Goal: Task Accomplishment & Management: Manage account settings

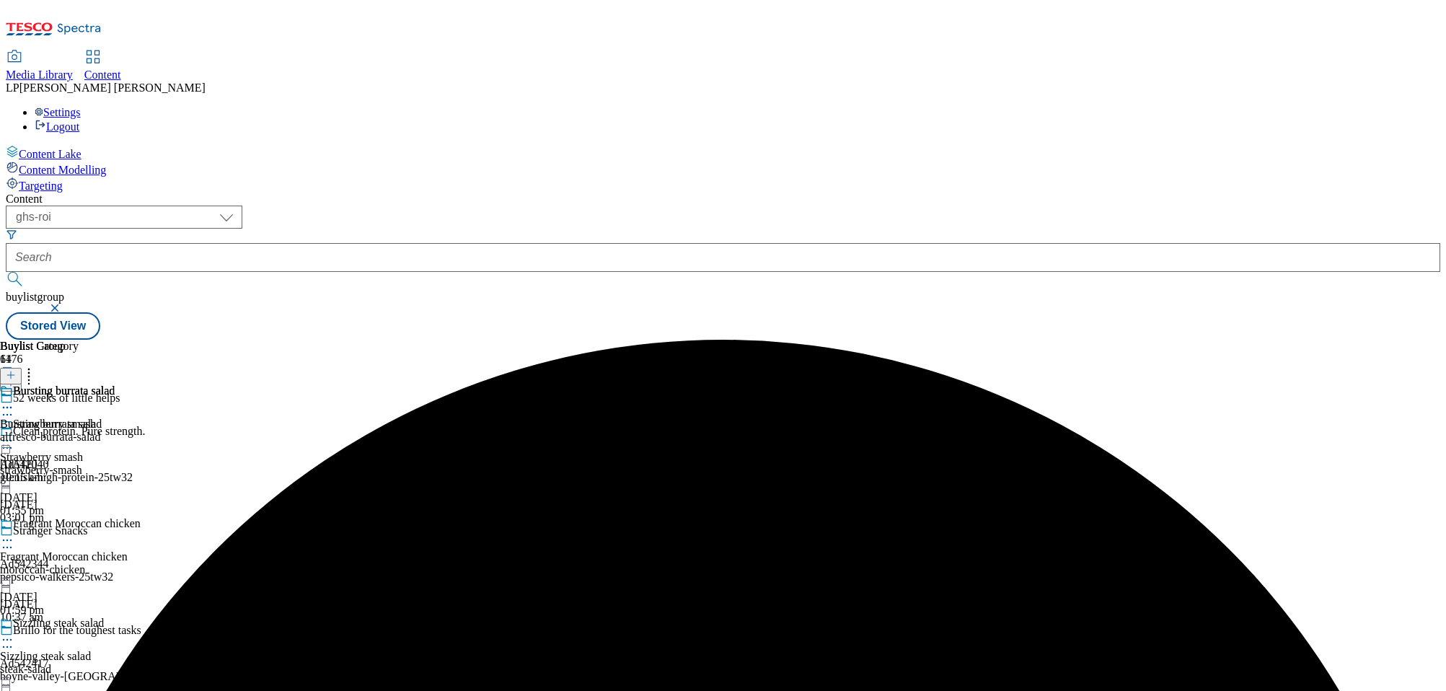
select select "ghs-roi"
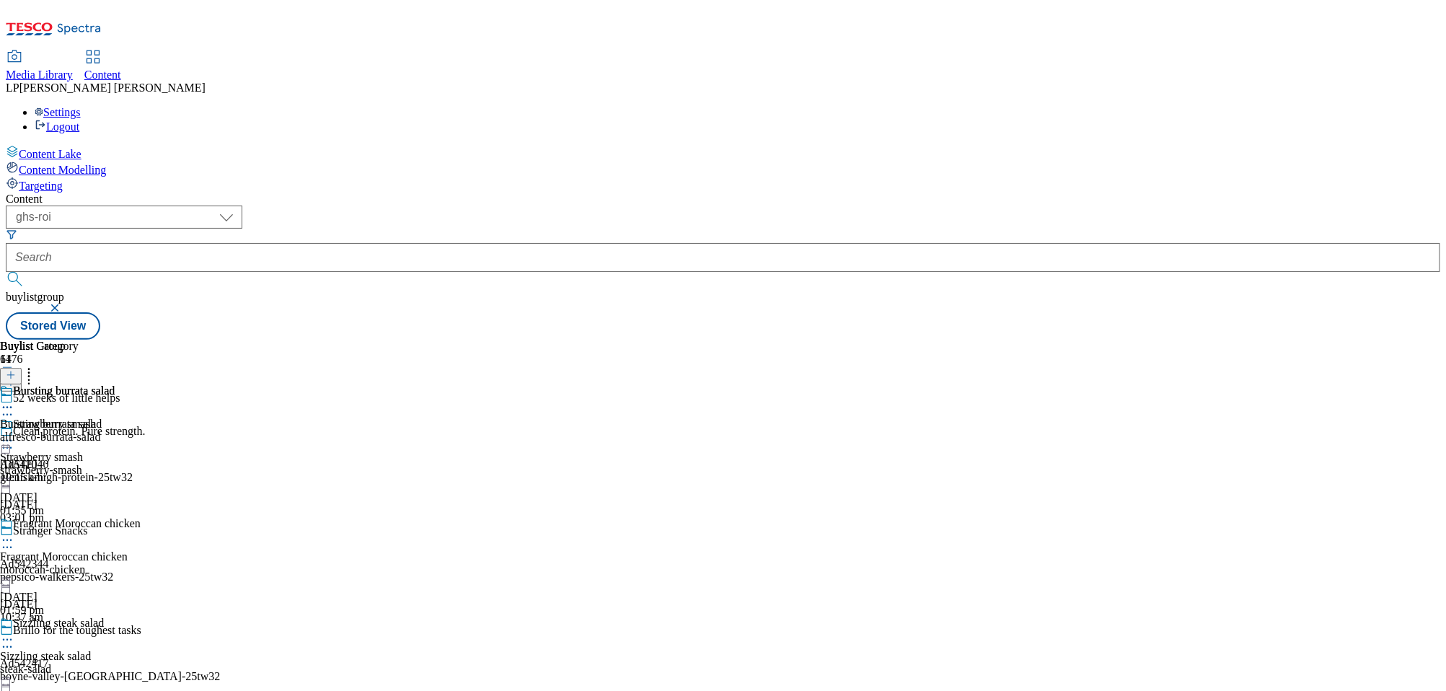
click at [9, 407] on circle at bounding box center [7, 408] width 2 height 2
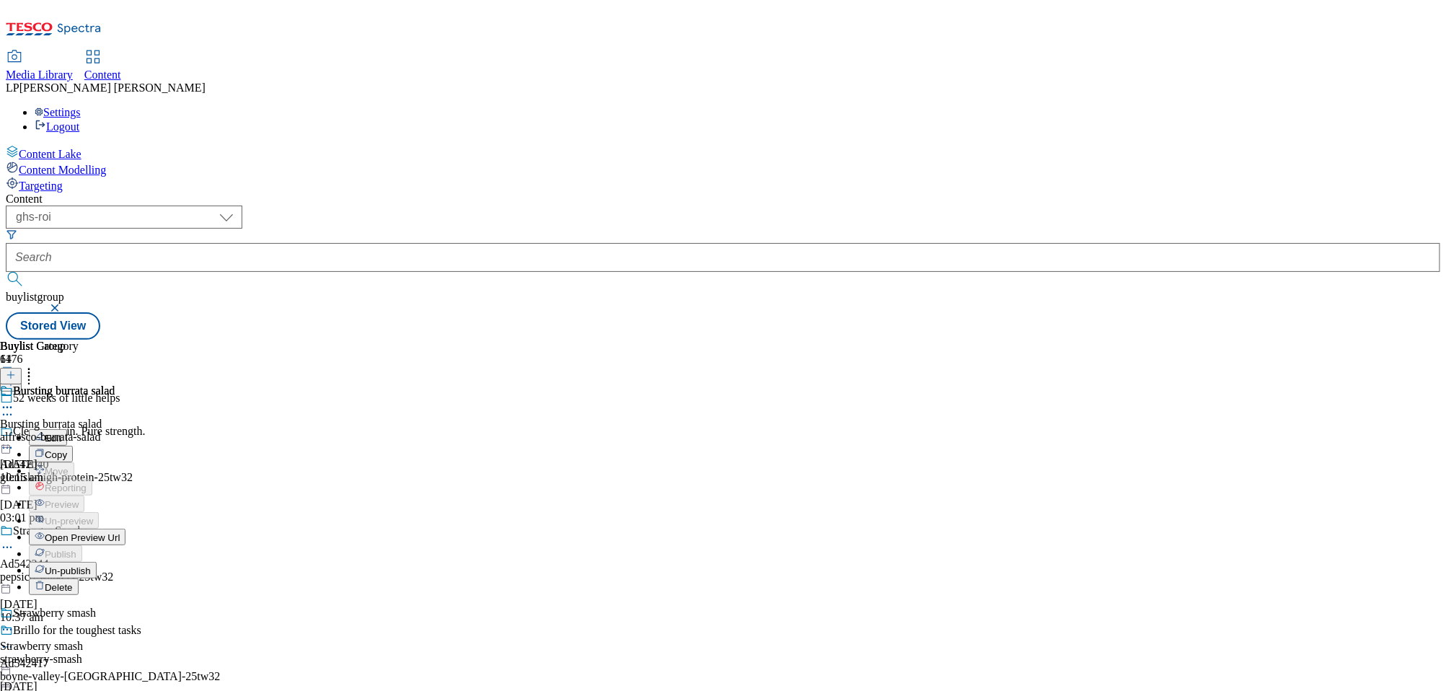
click at [67, 429] on button "Edit" at bounding box center [48, 437] width 38 height 17
select select "evergreen"
select select "Meal"
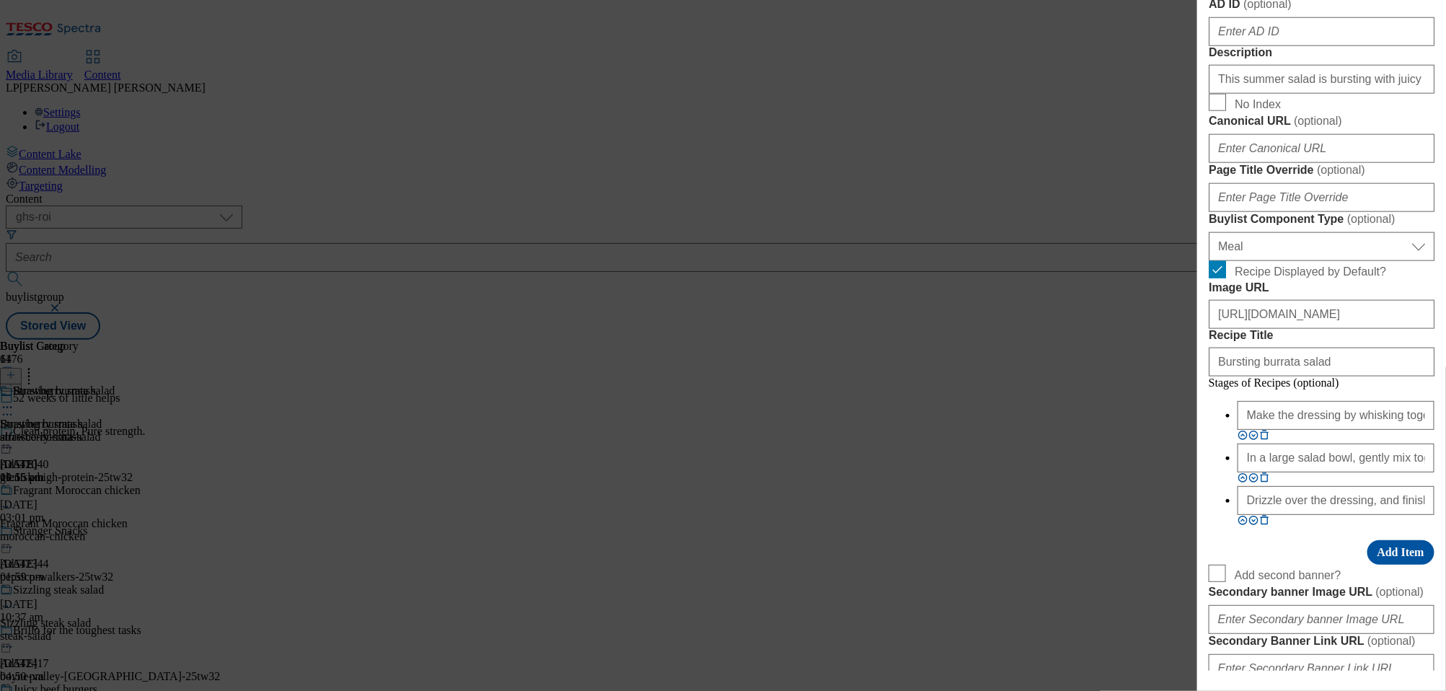
scroll to position [1032, 0]
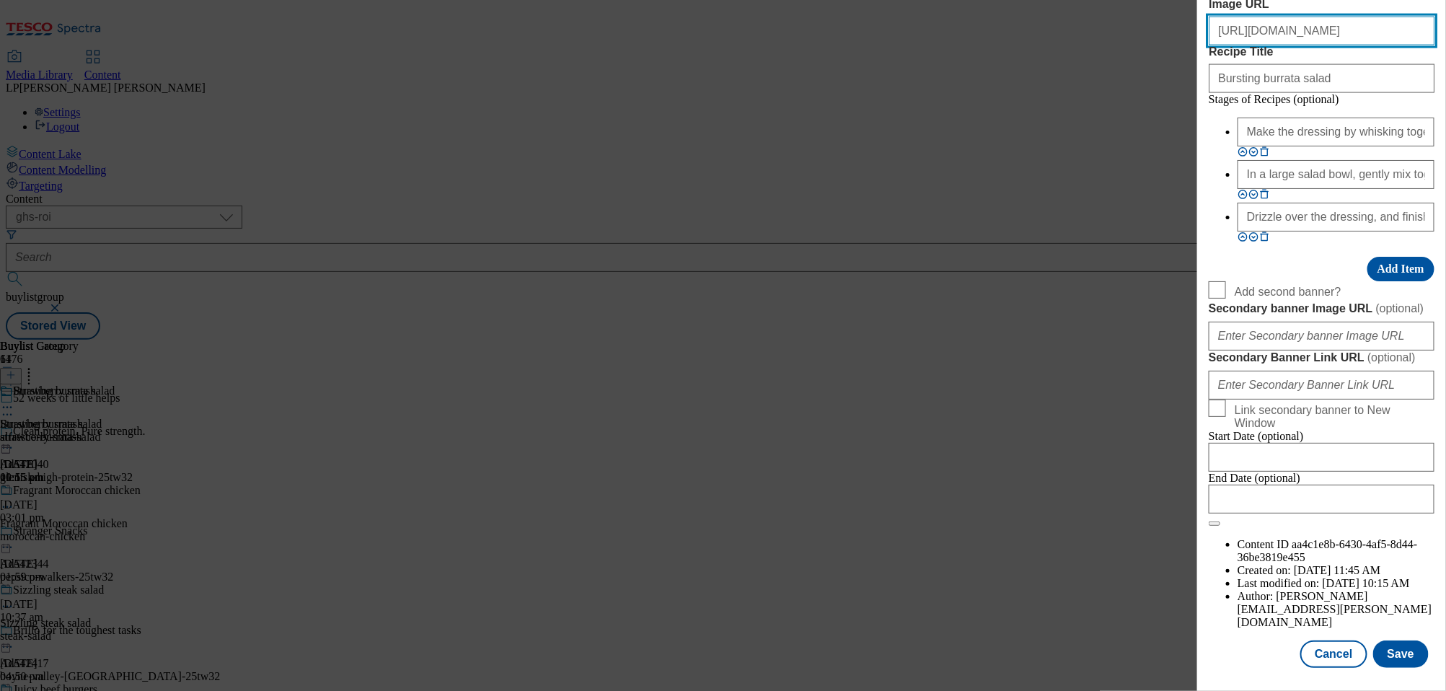
click at [1330, 45] on input "https://digitalcontent.api.tesco.com/v2/media/ghs-roi/cc2246f5-57b8-49d0-851f-3…" at bounding box center [1322, 31] width 226 height 29
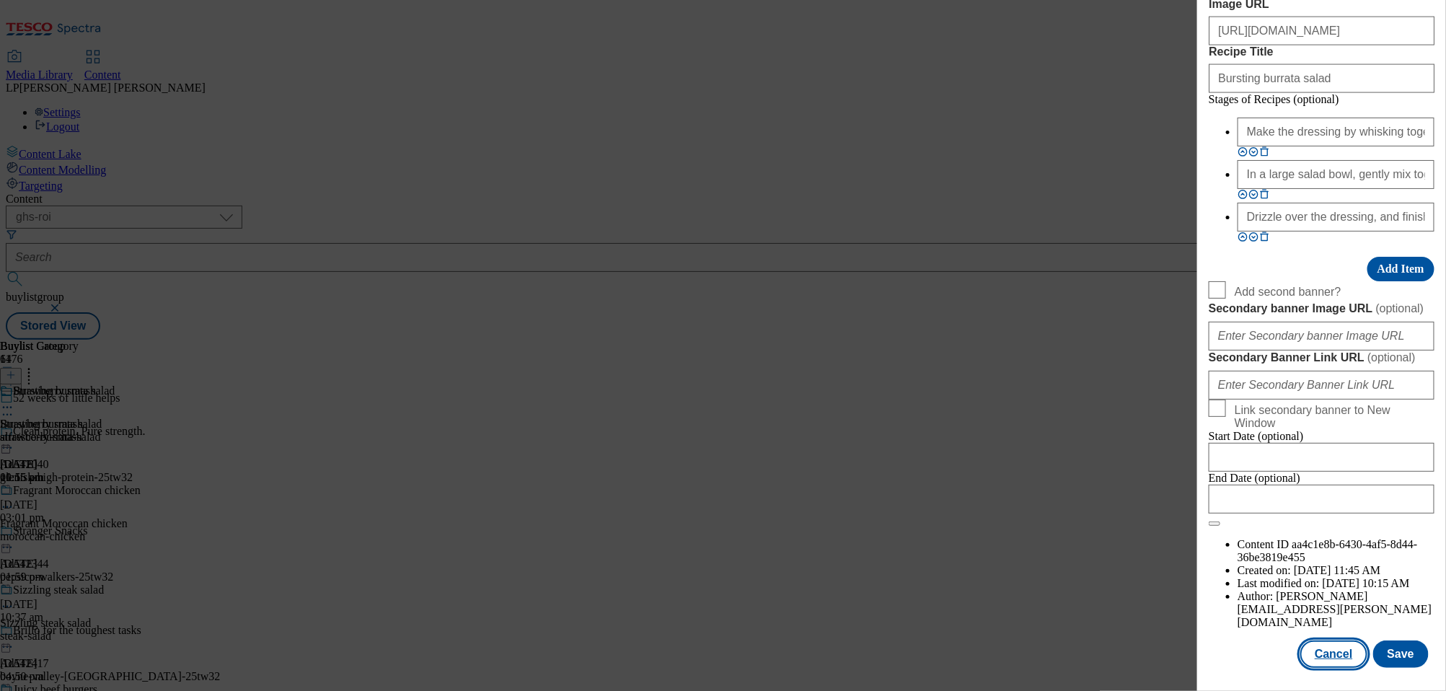
click at [1345, 646] on button "Cancel" at bounding box center [1334, 654] width 66 height 27
select select "evergreen"
select select "Meal"
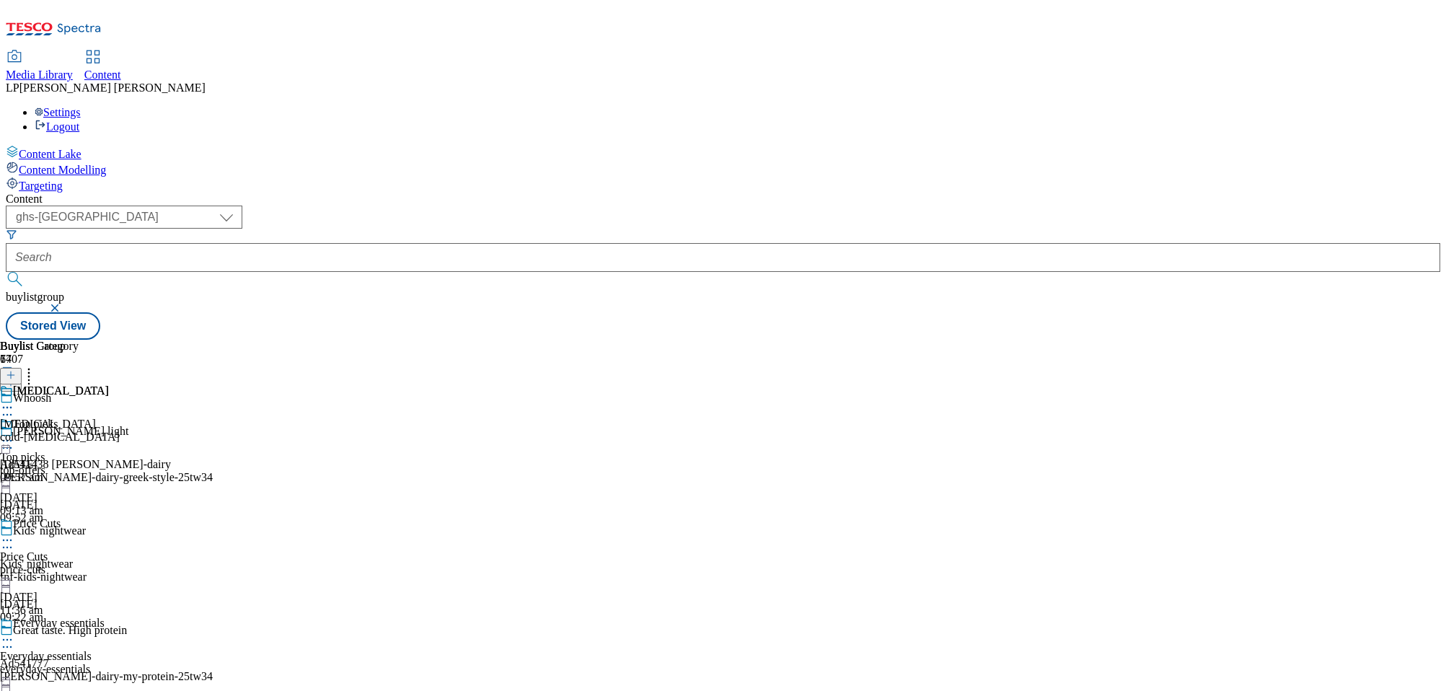
select select "ghs-[GEOGRAPHIC_DATA]"
click at [73, 69] on span "Media Library" at bounding box center [39, 75] width 67 height 12
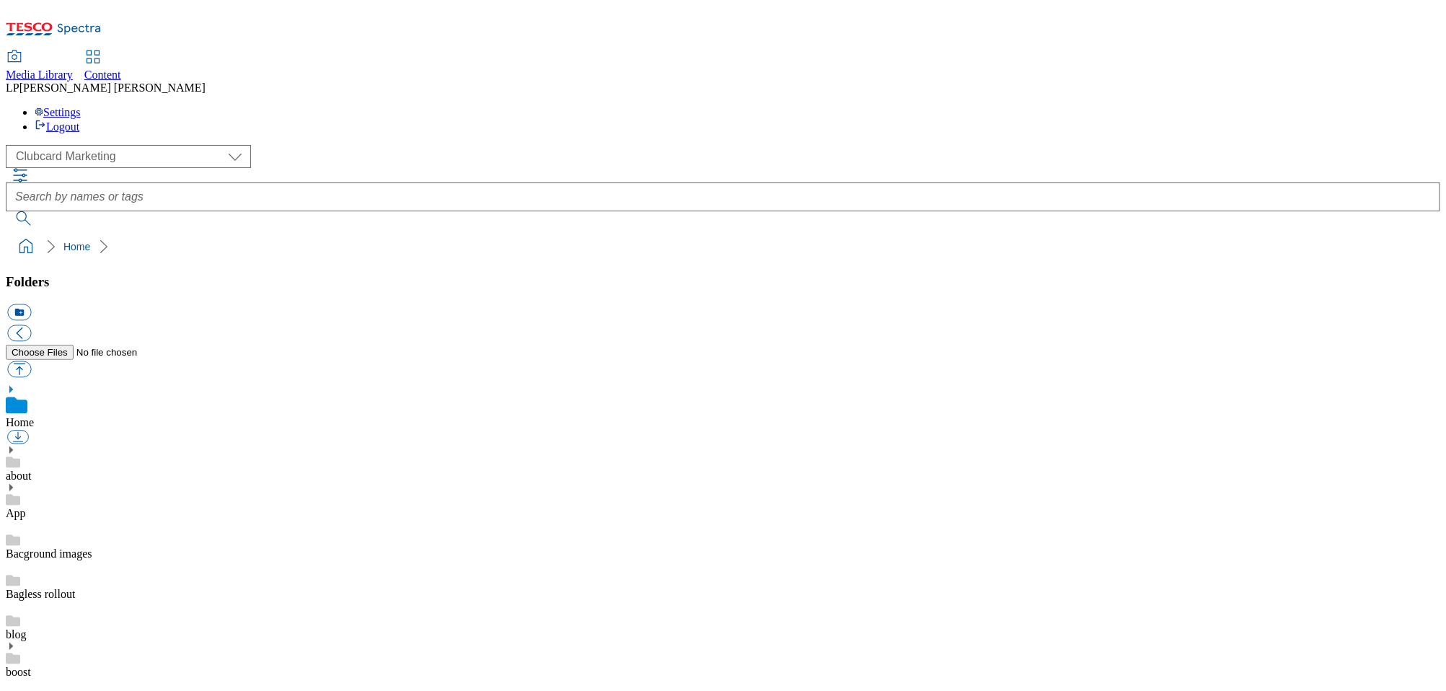
scroll to position [2, 0]
click at [112, 145] on select "Clubcard Marketing Demo Dotcom UK Emails GHS Marketing UK GHS Product UK GHS RO…" at bounding box center [128, 156] width 245 height 23
select select "flare-ghs-roi"
click at [9, 145] on select "Clubcard Marketing Demo Dotcom UK Emails GHS Marketing UK GHS Product UK GHS RO…" at bounding box center [128, 156] width 245 height 23
click at [13, 484] on use at bounding box center [11, 487] width 4 height 7
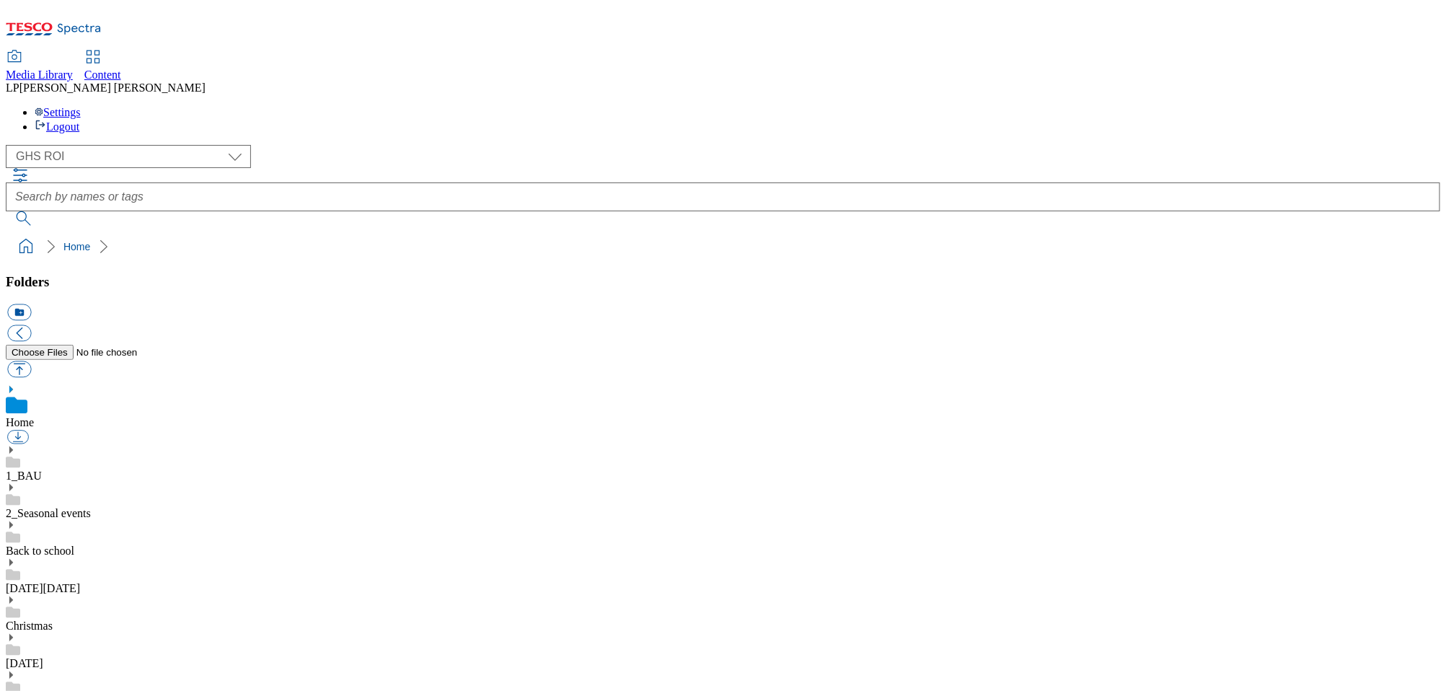
click at [13, 597] on use at bounding box center [11, 600] width 4 height 7
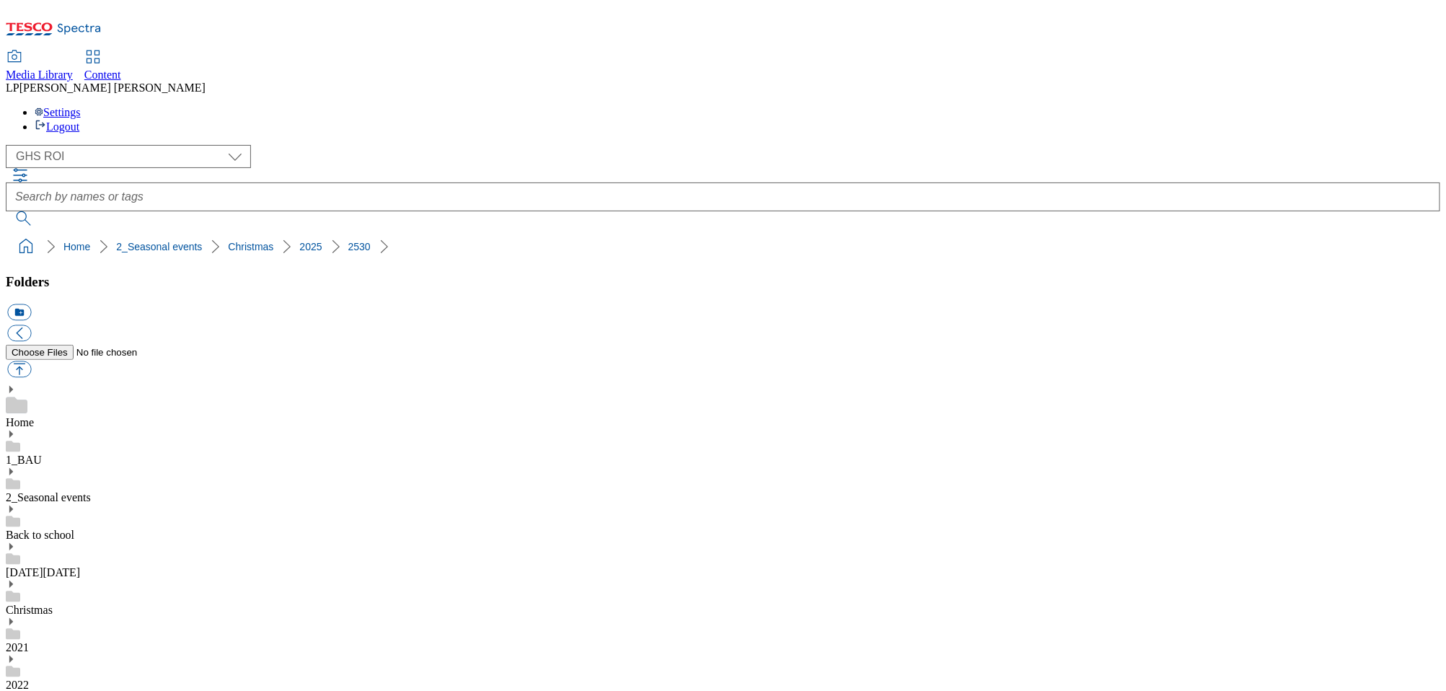
scroll to position [2, 0]
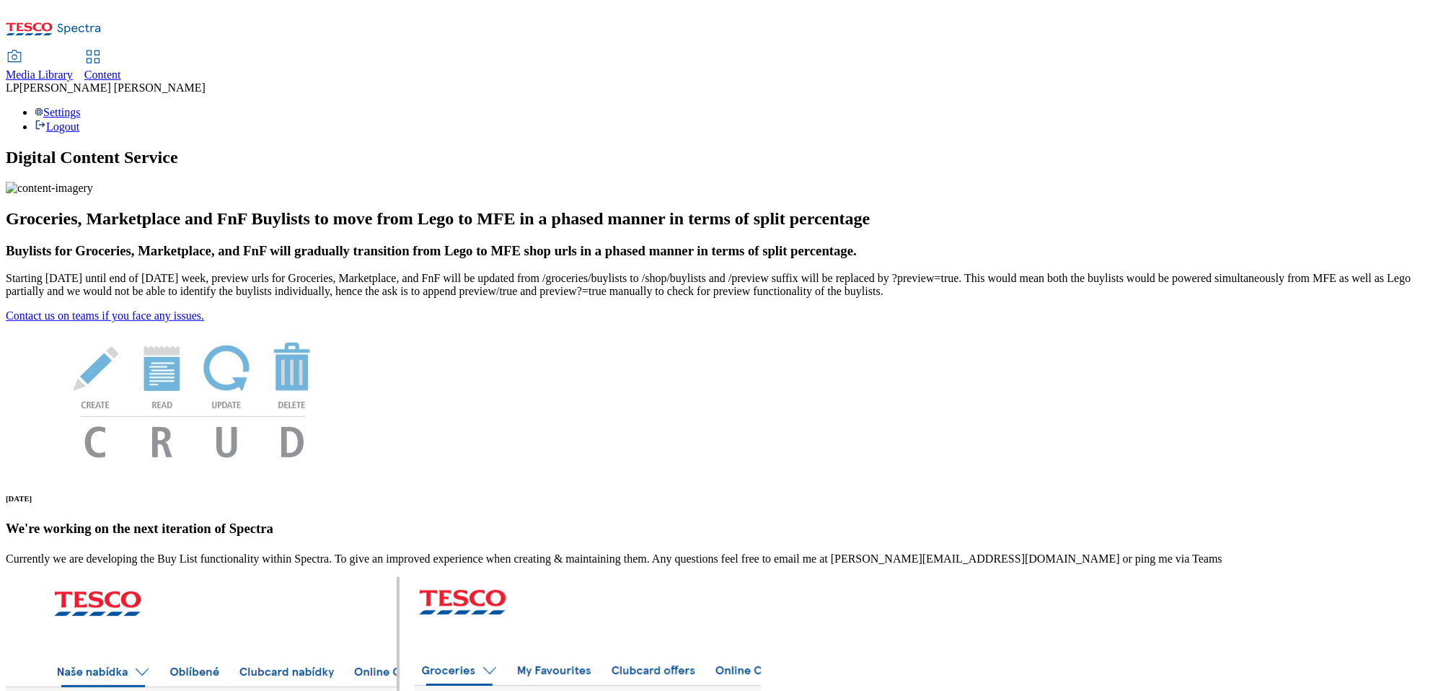
click at [73, 69] on span "Media Library" at bounding box center [39, 75] width 67 height 12
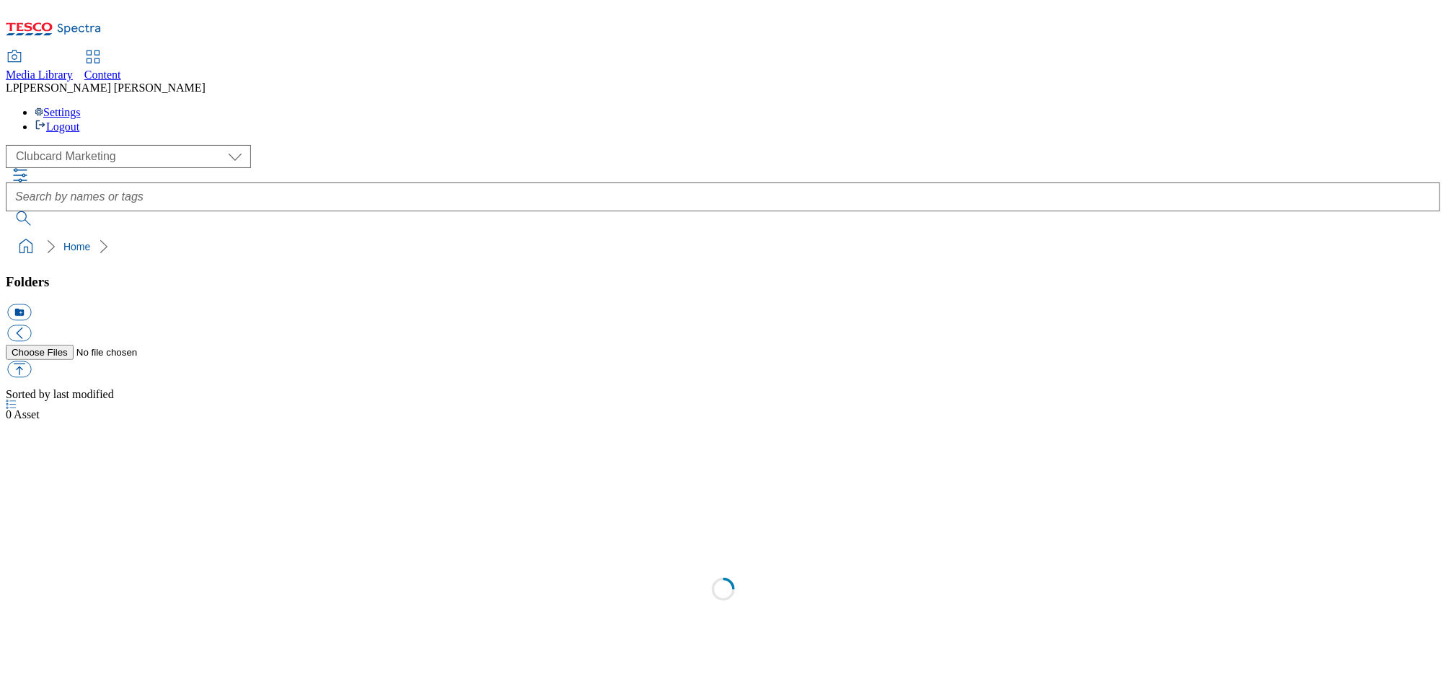
scroll to position [1, 0]
click at [121, 69] on span "Content" at bounding box center [102, 75] width 37 height 12
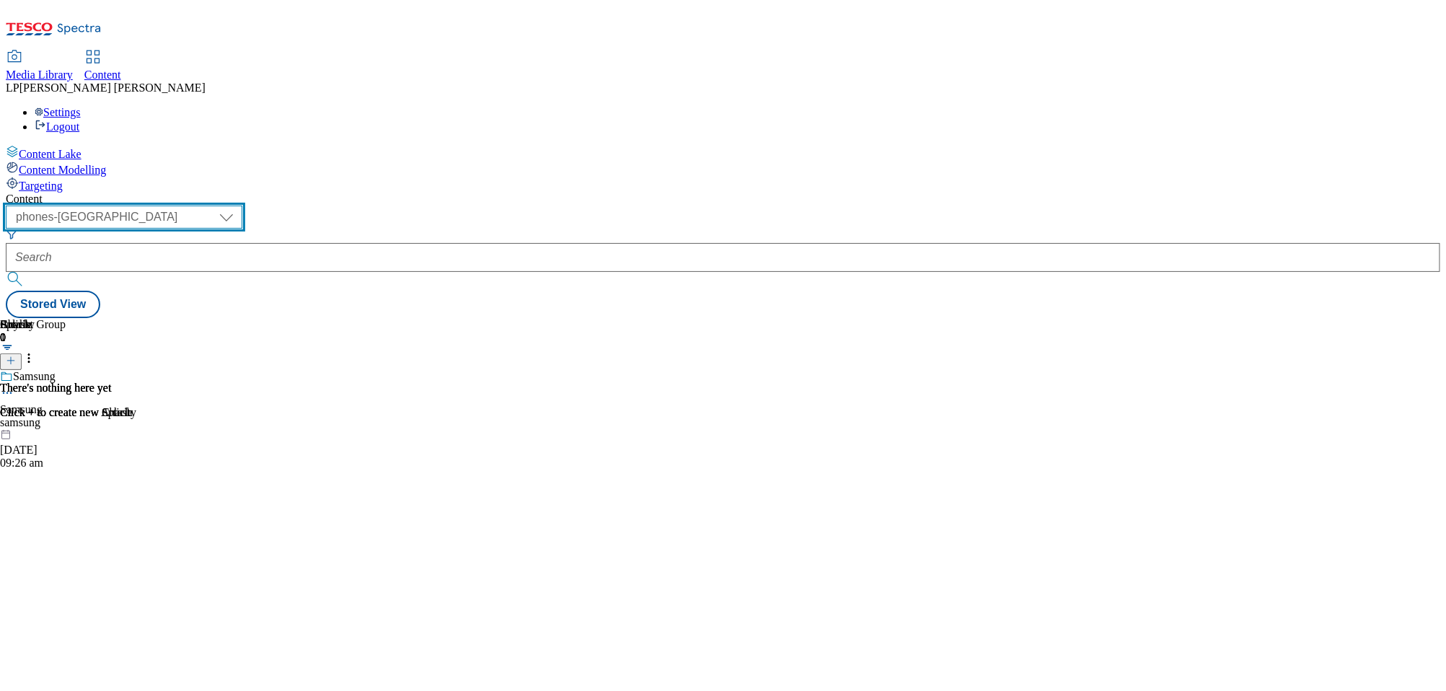
click at [242, 206] on select "dotcom-cz dotcom-hu dotcom-sk fnf-uk ghs-roi ghs-uk group-comms ighs-cz ighs-hu…" at bounding box center [124, 217] width 237 height 23
select select "ghs-roi"
click at [188, 206] on select "dotcom-cz dotcom-hu dotcom-sk fnf-uk ghs-roi ghs-uk group-comms ighs-cz ighs-hu…" at bounding box center [124, 217] width 237 height 23
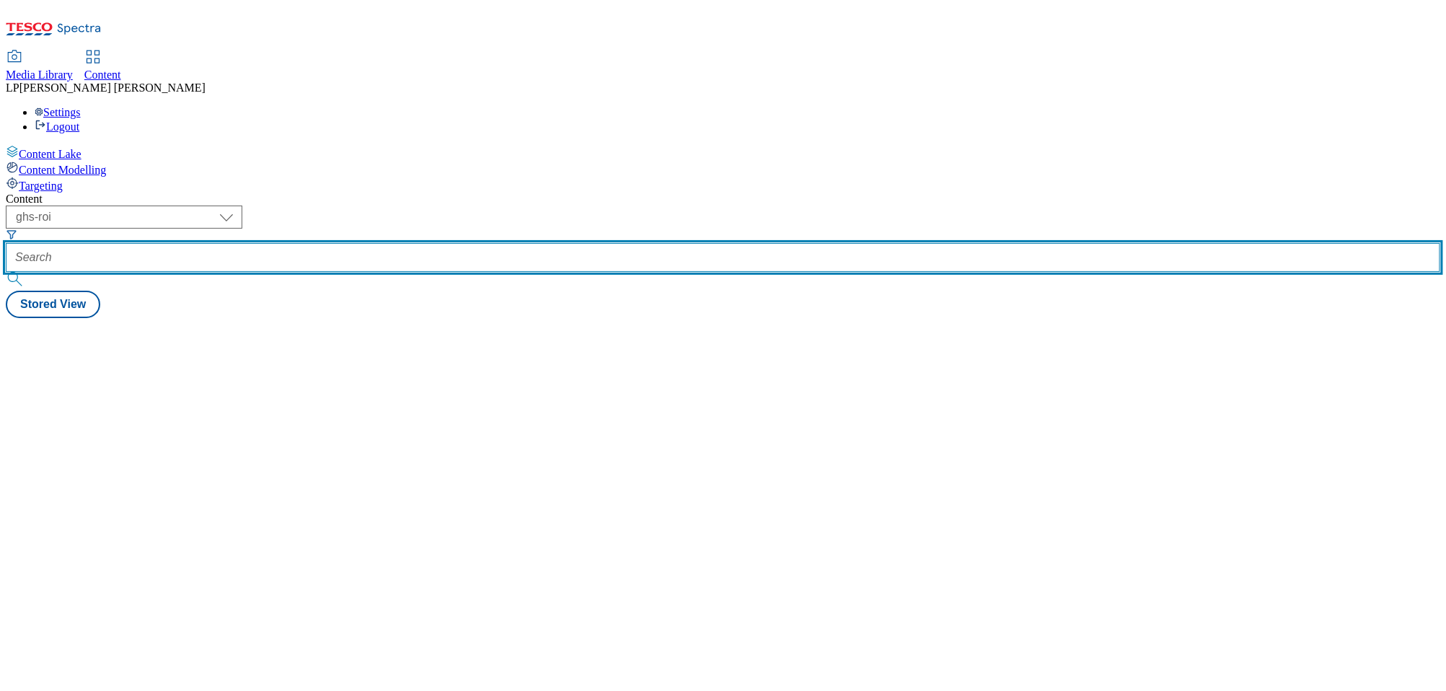
click at [387, 243] on input "text" at bounding box center [723, 257] width 1435 height 29
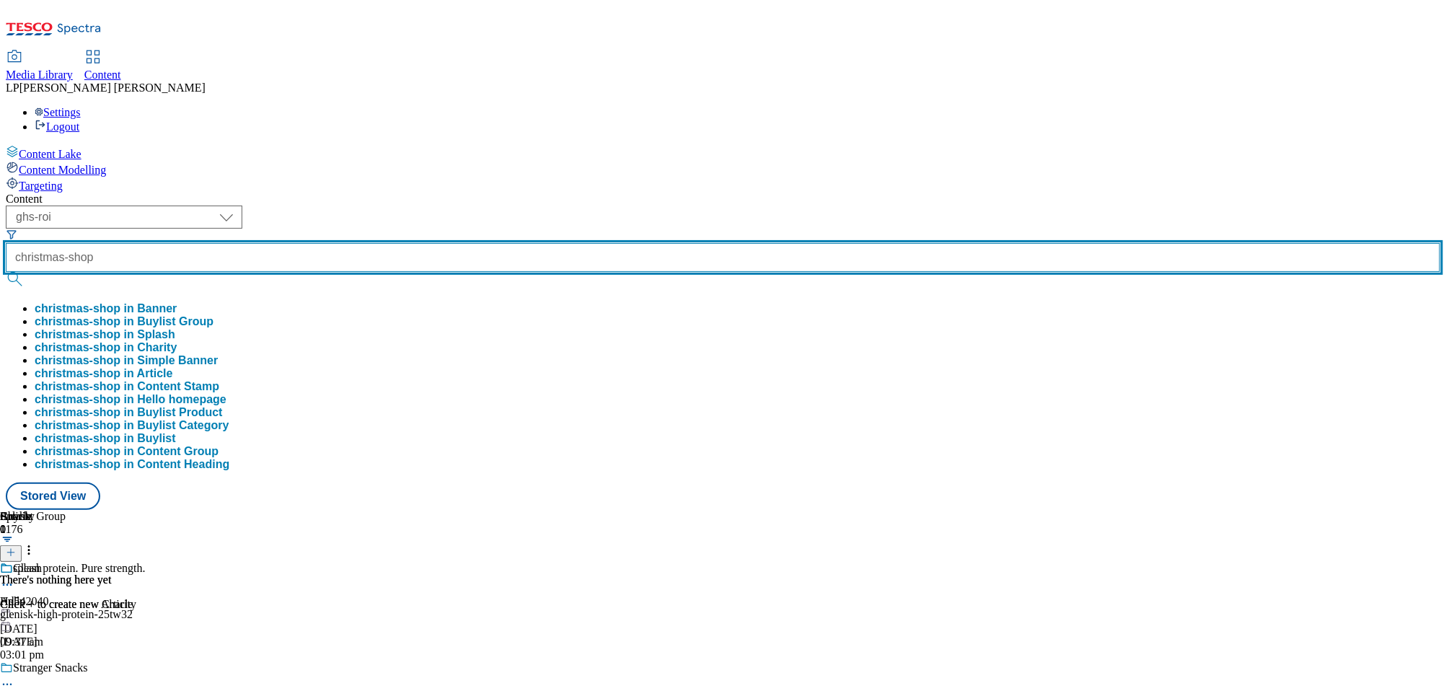
type input "christmas-shop"
click at [6, 272] on button "submit" at bounding box center [16, 279] width 20 height 14
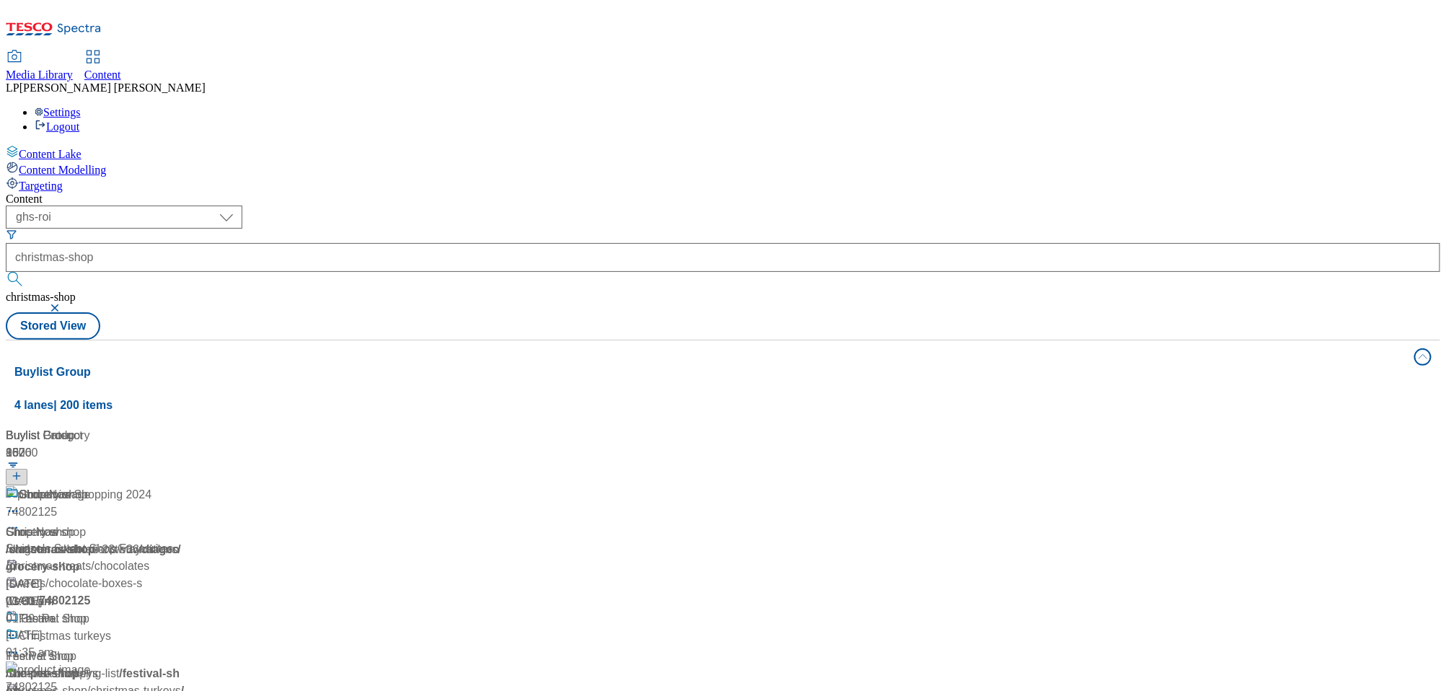
click at [430, 193] on div "Content" at bounding box center [723, 199] width 1435 height 13
click at [186, 541] on div "/ christmas-shop" at bounding box center [96, 549] width 180 height 17
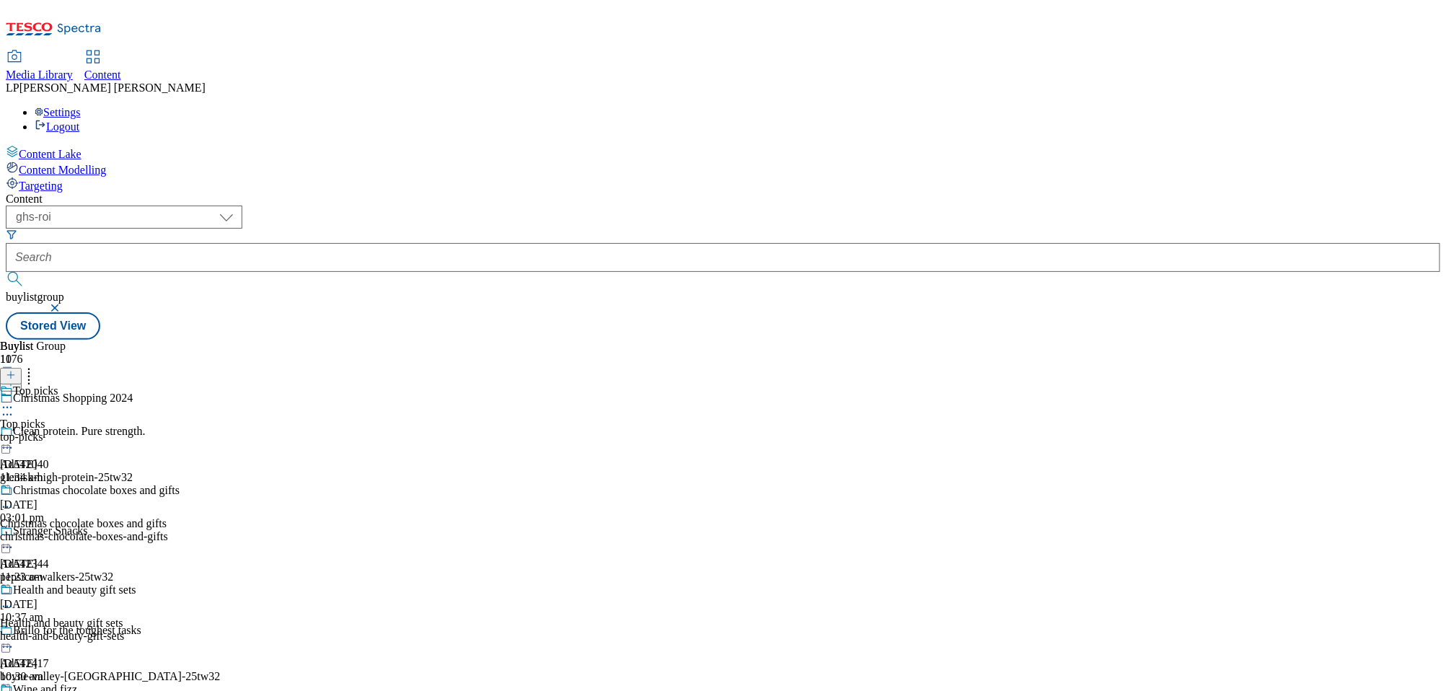
click at [14, 400] on icon at bounding box center [7, 407] width 14 height 14
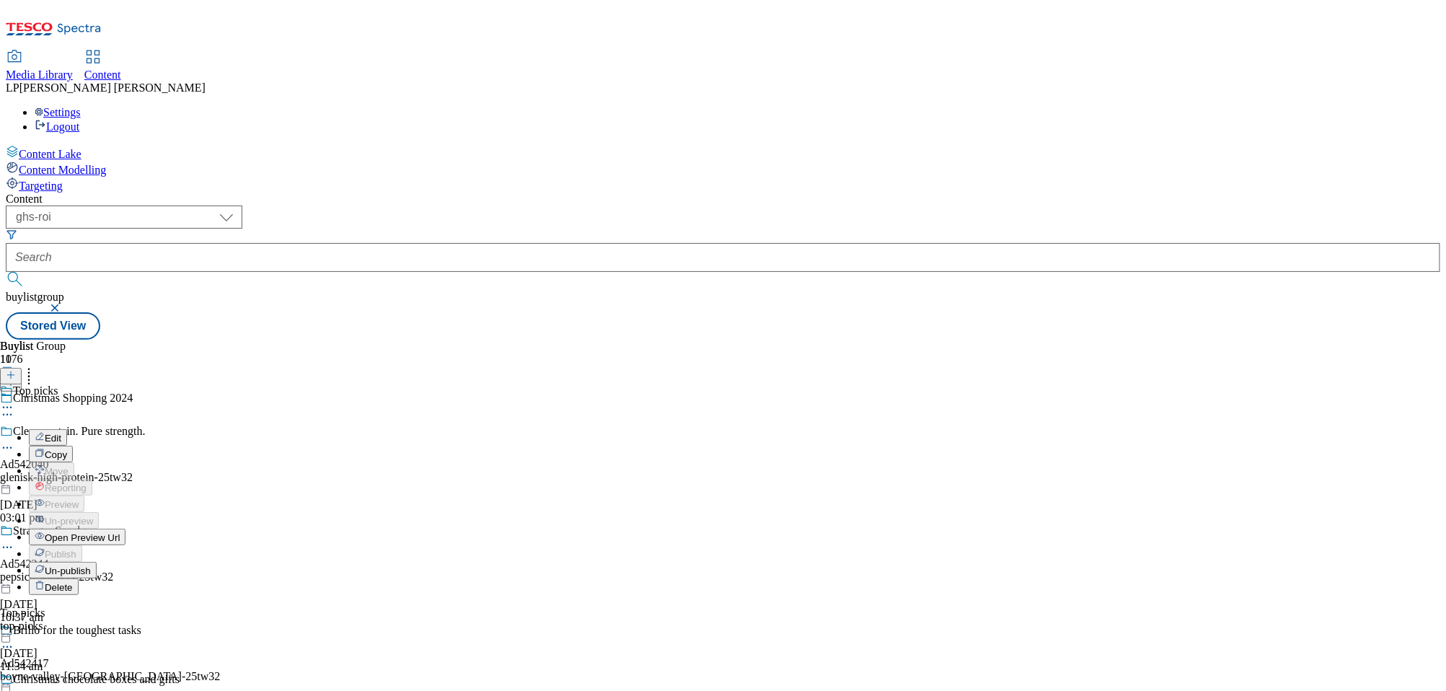
click at [120, 532] on span "Open Preview Url" at bounding box center [82, 537] width 75 height 11
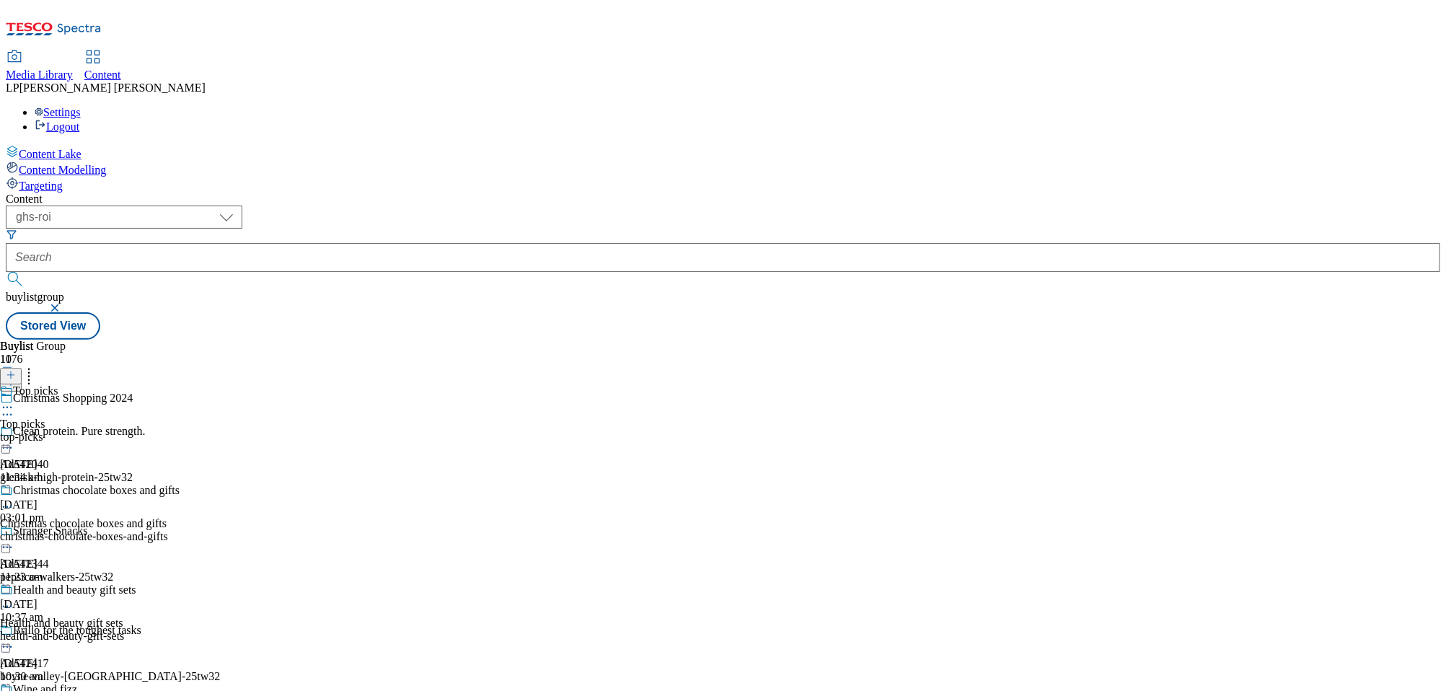
click at [14, 500] on icon at bounding box center [7, 507] width 14 height 14
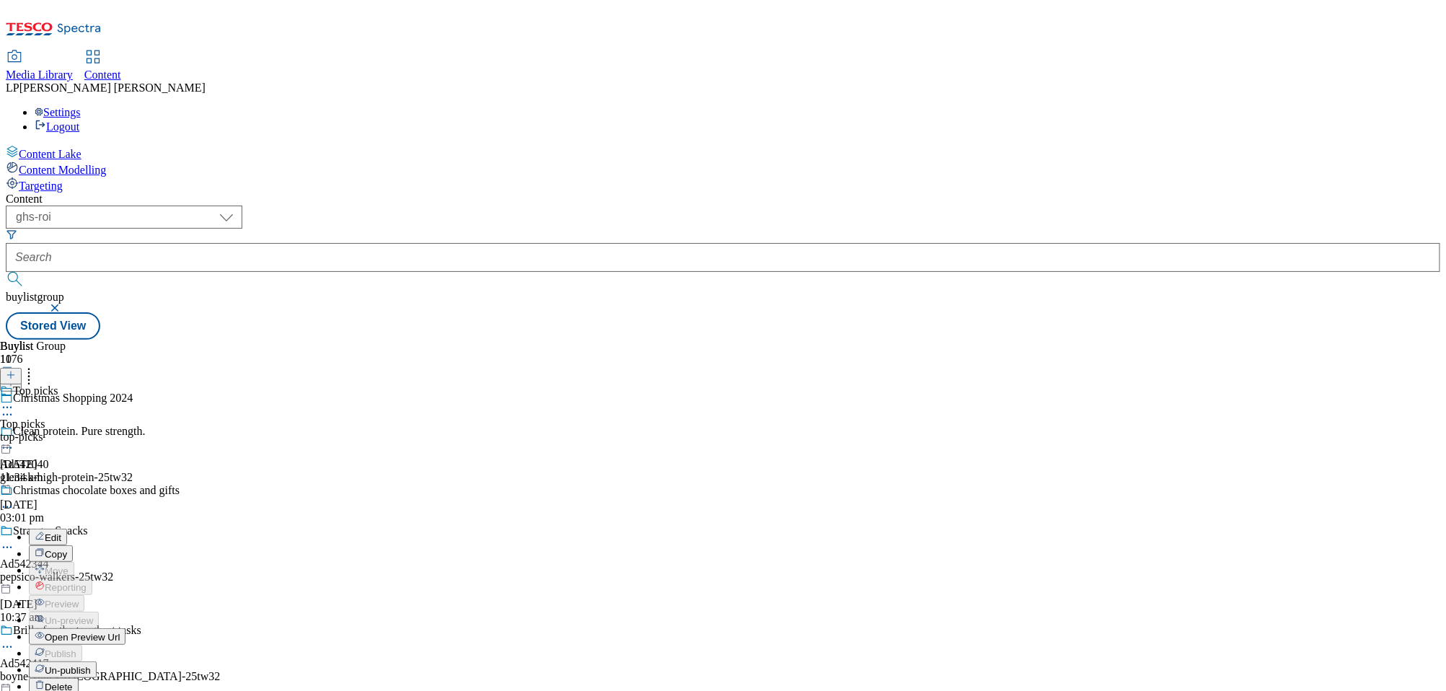
click at [120, 632] on span "Open Preview Url" at bounding box center [82, 637] width 75 height 11
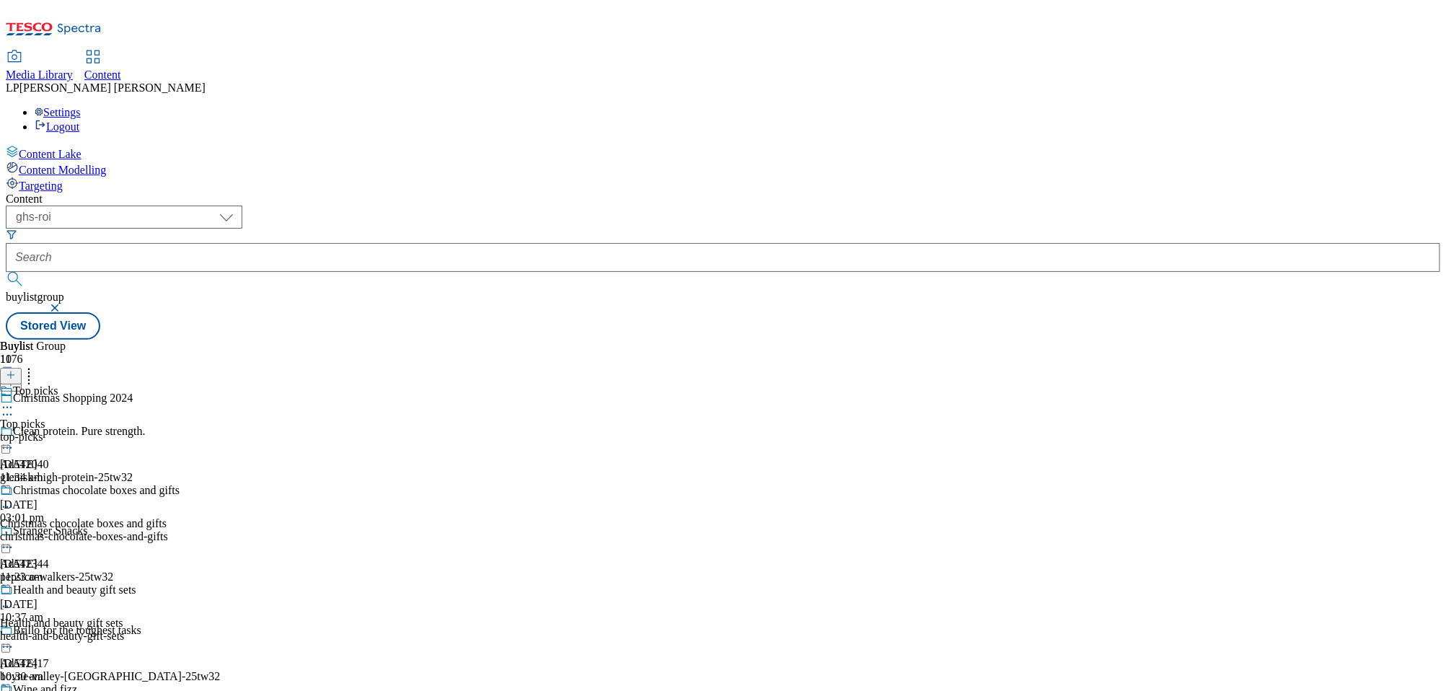
click at [14, 400] on icon at bounding box center [7, 407] width 14 height 14
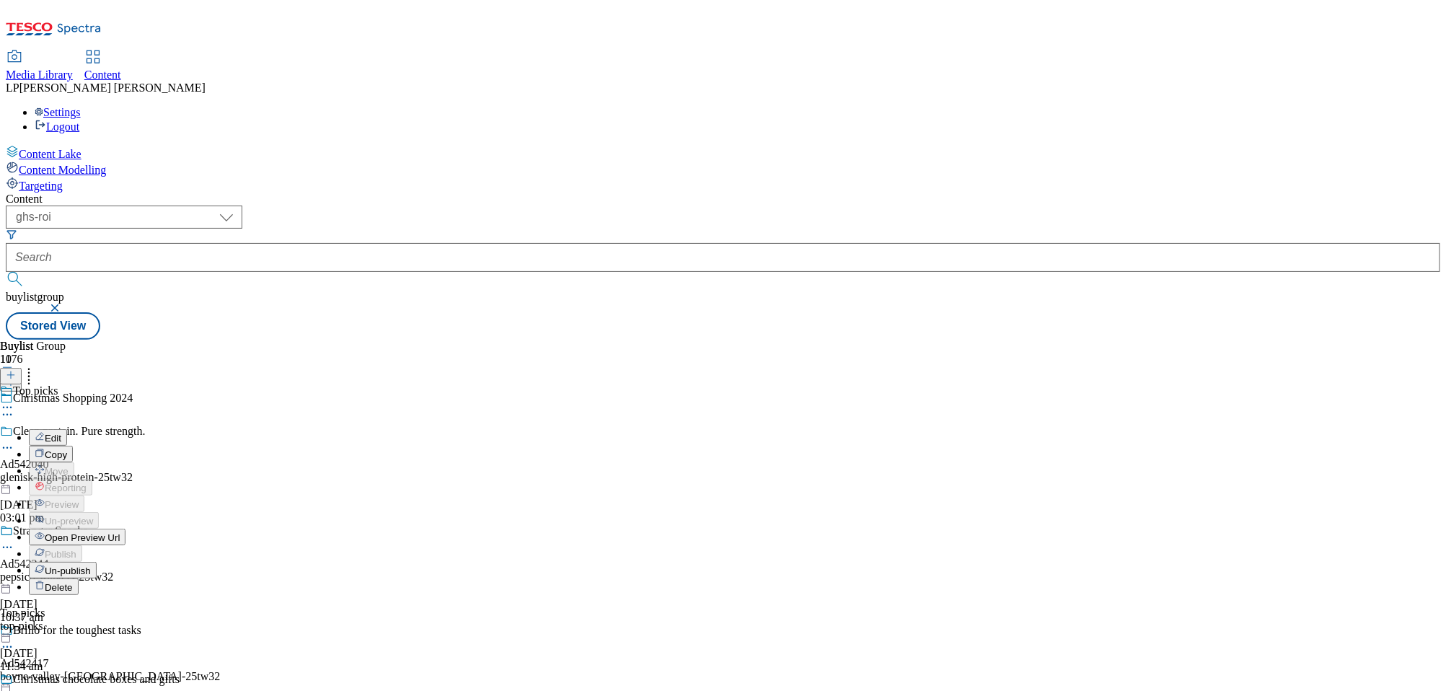
click at [180, 620] on div "top-picks" at bounding box center [90, 626] width 180 height 13
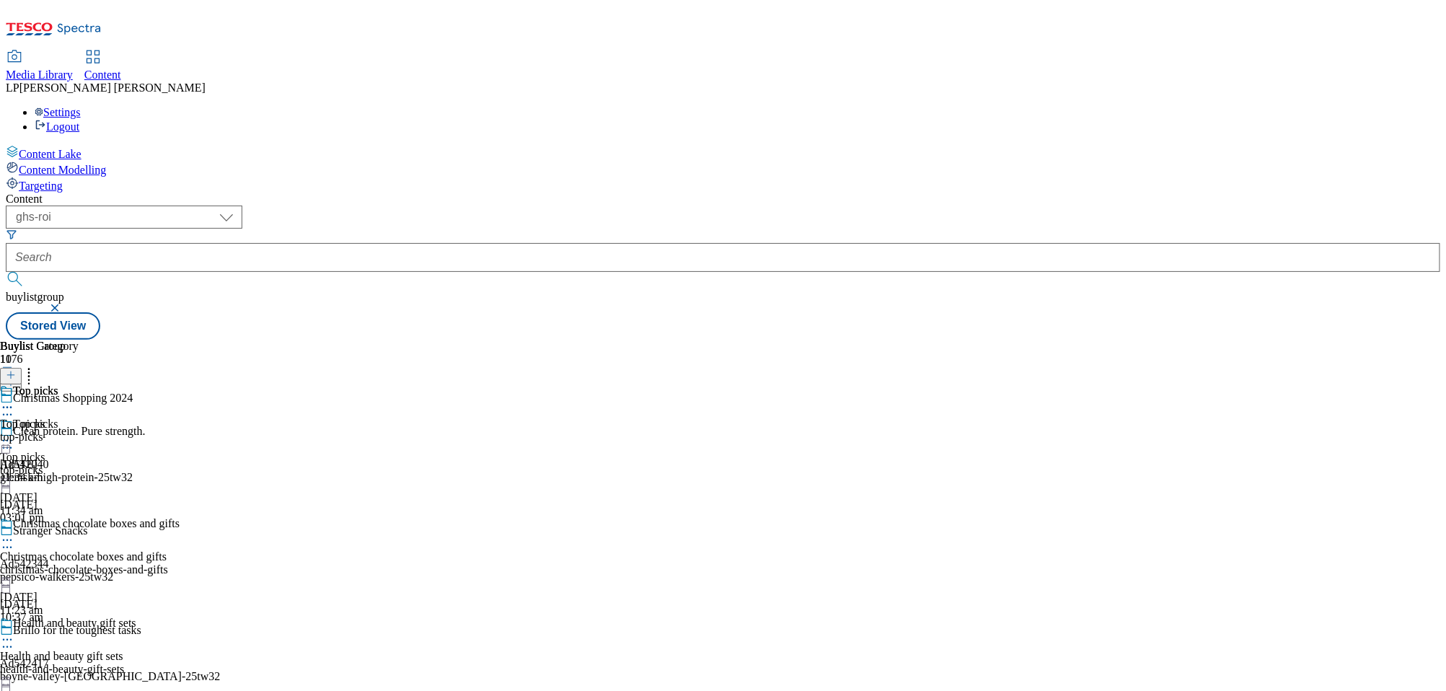
click at [79, 431] on div "top-picks" at bounding box center [39, 437] width 79 height 13
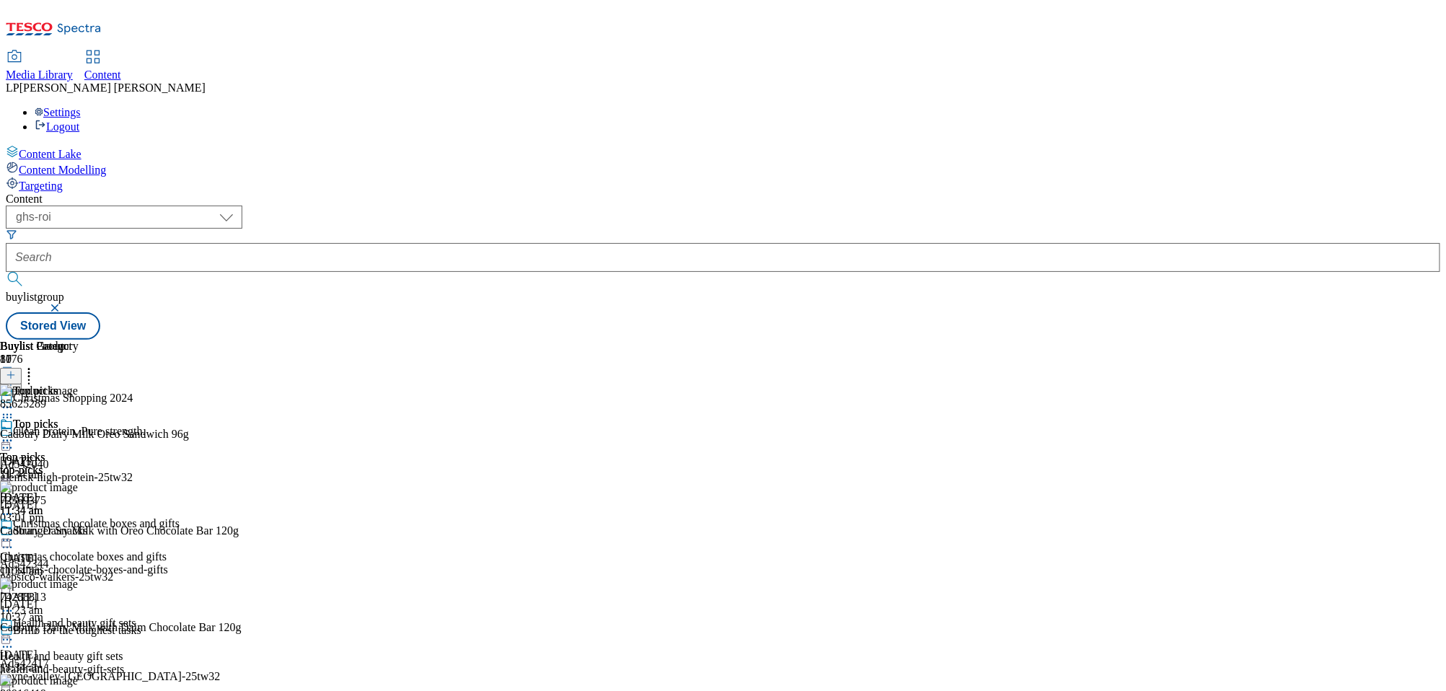
click at [79, 464] on div "top-picks" at bounding box center [39, 470] width 79 height 13
click at [14, 434] on icon at bounding box center [7, 441] width 14 height 14
click at [67, 462] on button "Edit" at bounding box center [48, 470] width 38 height 17
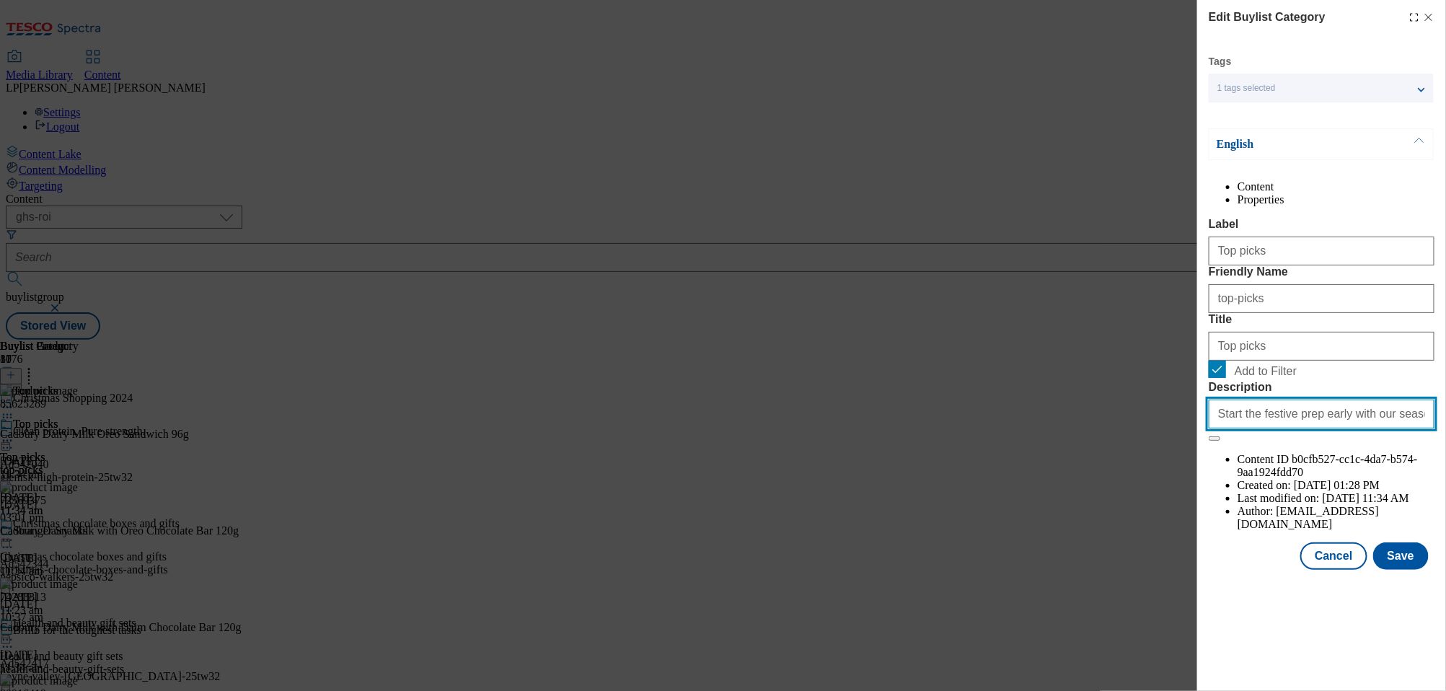
click at [1261, 428] on input "Start the festive prep early with our seasonal top picks for Christmas, includi…" at bounding box center [1322, 414] width 226 height 29
paste input "prepping for Christmas early with our top picks, from chocolates and drinks to …"
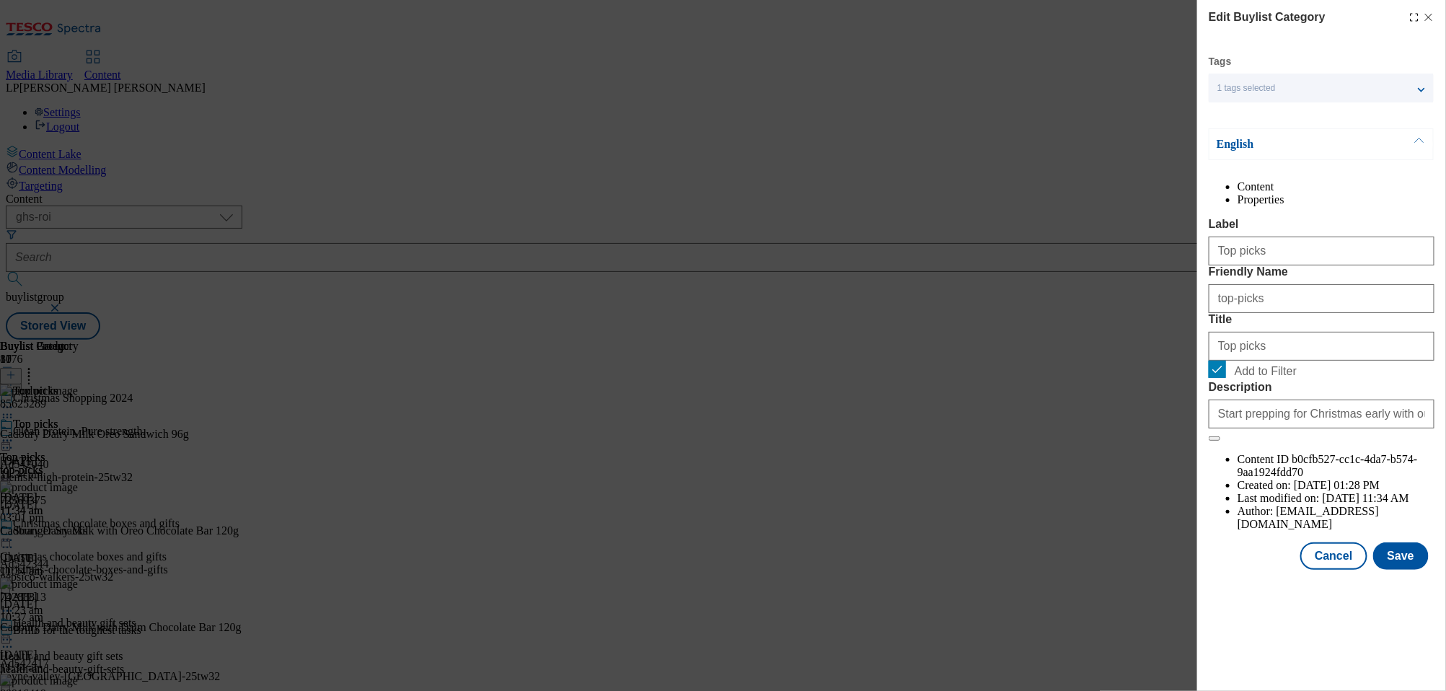
click at [1323, 278] on label "Friendly Name" at bounding box center [1322, 271] width 226 height 13
click at [1323, 313] on input "top-picks" at bounding box center [1322, 298] width 226 height 29
click at [1354, 394] on label "Description" at bounding box center [1322, 387] width 226 height 13
click at [1354, 428] on input "Start prepping for Christmas early with our top picks, from chocolates and drin…" at bounding box center [1322, 414] width 226 height 29
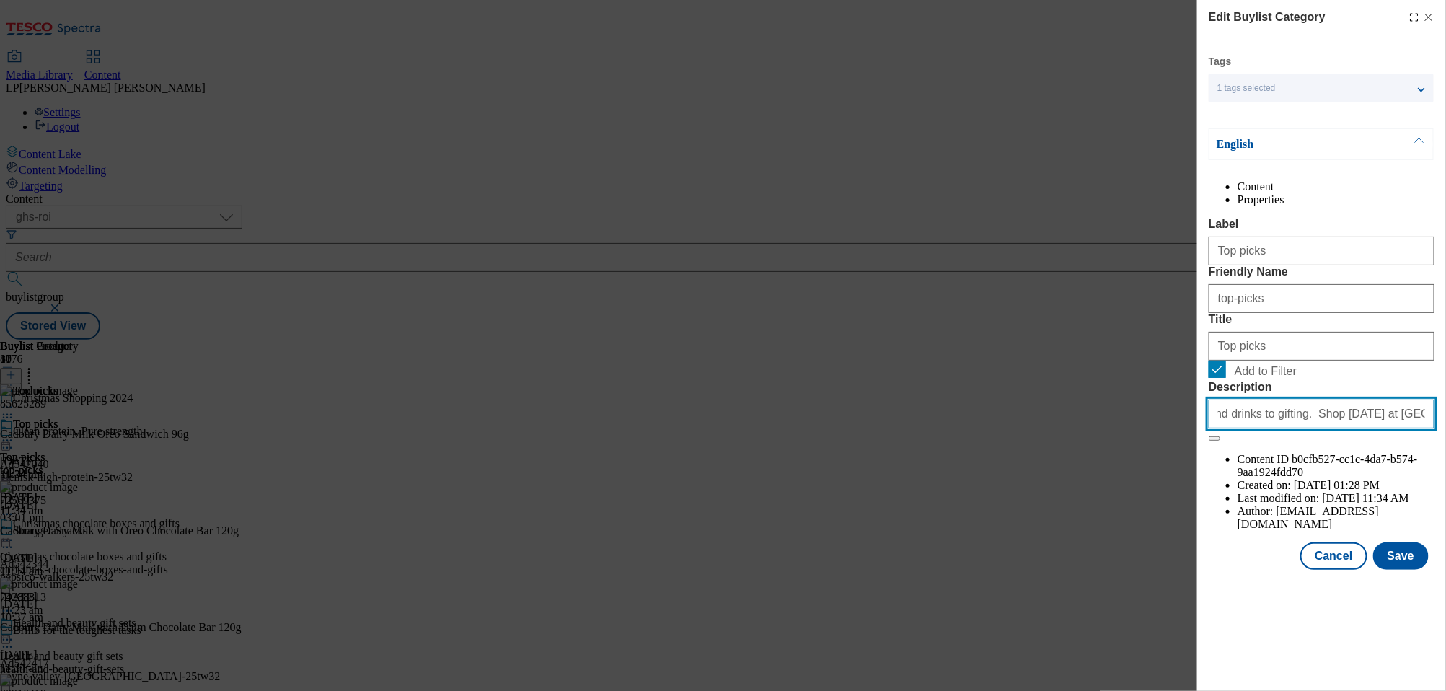
click at [1355, 428] on input "Start prepping for Christmas early with our top picks, from chocolates and drin…" at bounding box center [1322, 414] width 226 height 29
click at [1403, 428] on input "Start prepping for Christmas early with our top picks, from chocolates and drin…" at bounding box center [1322, 414] width 226 height 29
click at [1373, 428] on input "Start prepping for Christmas early with our top picks, from chocolates and drin…" at bounding box center [1322, 414] width 226 height 29
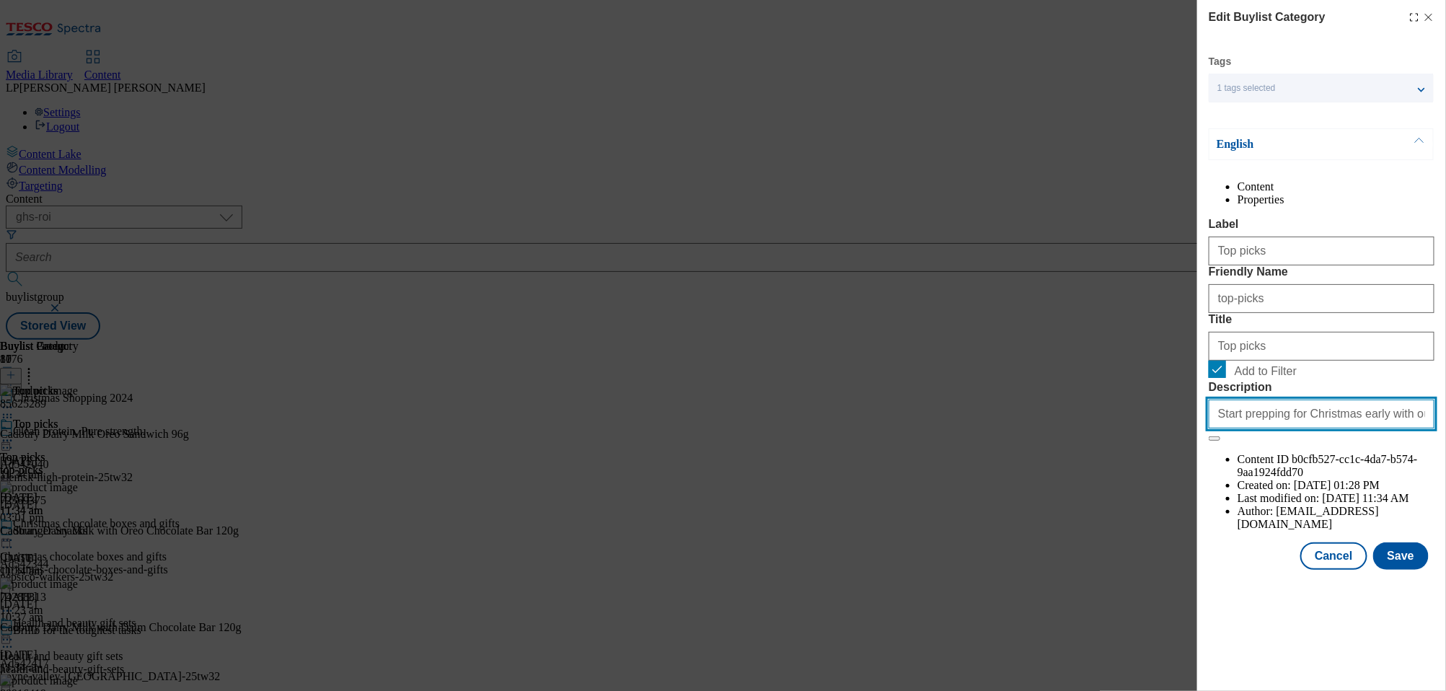
drag, startPoint x: 1373, startPoint y: 540, endPoint x: 1070, endPoint y: 540, distance: 302.2
click at [1070, 540] on div "Edit Buylist Category Tags 1 tags selected buylist category English Content Pro…" at bounding box center [723, 345] width 1446 height 691
type input "Start prepping for Christmas early with our top picks, from chocolates and drin…"
click at [1404, 570] on button "Save" at bounding box center [1401, 555] width 56 height 27
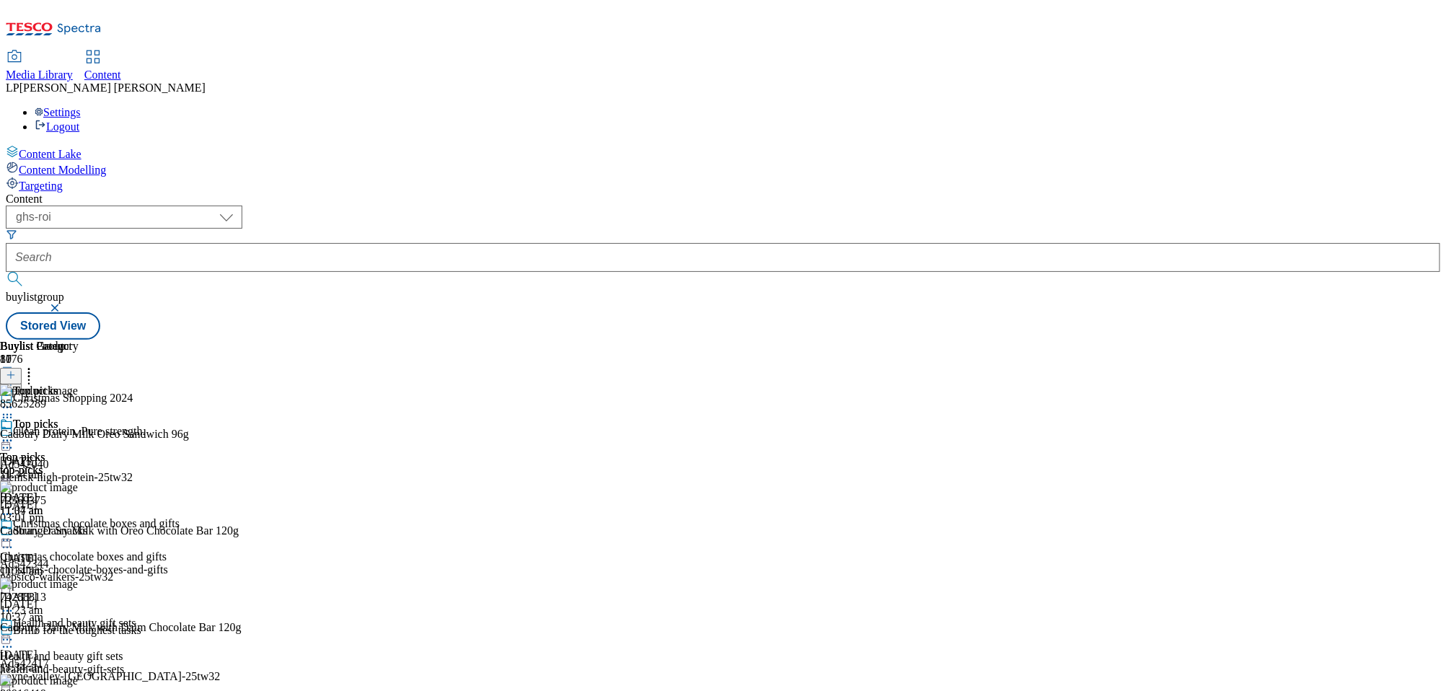
click at [758, 206] on div "( optional ) dotcom-cz dotcom-hu dotcom-sk fnf-uk ghs-roi ghs-uk group-comms ig…" at bounding box center [723, 273] width 1435 height 134
click at [242, 206] on select "dotcom-cz dotcom-hu dotcom-sk fnf-uk ghs-roi ghs-uk group-comms ighs-cz ighs-hu…" at bounding box center [124, 217] width 237 height 23
select select "ghs-uk"
click at [188, 206] on select "dotcom-cz dotcom-hu dotcom-sk fnf-uk ghs-roi ghs-uk group-comms ighs-cz ighs-hu…" at bounding box center [124, 217] width 237 height 23
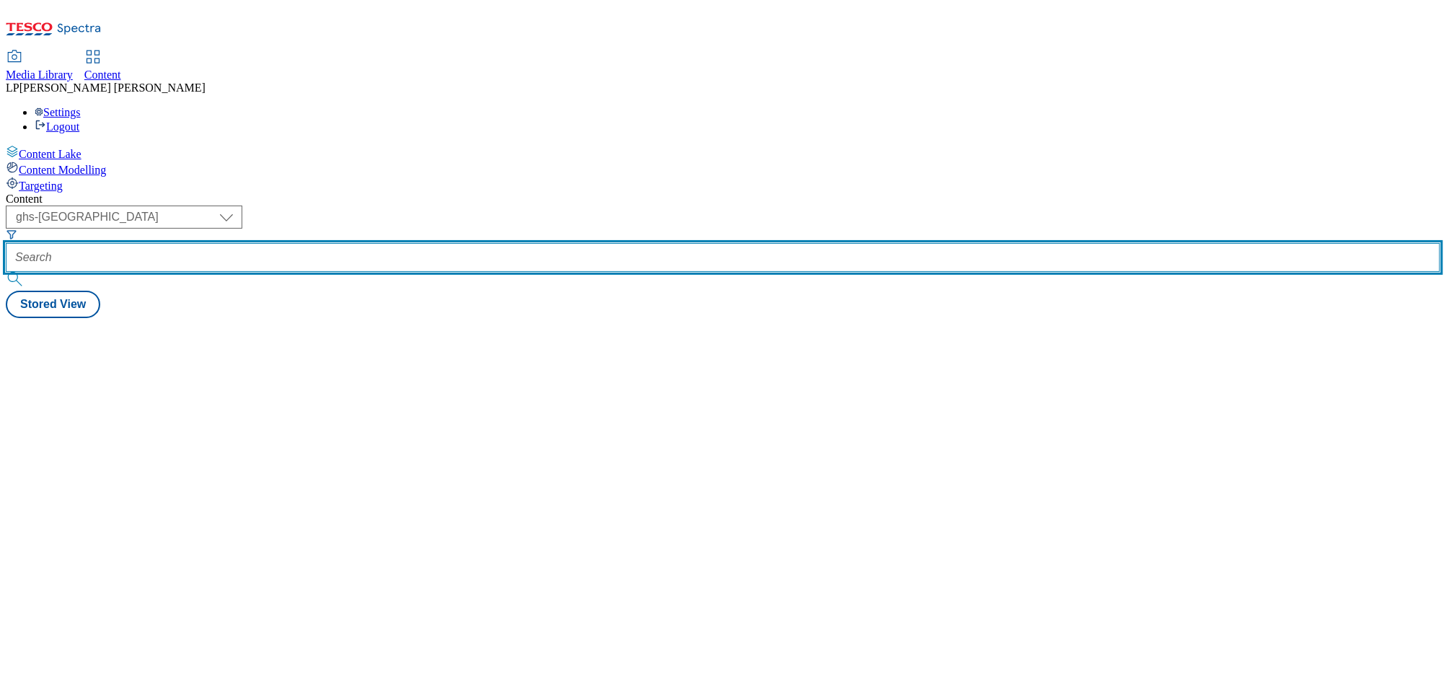
click at [416, 243] on input "text" at bounding box center [723, 257] width 1435 height 29
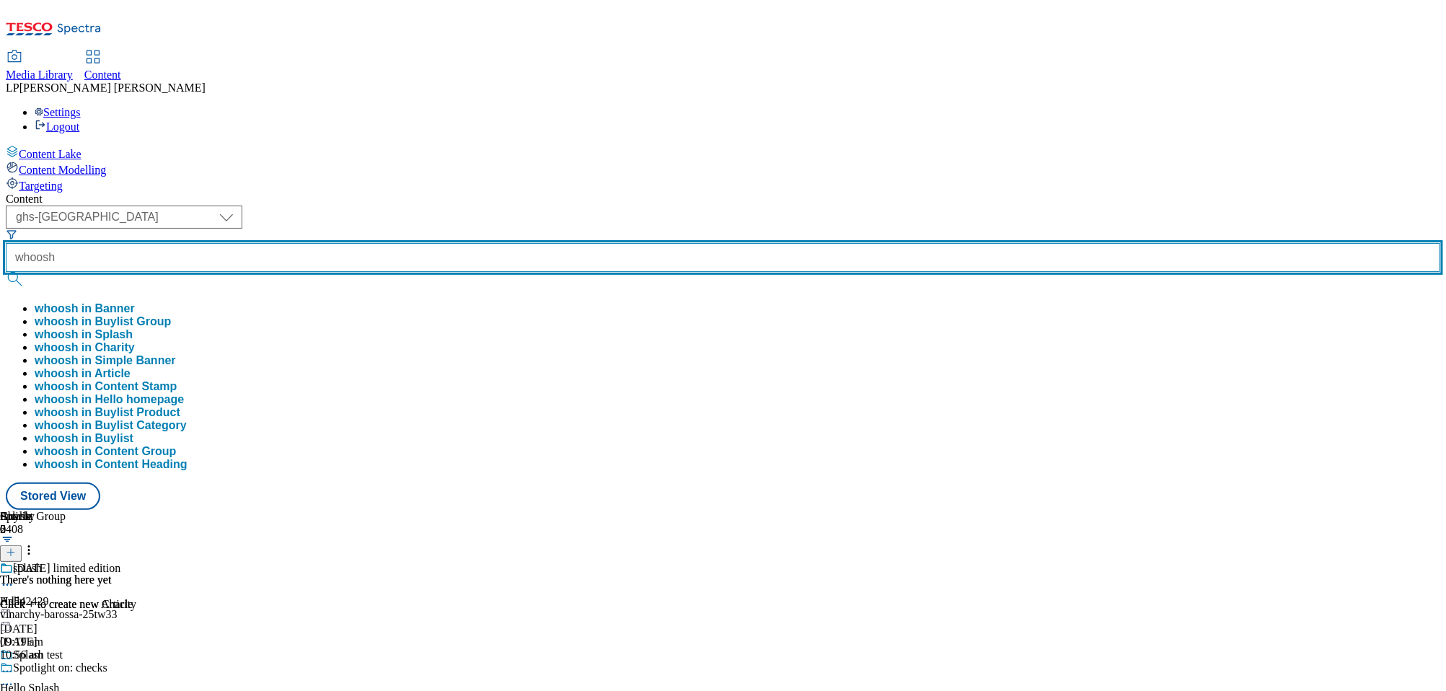
type input "whoosh"
click at [6, 272] on button "submit" at bounding box center [16, 279] width 20 height 14
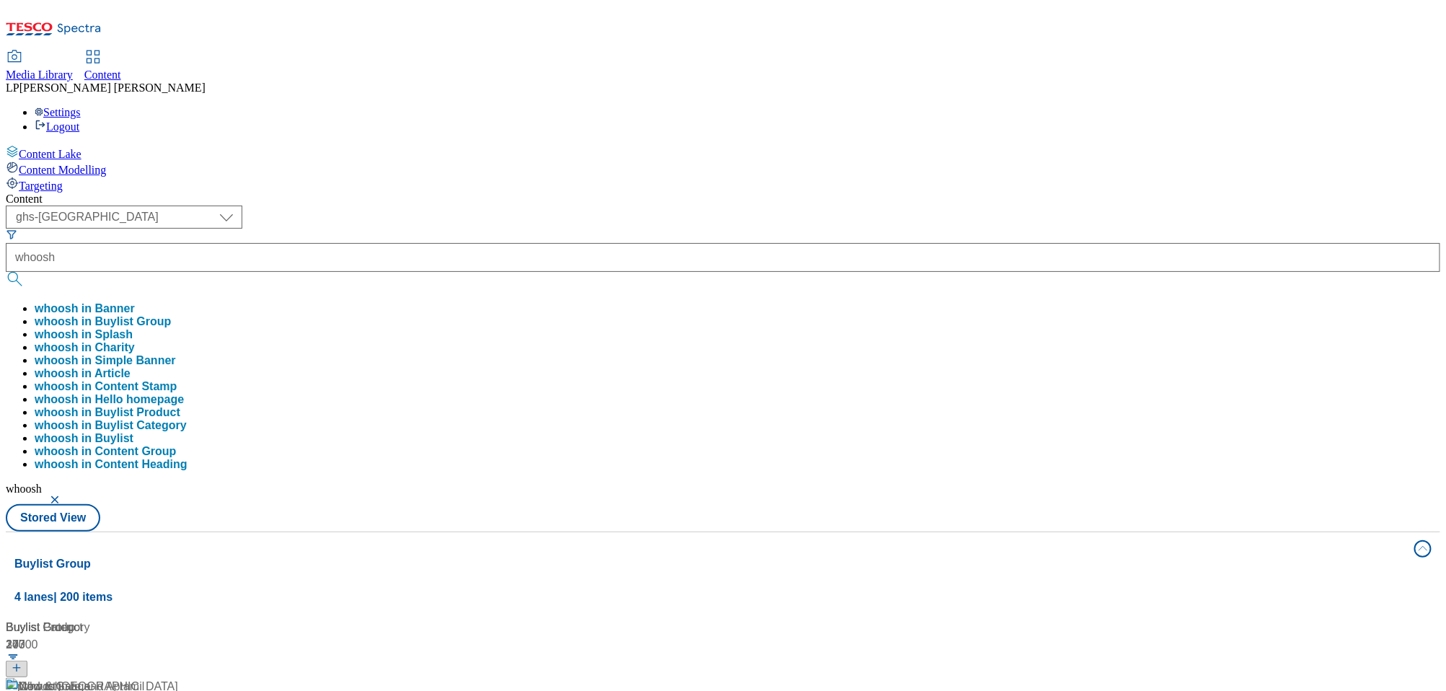
click at [460, 193] on div "Content ( optional ) dotcom-cz dotcom-hu dotcom-sk fnf-uk ghs-roi ghs-uk group-…" at bounding box center [723, 677] width 1435 height 968
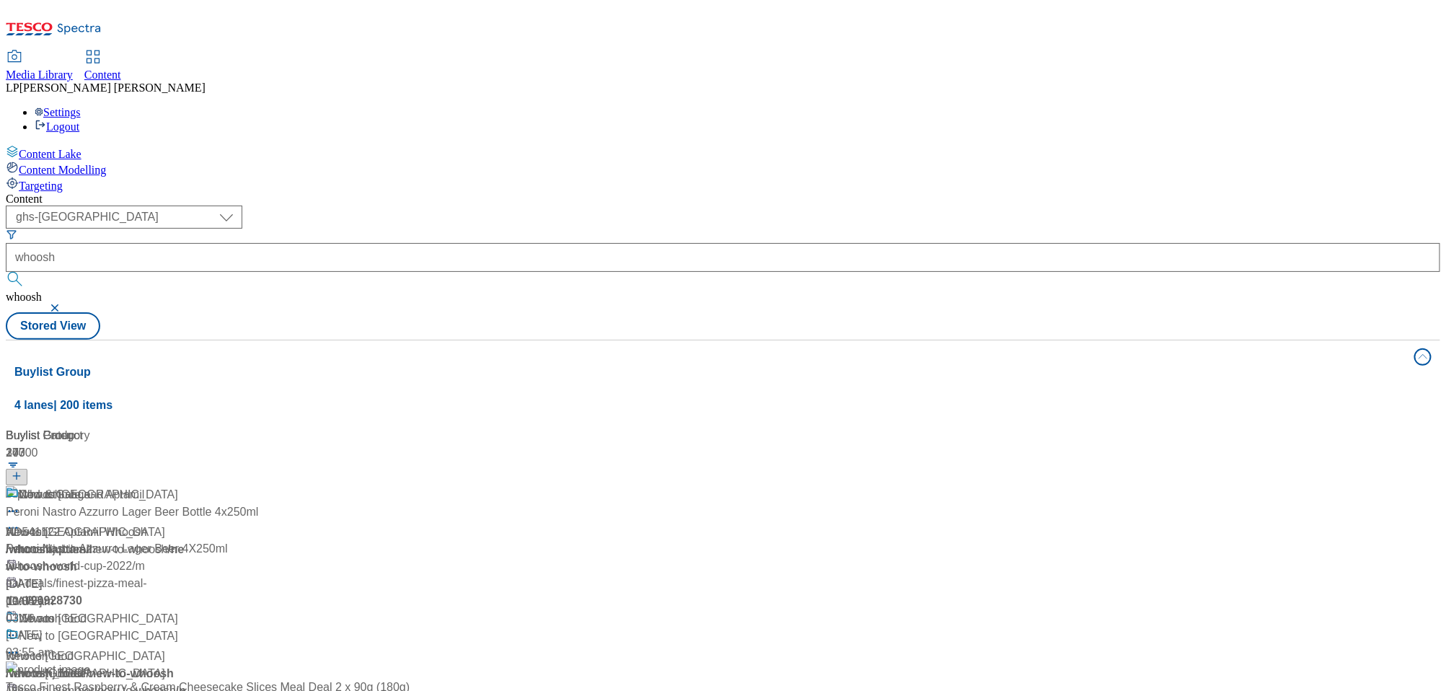
click at [186, 486] on div "Whoosh Whoosh / whoosh 15 May 2024 10:55 am" at bounding box center [96, 548] width 180 height 124
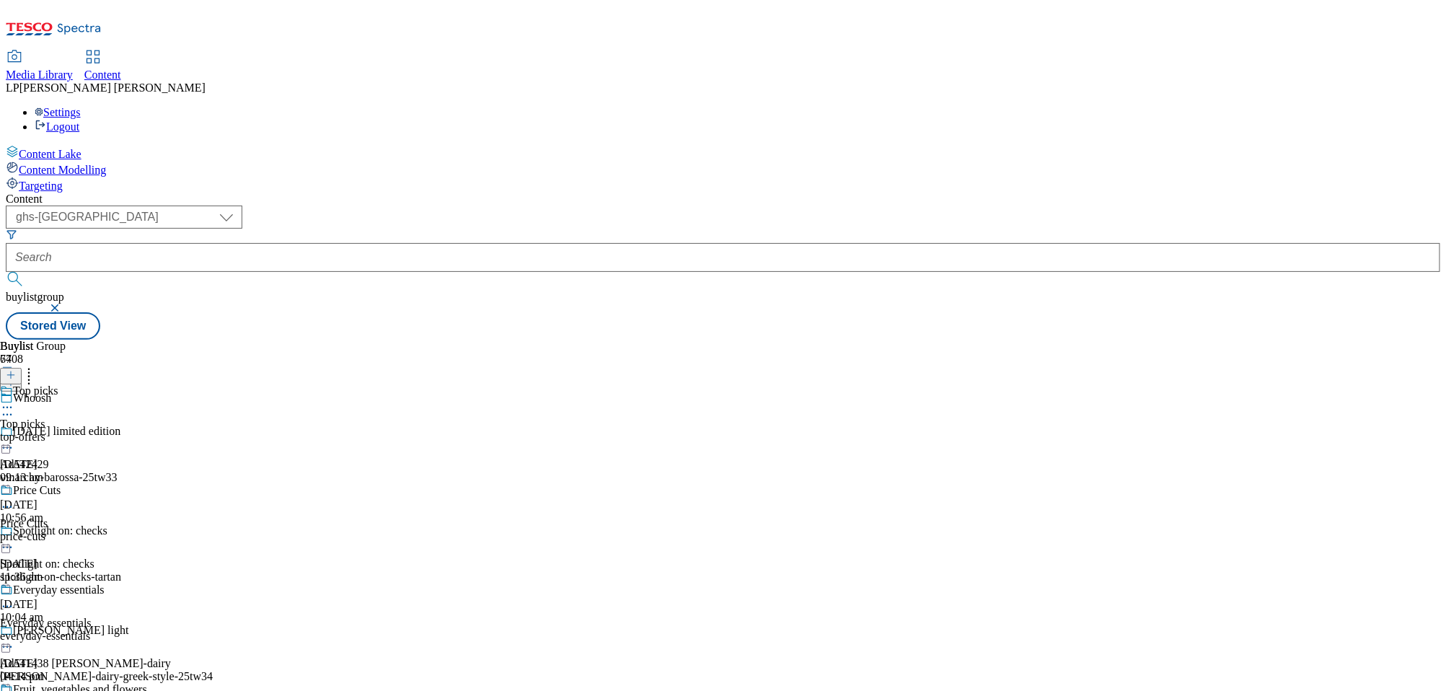
scroll to position [8351, 0]
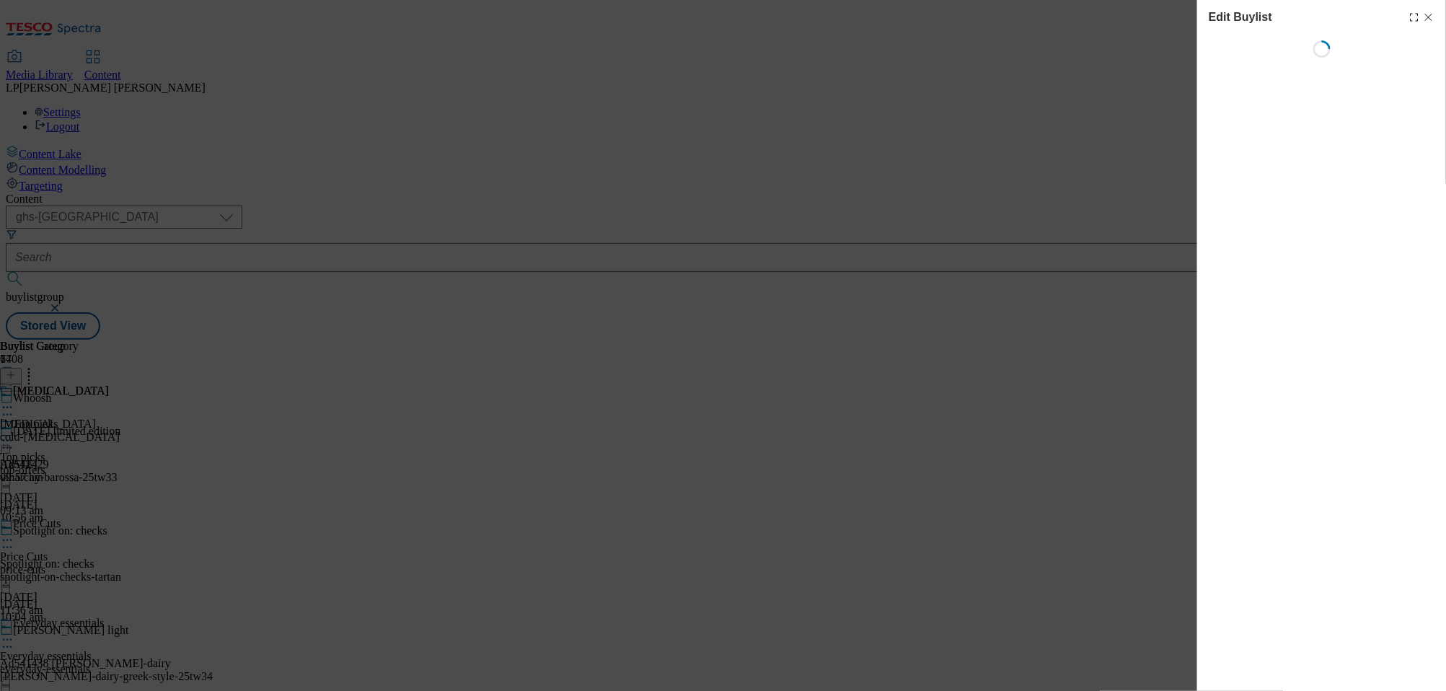
select select "evergreen"
select select "Banner"
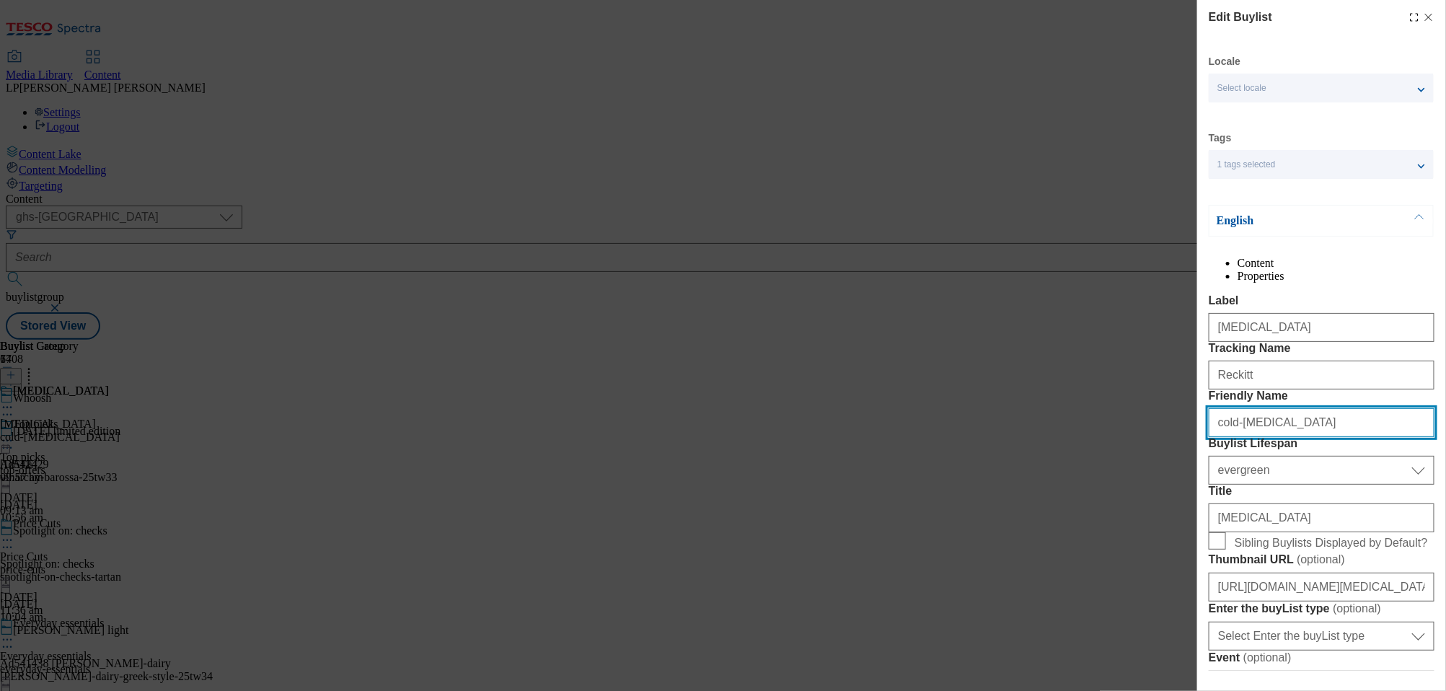
click at [1363, 437] on input "cold-flu-and-sore-throat-relief" at bounding box center [1322, 422] width 226 height 29
drag, startPoint x: 1363, startPoint y: 503, endPoint x: 1236, endPoint y: 500, distance: 127.7
click at [1236, 437] on input "cold-flu-and-sore-throat-relief" at bounding box center [1322, 422] width 226 height 29
type input "cold-and-flu"
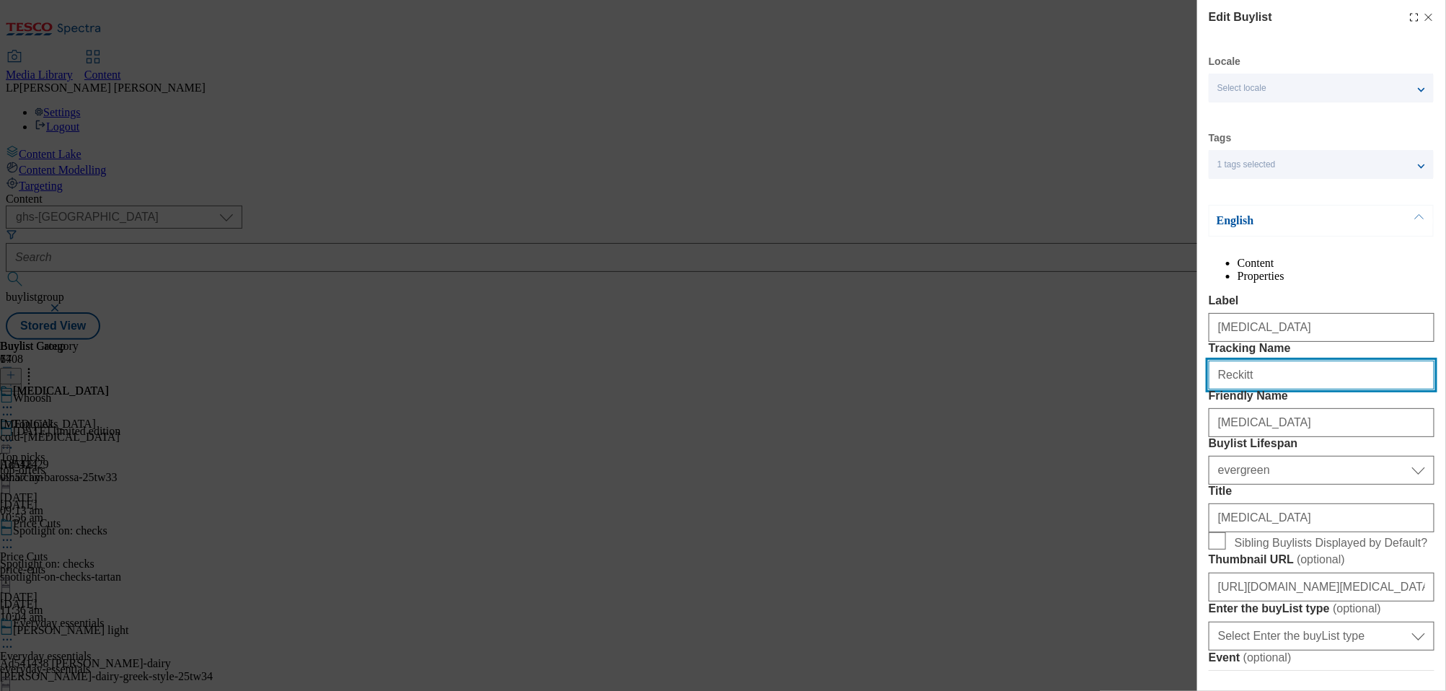
drag, startPoint x: 1293, startPoint y: 431, endPoint x: 1131, endPoint y: 425, distance: 161.7
click at [1131, 425] on div "Edit Buylist Locale Select locale English Welsh Tags 1 tags selected fnf market…" at bounding box center [723, 345] width 1446 height 691
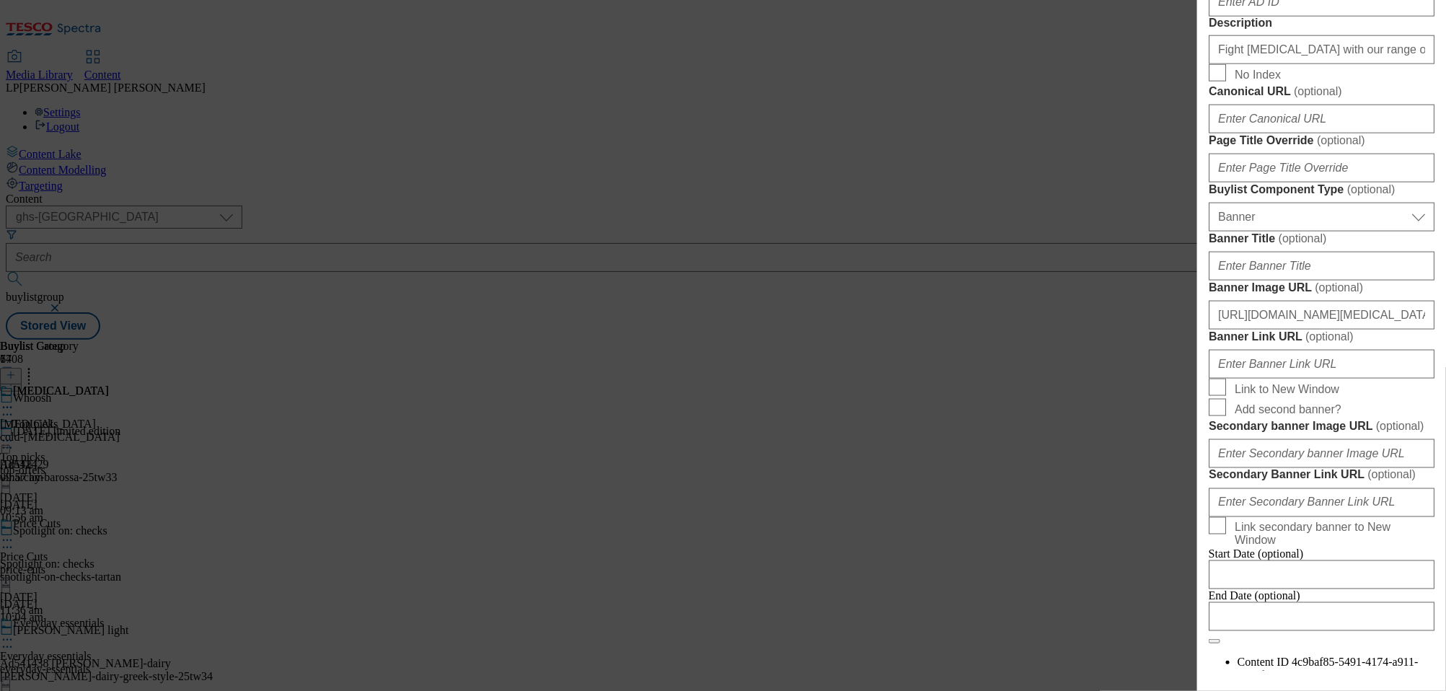
scroll to position [1469, 0]
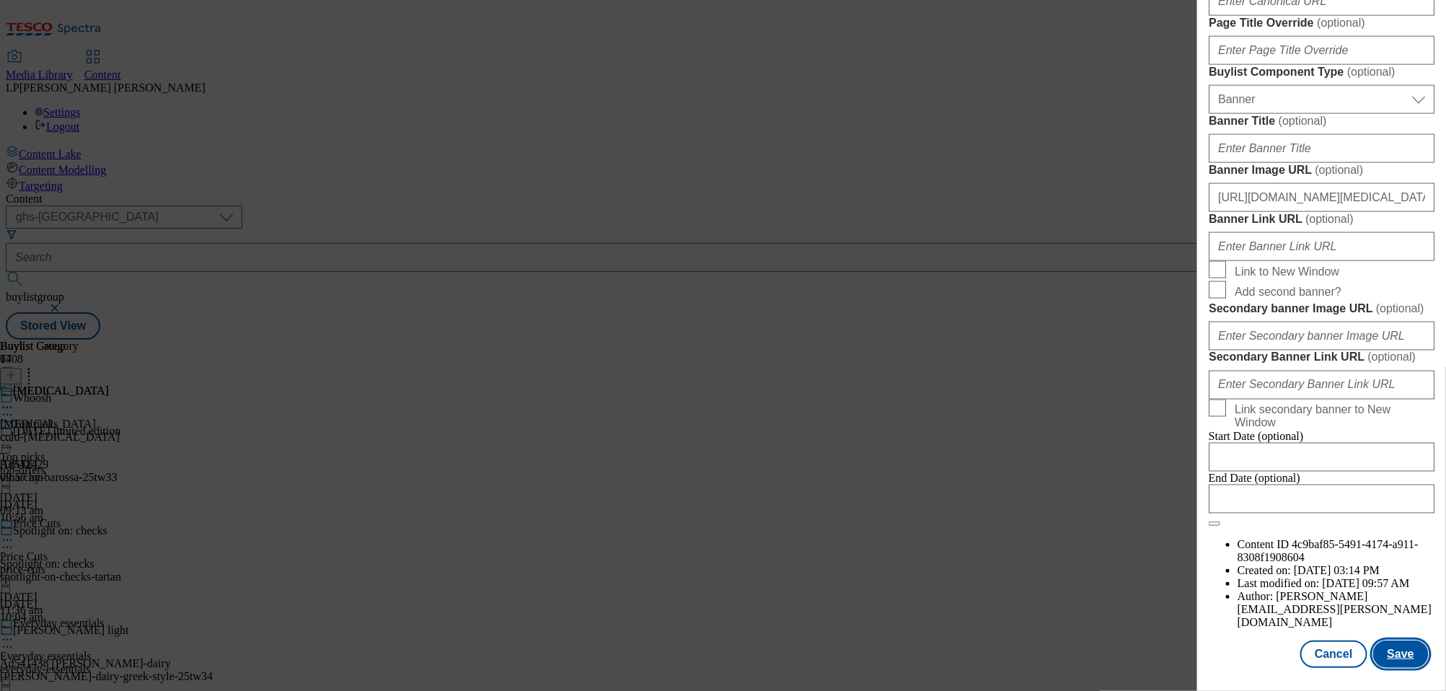
click at [1395, 668] on button "Save" at bounding box center [1401, 654] width 56 height 27
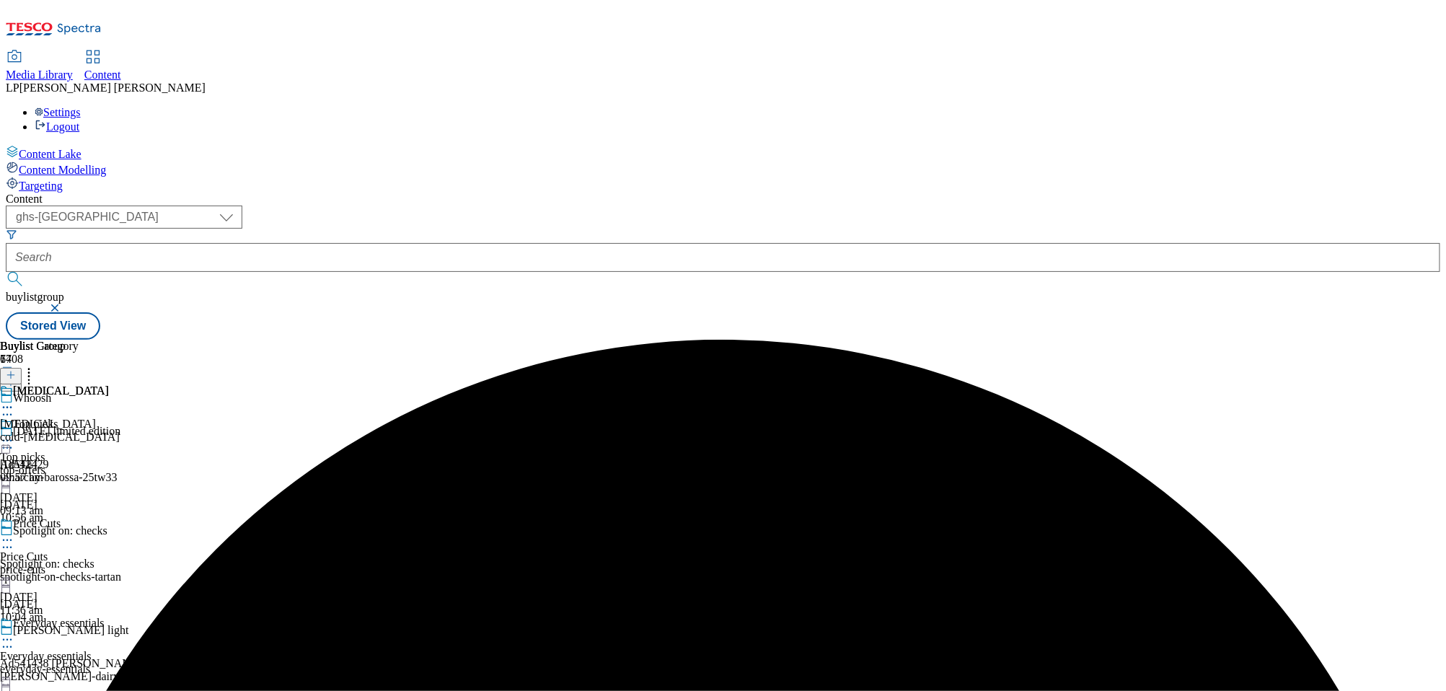
click at [14, 400] on icon at bounding box center [7, 407] width 14 height 14
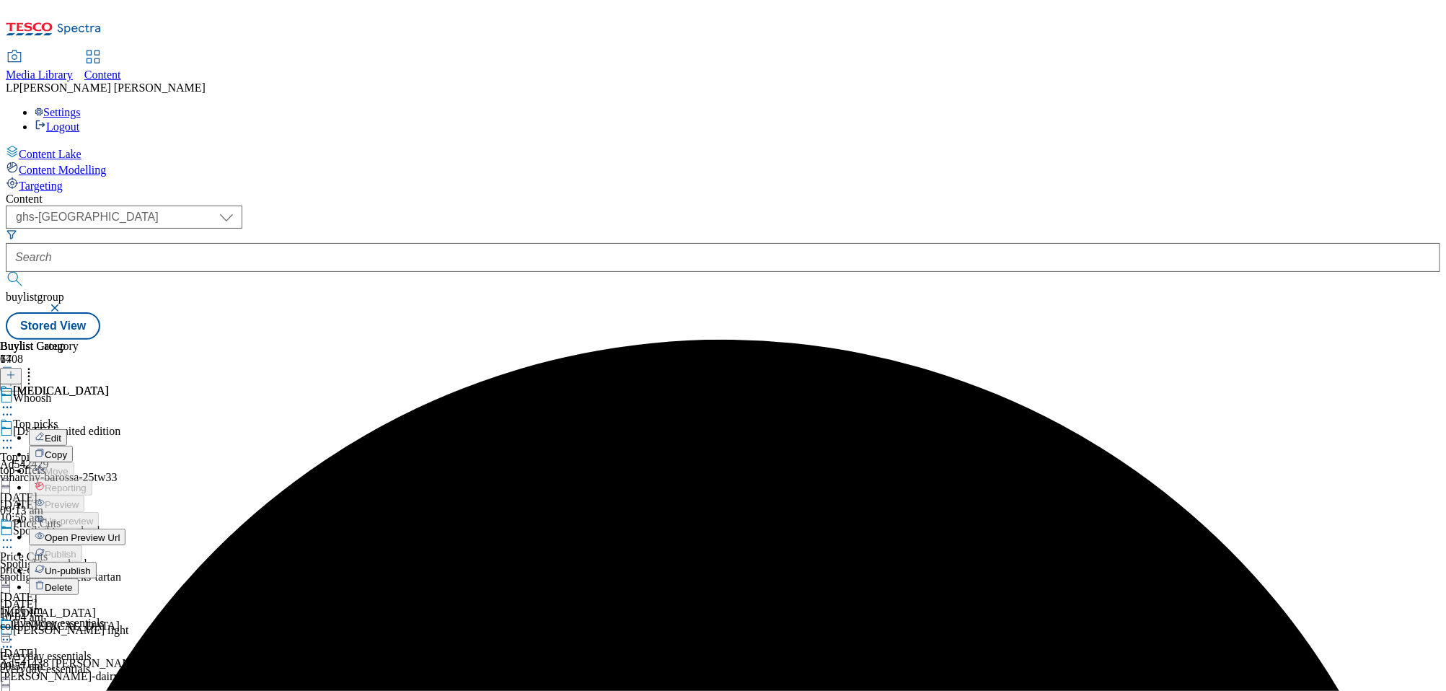
click at [67, 429] on button "Edit" at bounding box center [48, 437] width 38 height 17
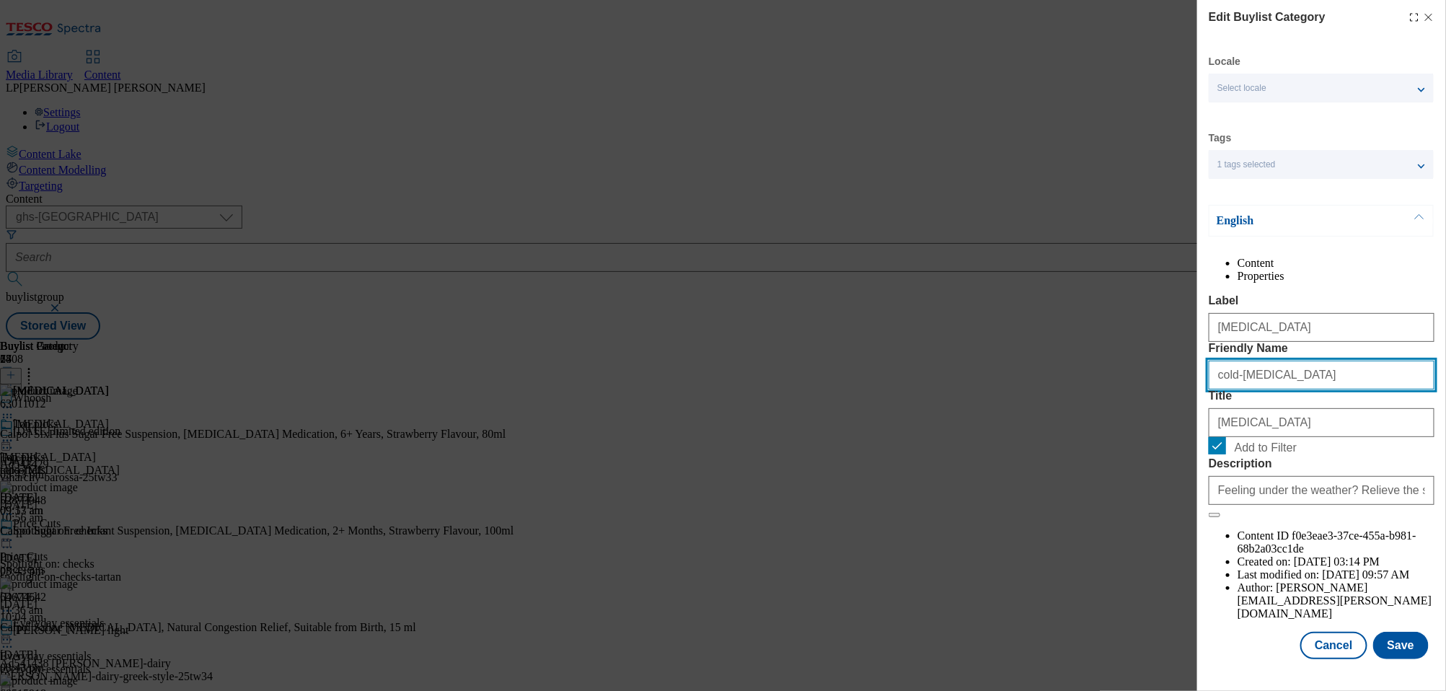
drag, startPoint x: 1357, startPoint y: 429, endPoint x: 1235, endPoint y: 429, distance: 121.9
click at [1235, 390] on input "cold-flu-and-sore-throat-relief" at bounding box center [1322, 375] width 226 height 29
type input "cold-and-flu"
click at [1404, 462] on form "Label Cold and flu Friendly Name cold-and-flu Title Cold and flu Add to Filter …" at bounding box center [1322, 406] width 226 height 224
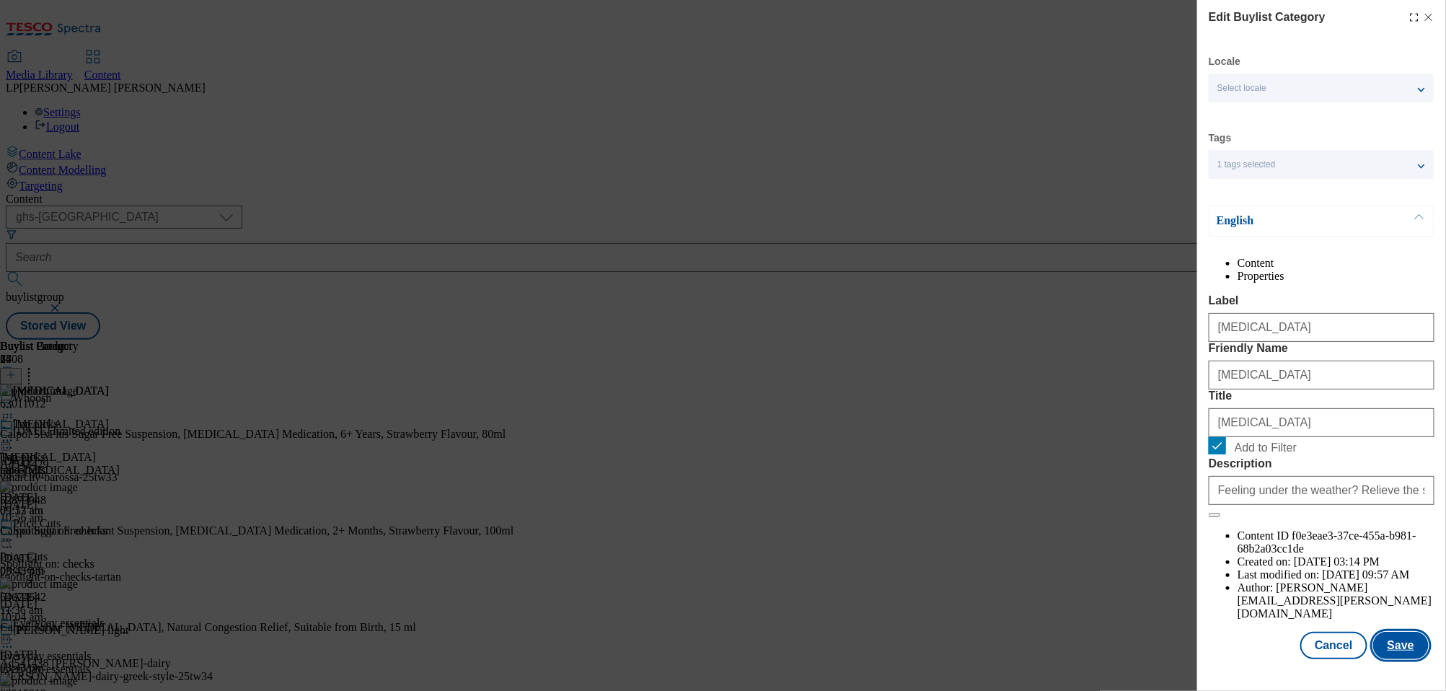
click at [1404, 654] on button "Save" at bounding box center [1401, 645] width 56 height 27
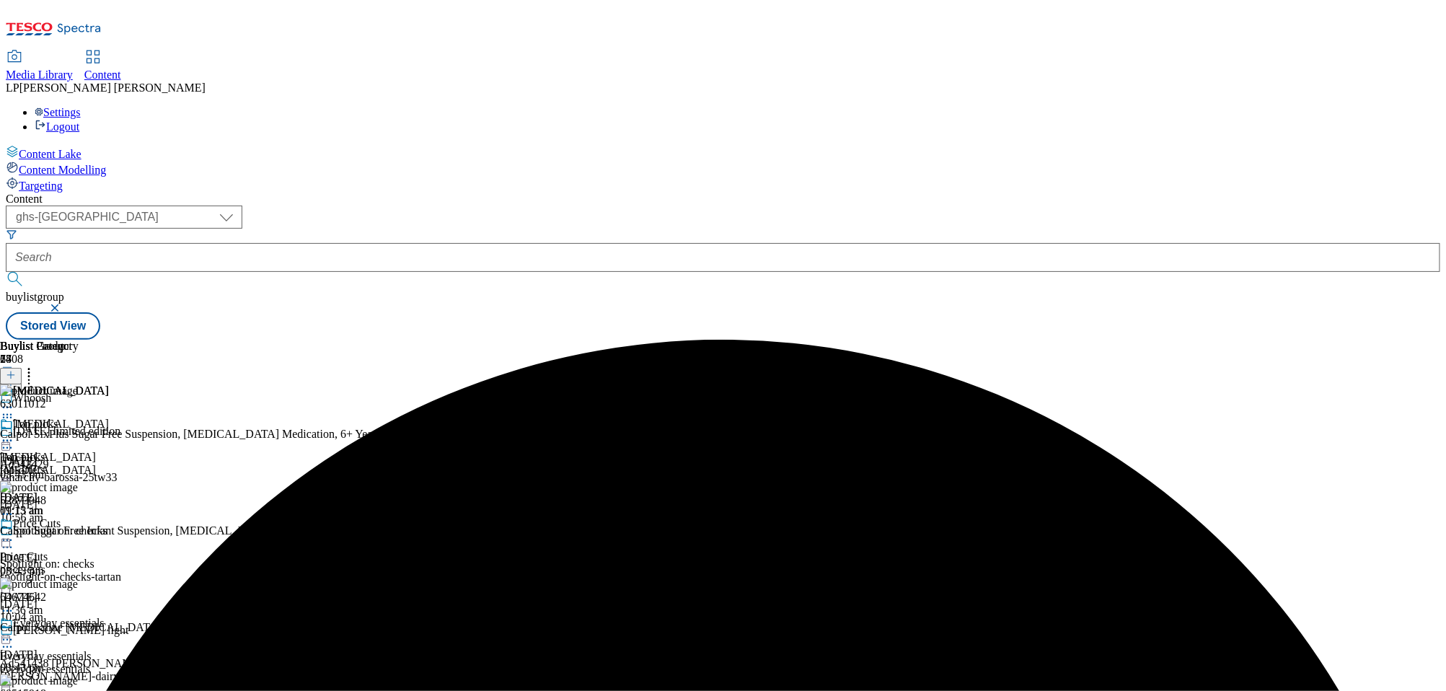
click at [675, 206] on div "( optional ) dotcom-cz dotcom-hu dotcom-sk fnf-uk ghs-roi ghs-uk group-comms ig…" at bounding box center [723, 273] width 1435 height 134
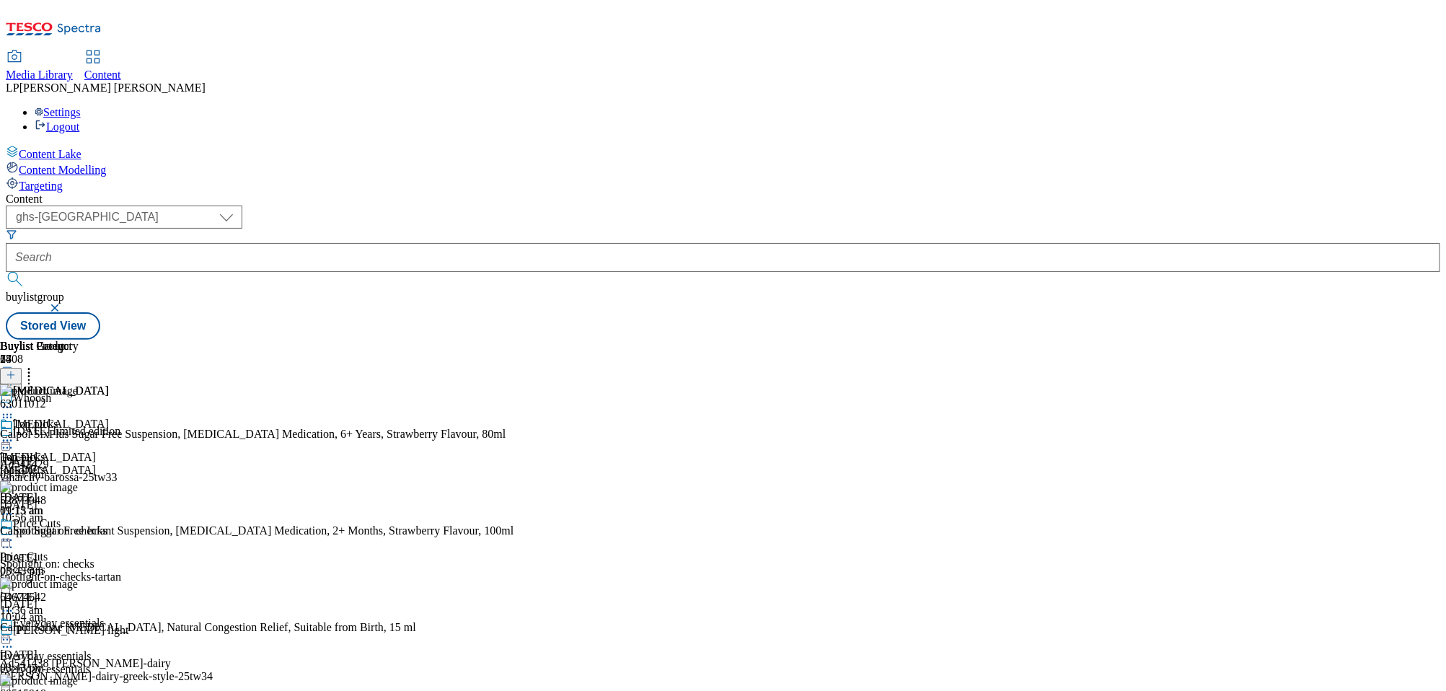
click at [14, 400] on icon at bounding box center [7, 407] width 14 height 14
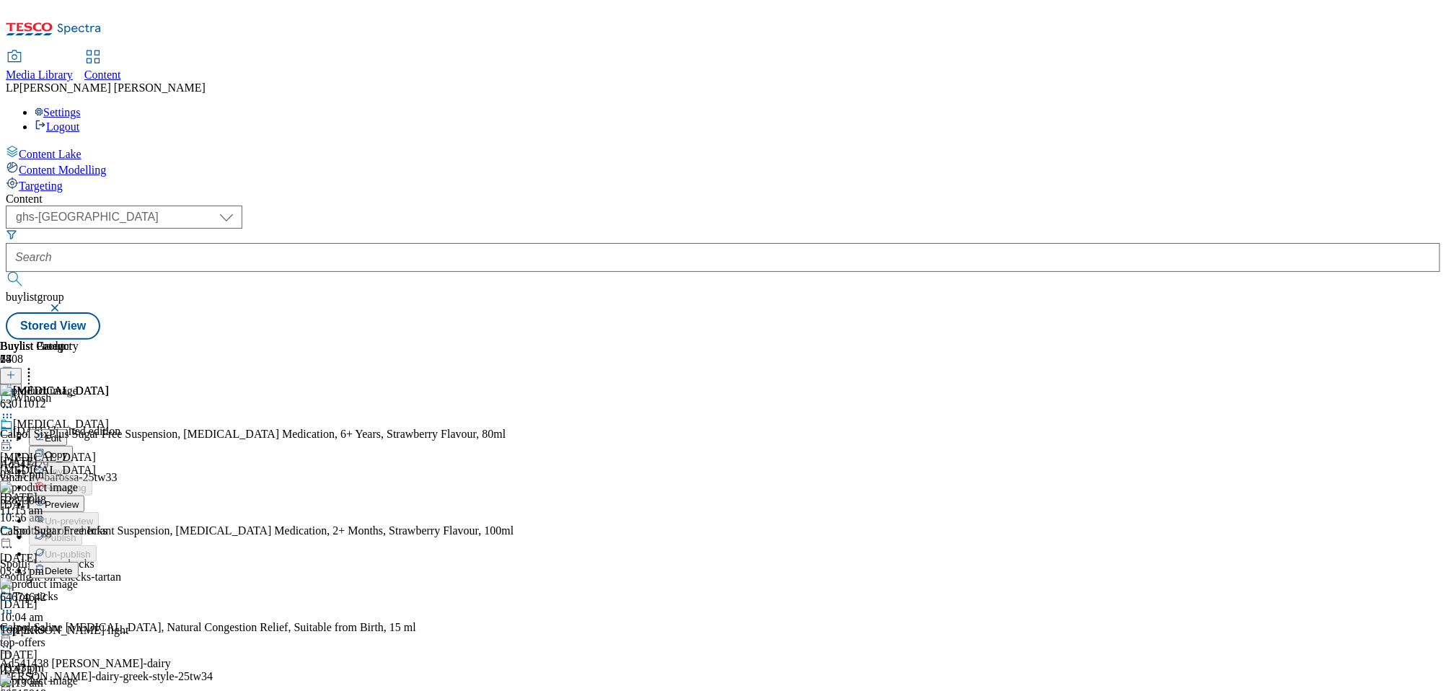
click at [67, 429] on button "Edit" at bounding box center [48, 437] width 38 height 17
select select "evergreen"
select select "Banner"
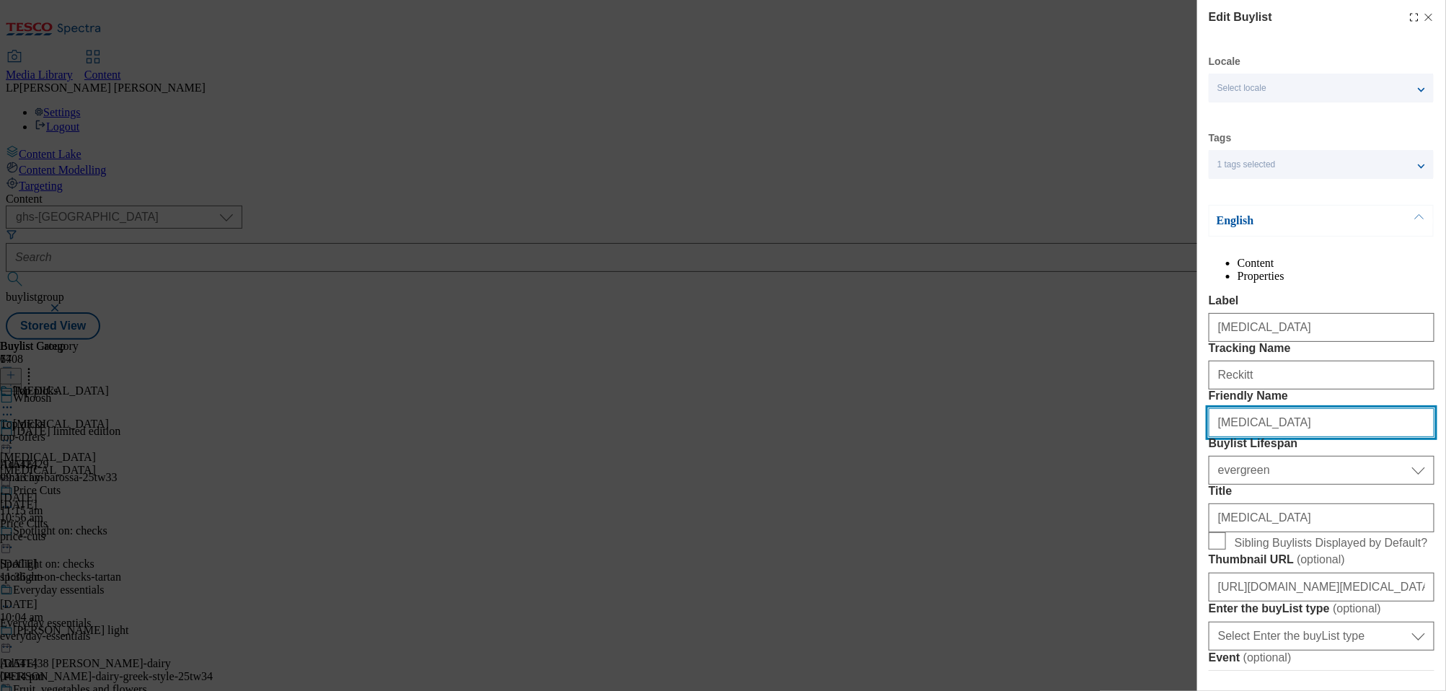
drag, startPoint x: 1286, startPoint y: 507, endPoint x: 1194, endPoint y: 504, distance: 91.7
click at [1194, 504] on div "Edit Buylist Locale Select locale English Welsh Tags 1 tags selected fnf market…" at bounding box center [723, 345] width 1446 height 691
click at [1259, 437] on input "cold-and-flu" at bounding box center [1322, 422] width 226 height 29
click at [1307, 437] on input "cold-and-flu" at bounding box center [1322, 422] width 226 height 29
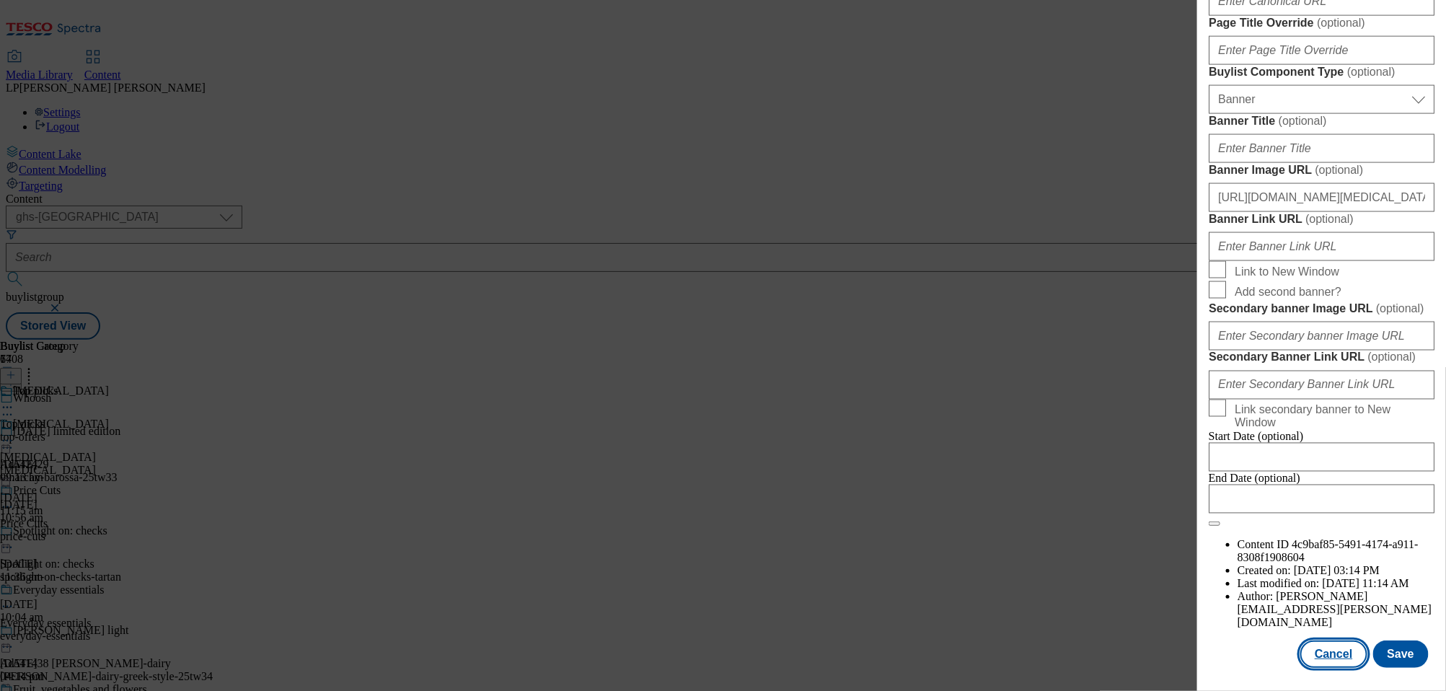
click at [1346, 651] on button "Cancel" at bounding box center [1334, 654] width 66 height 27
select select "evergreen"
select select "Banner"
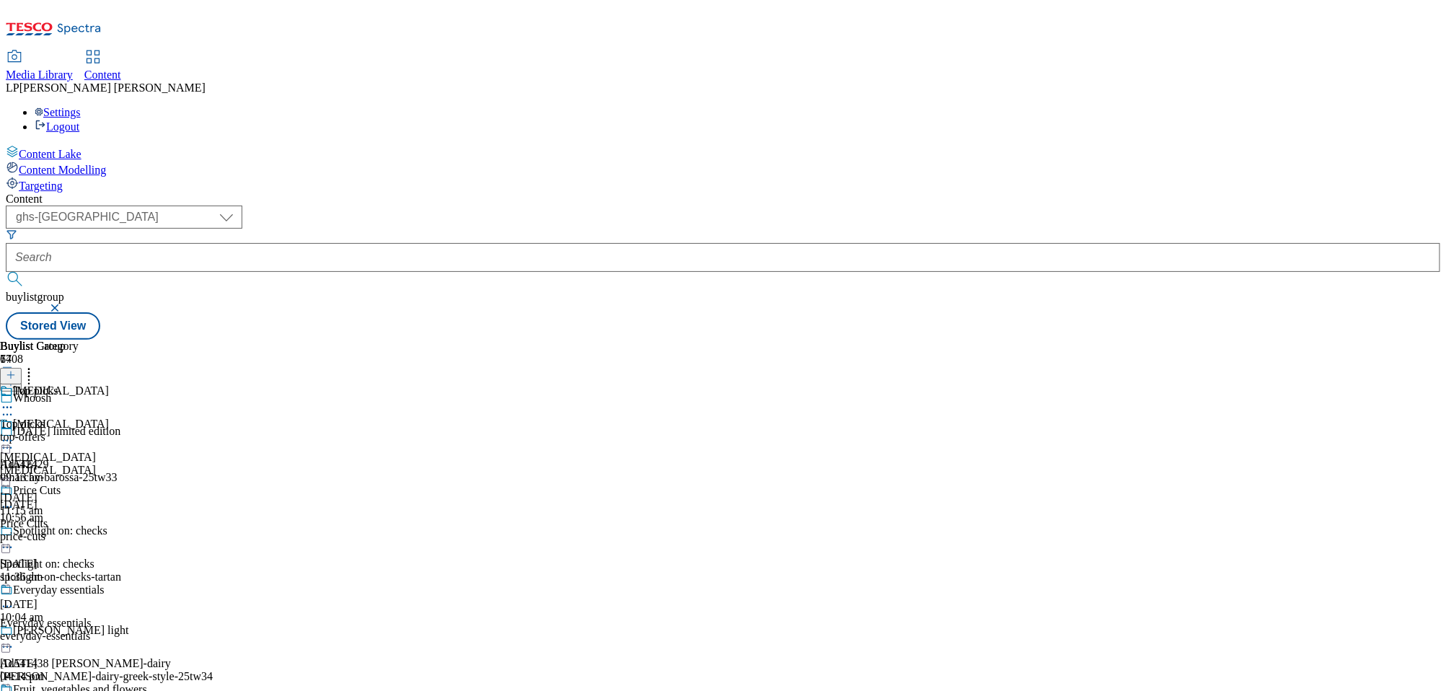
scroll to position [1147, 0]
click at [14, 434] on icon at bounding box center [7, 441] width 14 height 14
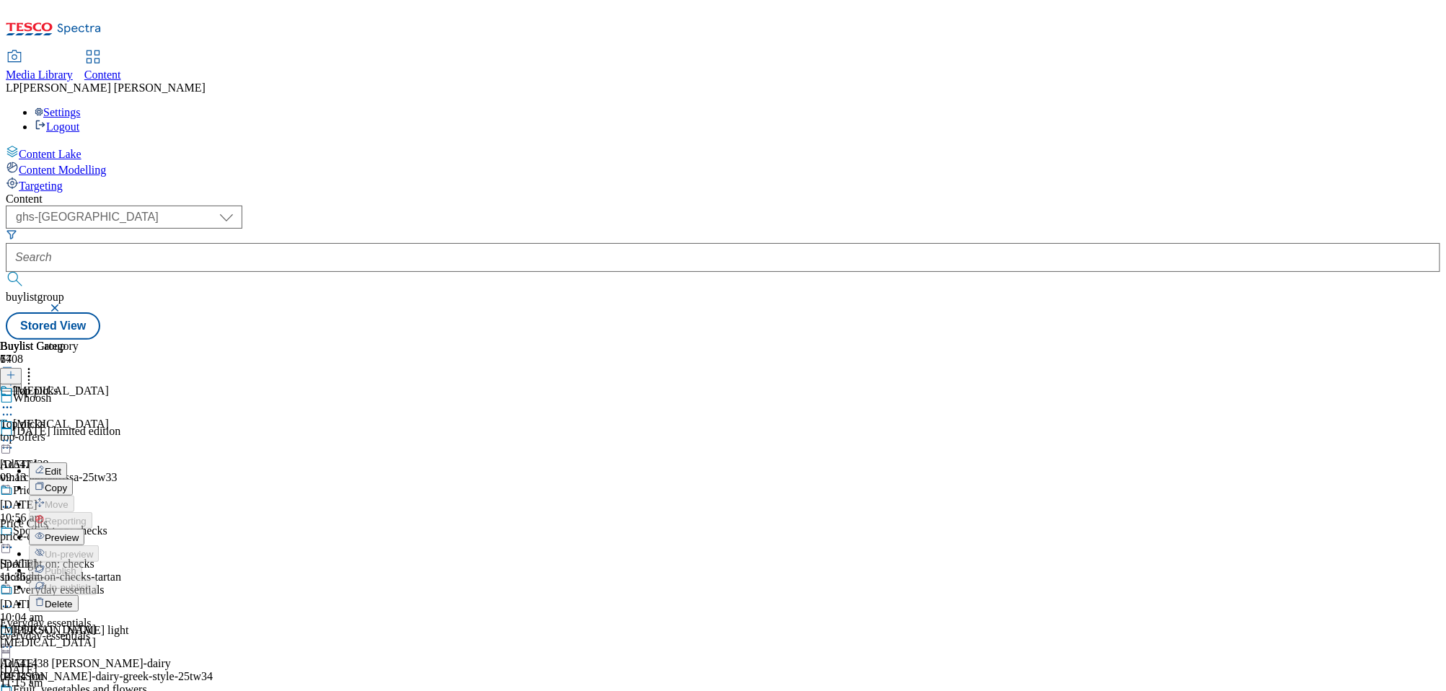
click at [67, 462] on button "Edit" at bounding box center [48, 470] width 38 height 17
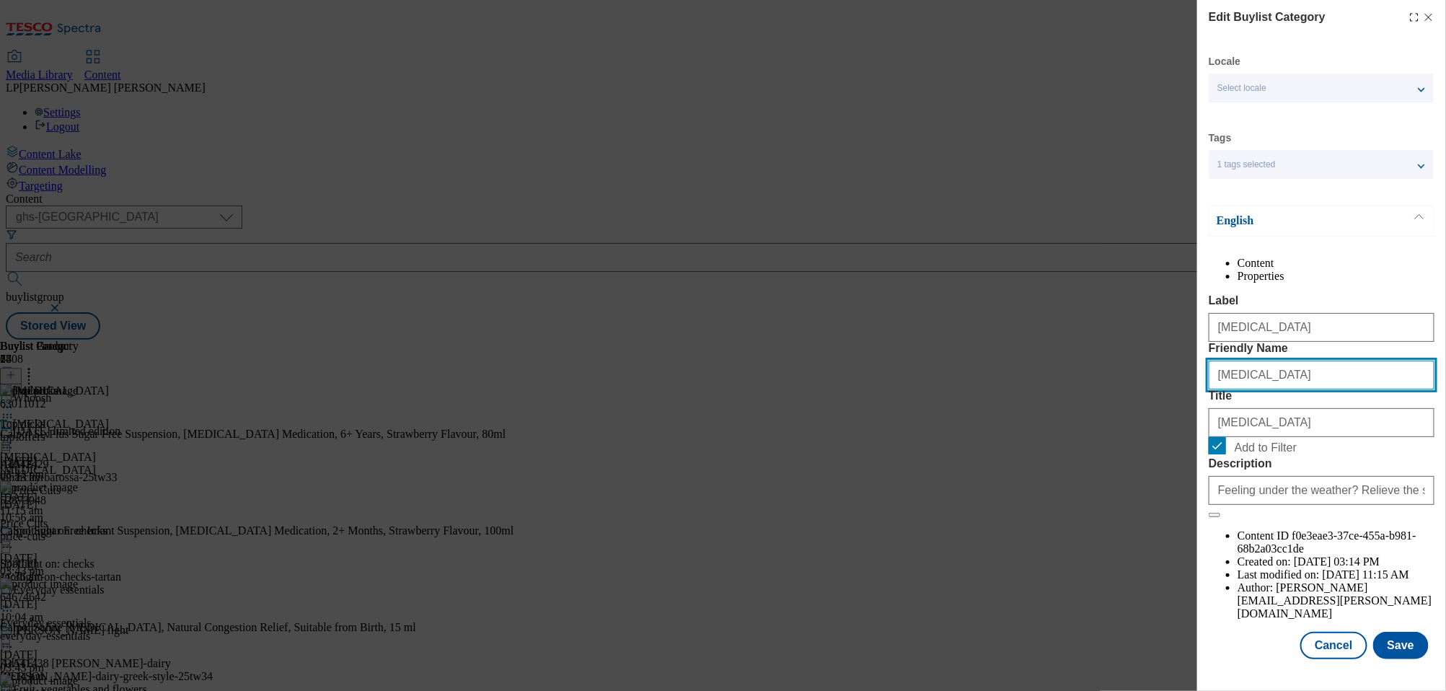
click at [1295, 390] on input "cold-and-flu" at bounding box center [1322, 375] width 226 height 29
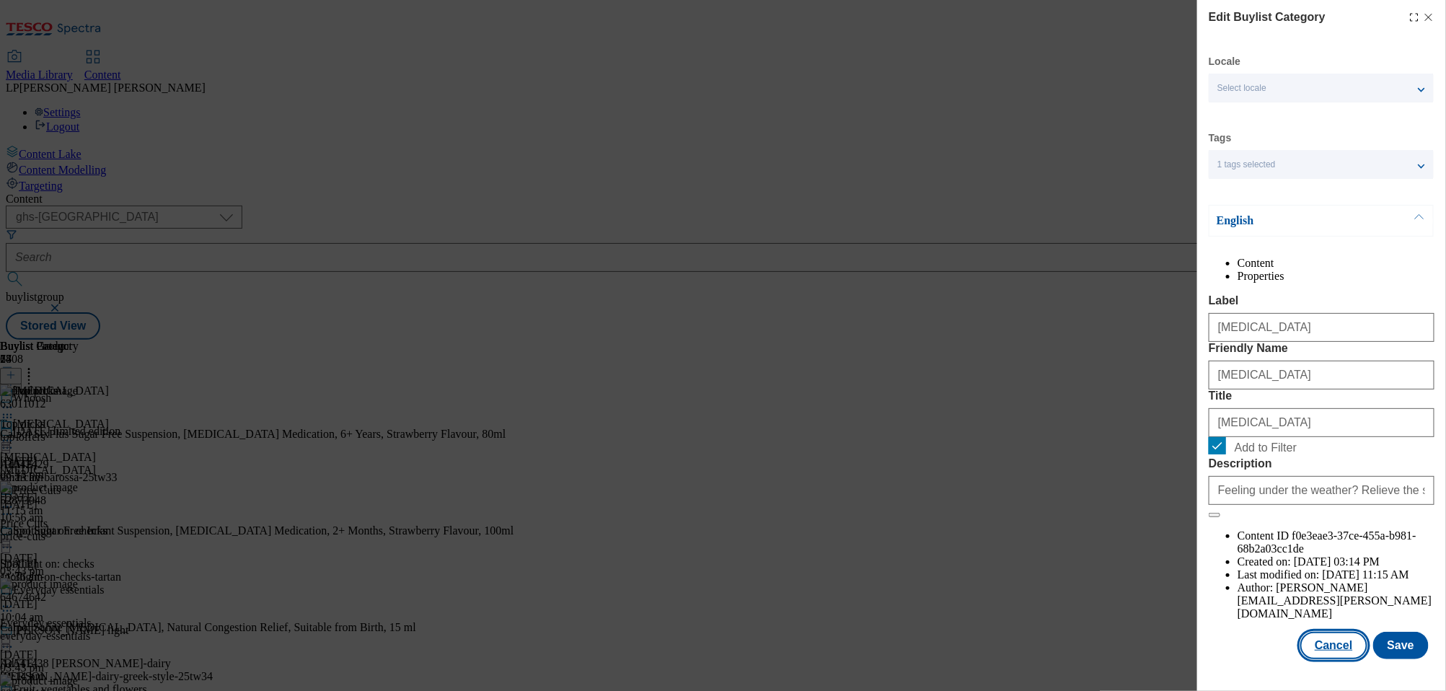
click at [1347, 653] on button "Cancel" at bounding box center [1334, 645] width 66 height 27
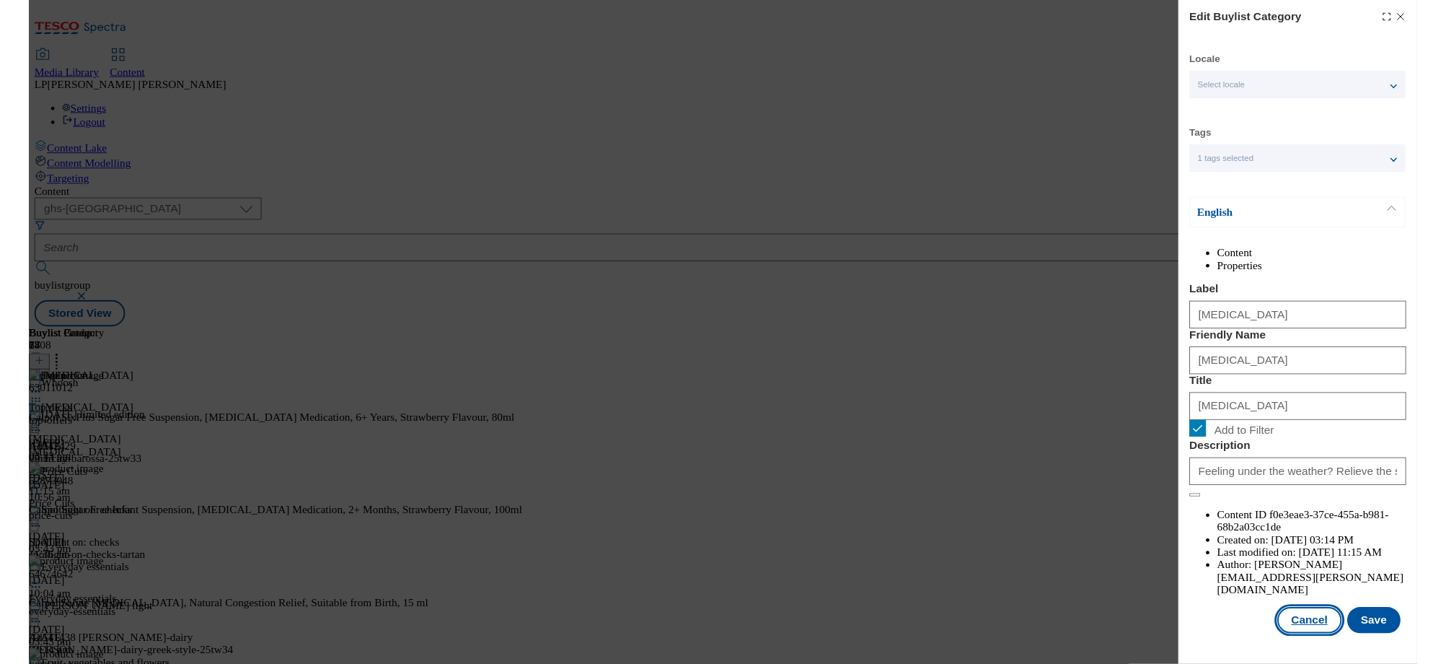
scroll to position [0, 0]
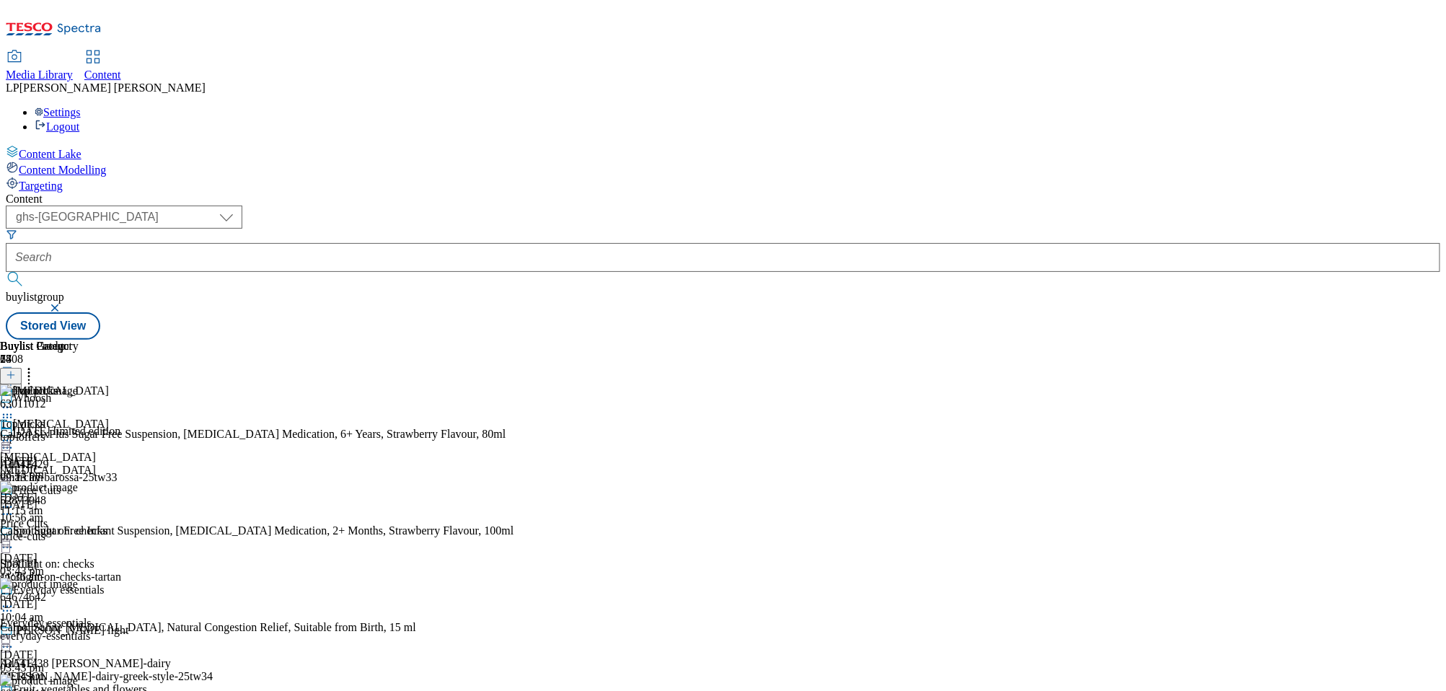
click at [12, 440] on circle at bounding box center [11, 441] width 2 height 2
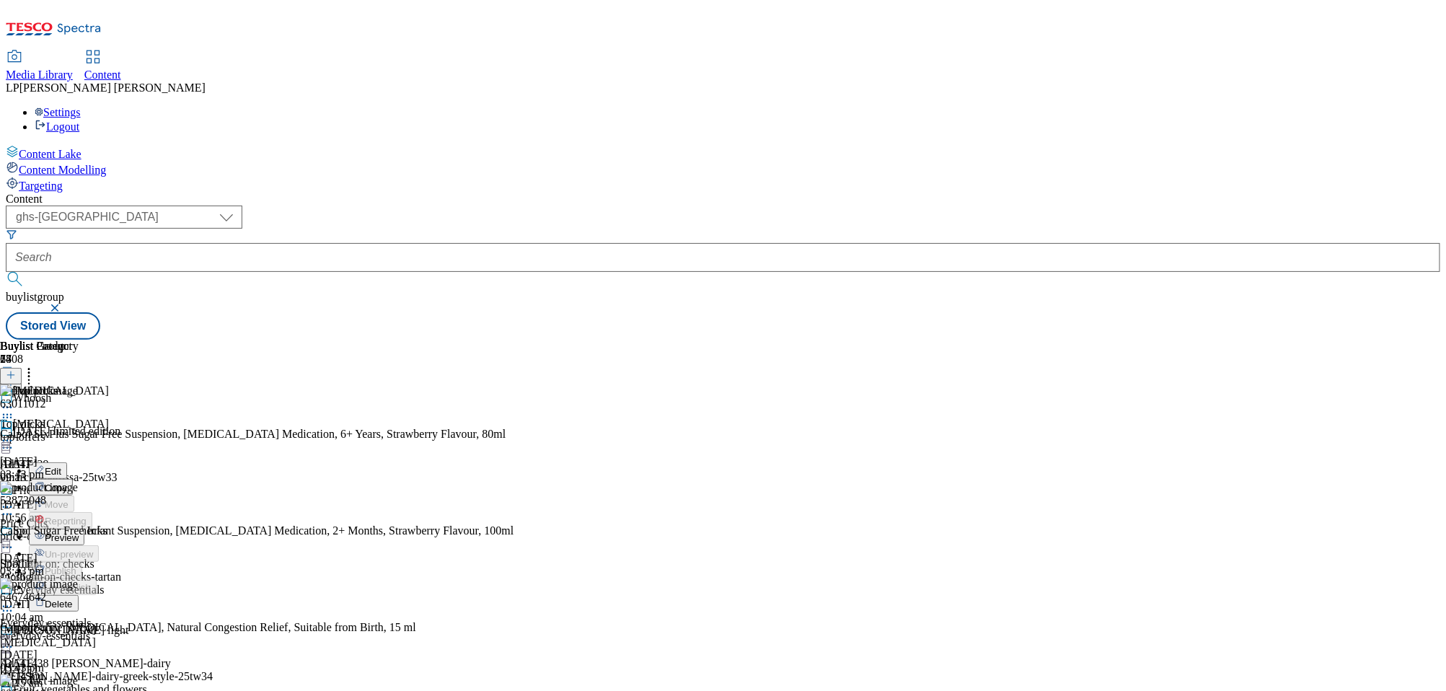
click at [79, 532] on span "Preview" at bounding box center [62, 537] width 34 height 11
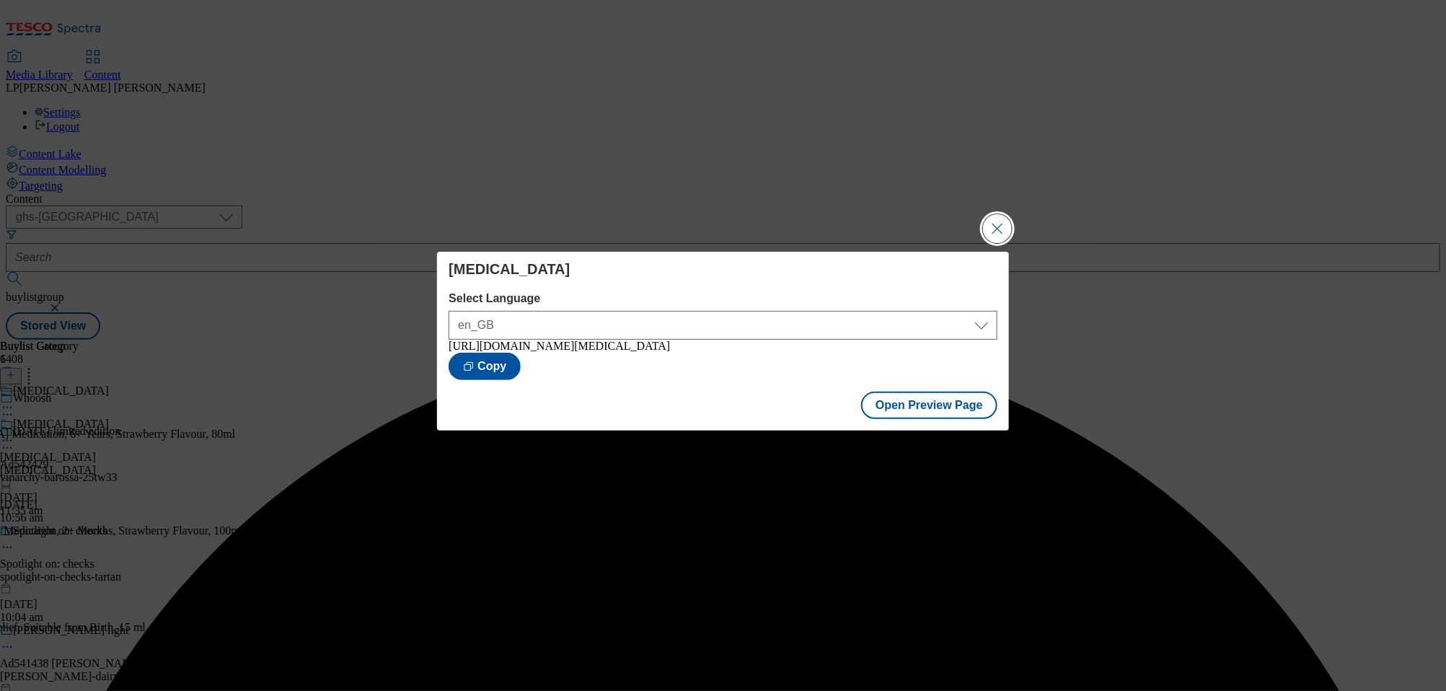
click at [1002, 223] on button "Close Modal" at bounding box center [997, 228] width 29 height 29
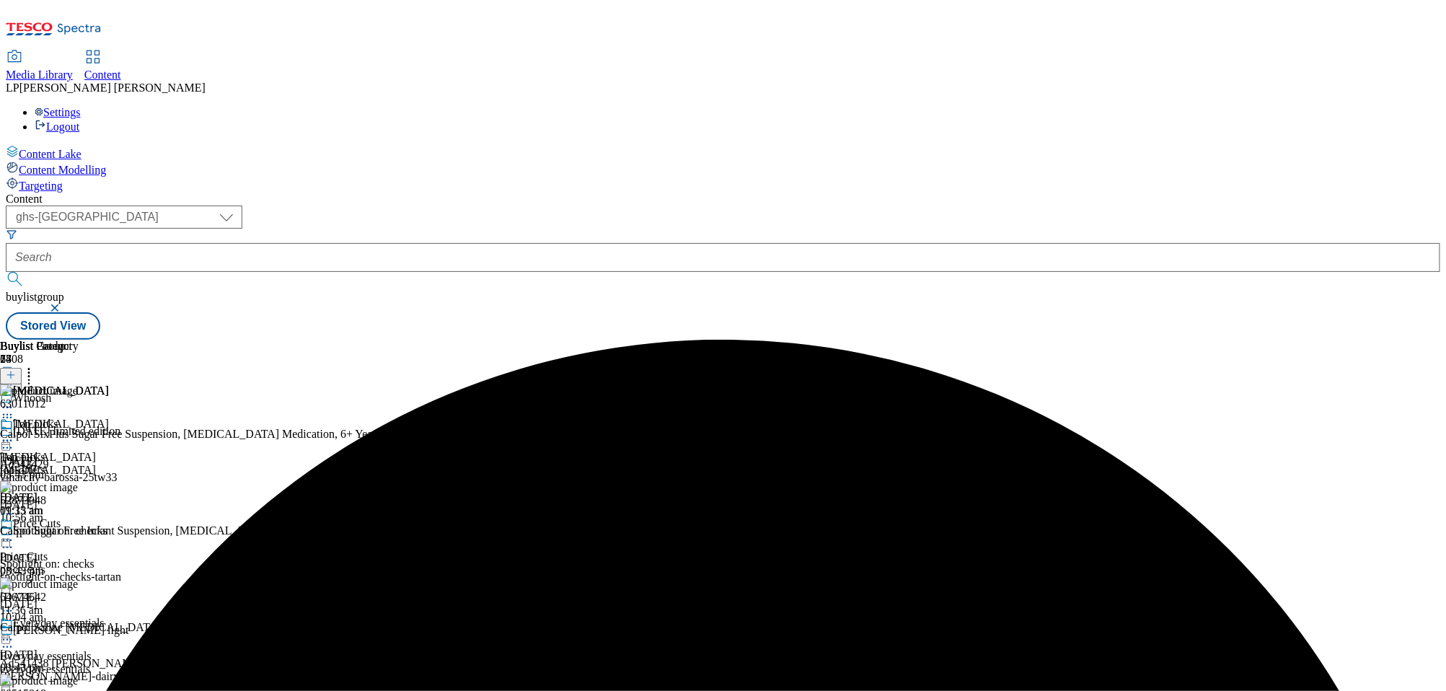
click at [922, 193] on div "Content ( optional ) dotcom-cz dotcom-hu dotcom-sk fnf-uk ghs-roi ghs-uk group-…" at bounding box center [723, 266] width 1435 height 147
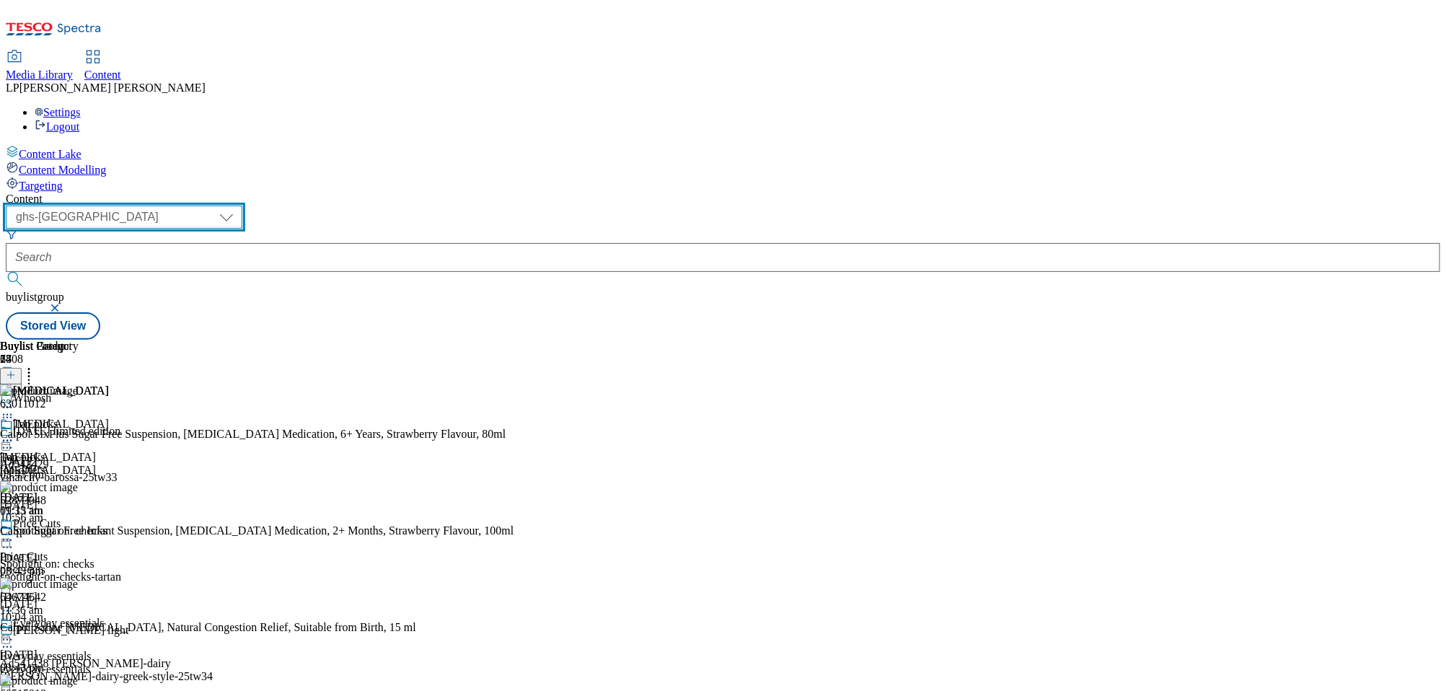
click at [242, 206] on select "dotcom-cz dotcom-hu dotcom-sk fnf-uk ghs-roi ghs-uk group-comms ighs-cz ighs-hu…" at bounding box center [124, 217] width 237 height 23
select select "ghs-roi"
click at [188, 206] on select "dotcom-cz dotcom-hu dotcom-sk fnf-uk ghs-roi ghs-uk group-comms ighs-cz ighs-hu…" at bounding box center [124, 217] width 237 height 23
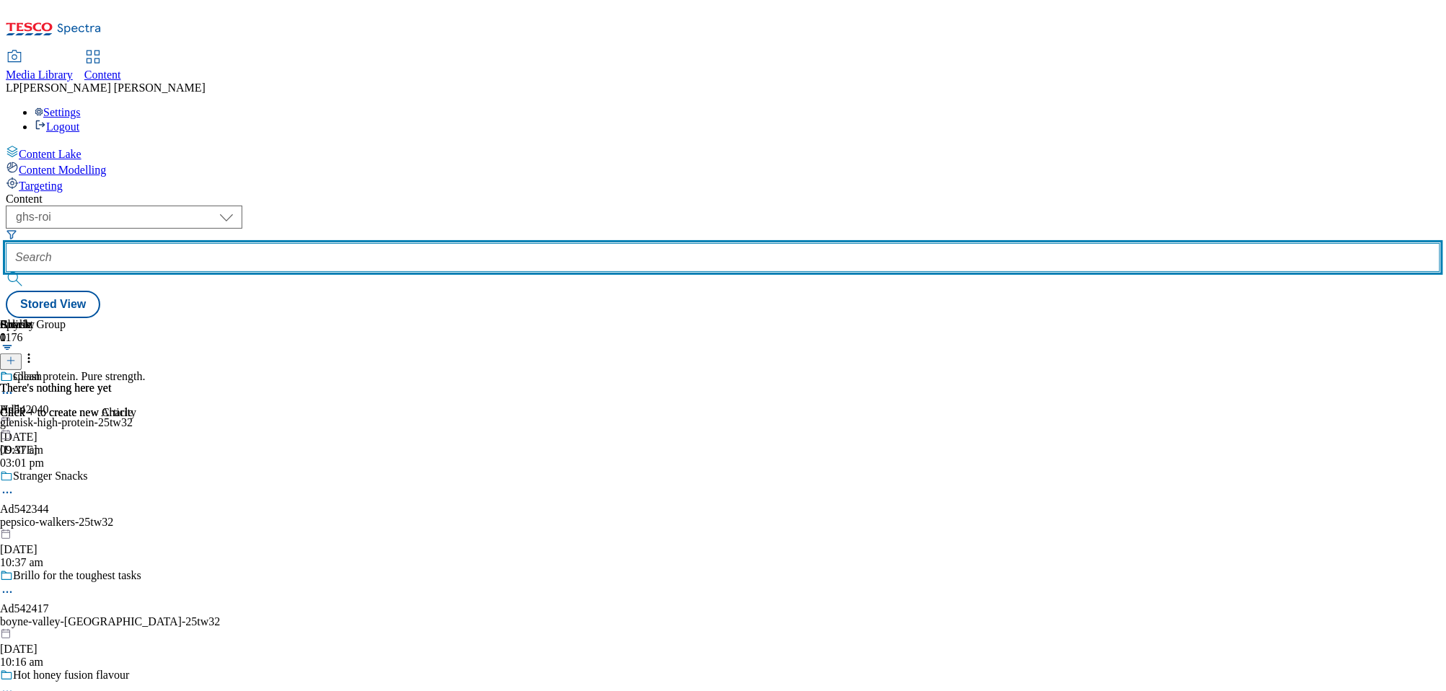
click at [389, 243] on input "text" at bounding box center [723, 257] width 1435 height 29
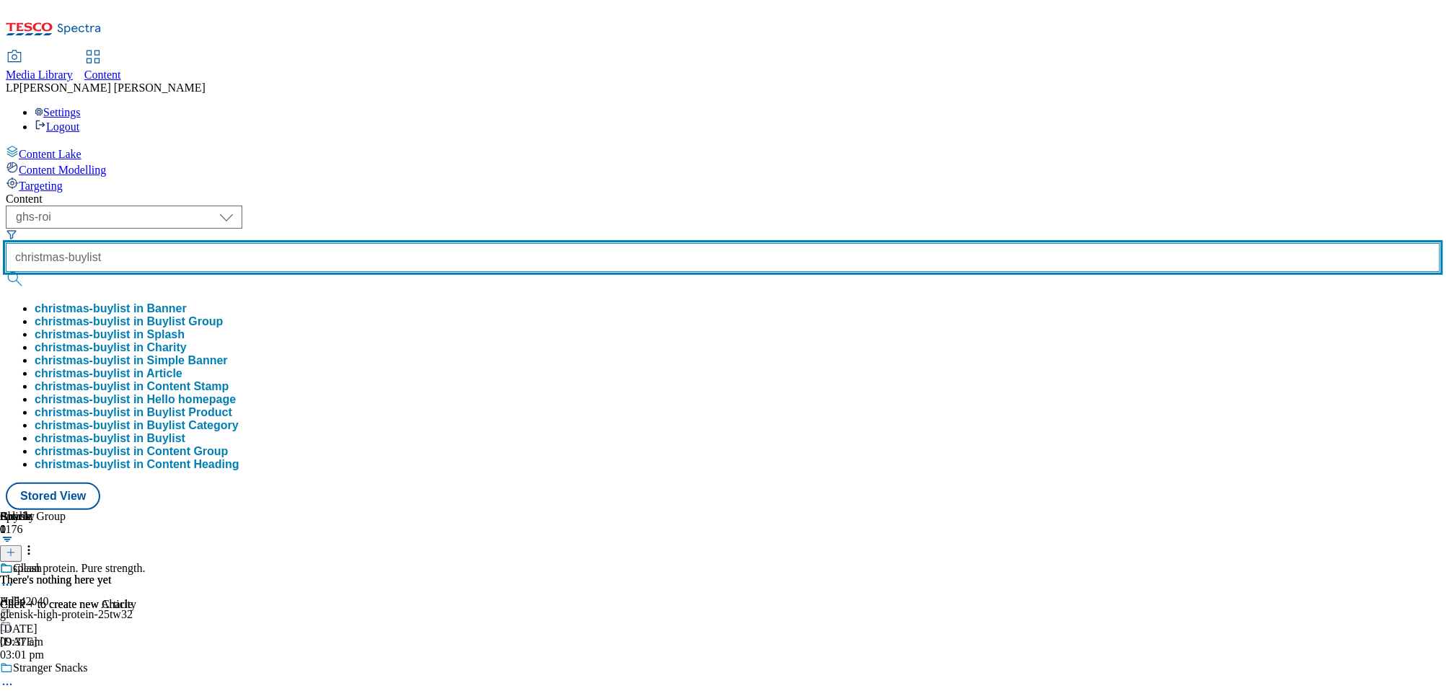
click at [6, 272] on button "submit" at bounding box center [16, 279] width 20 height 14
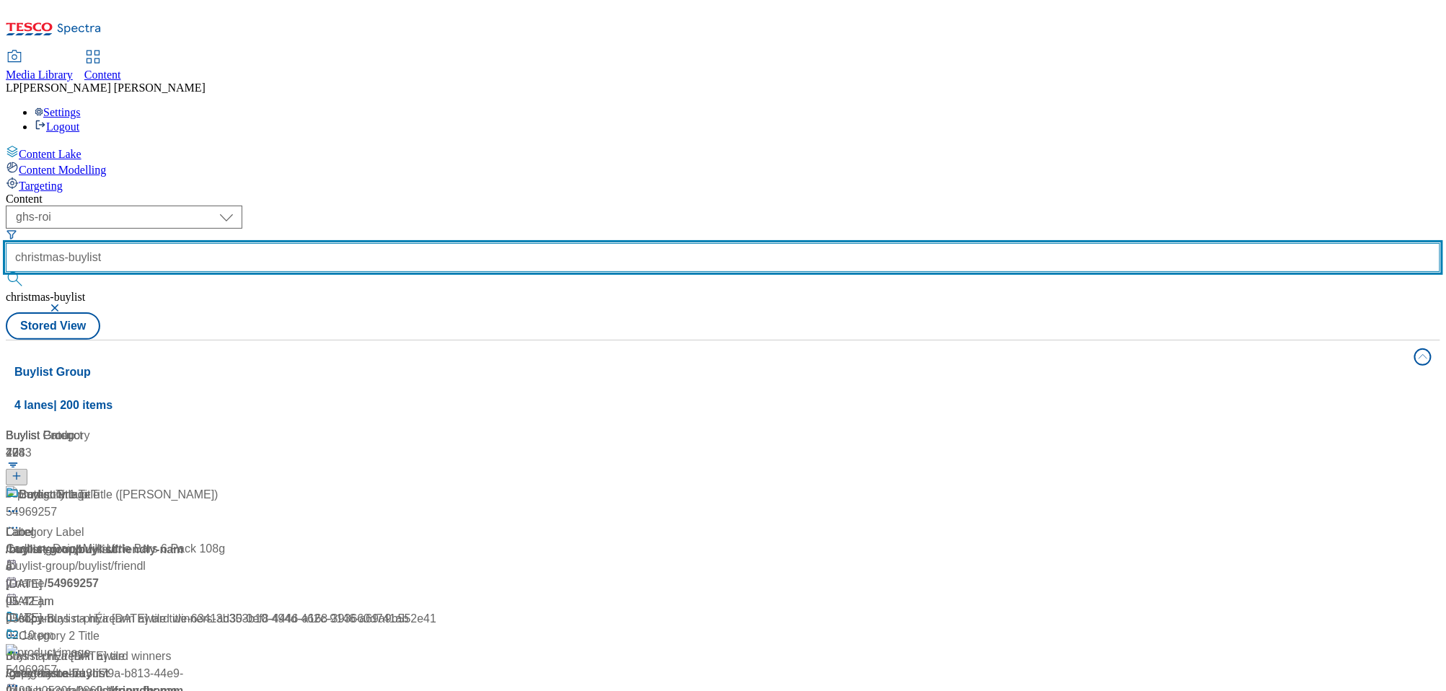
click at [468, 243] on input "christmas-buylist" at bounding box center [723, 257] width 1435 height 29
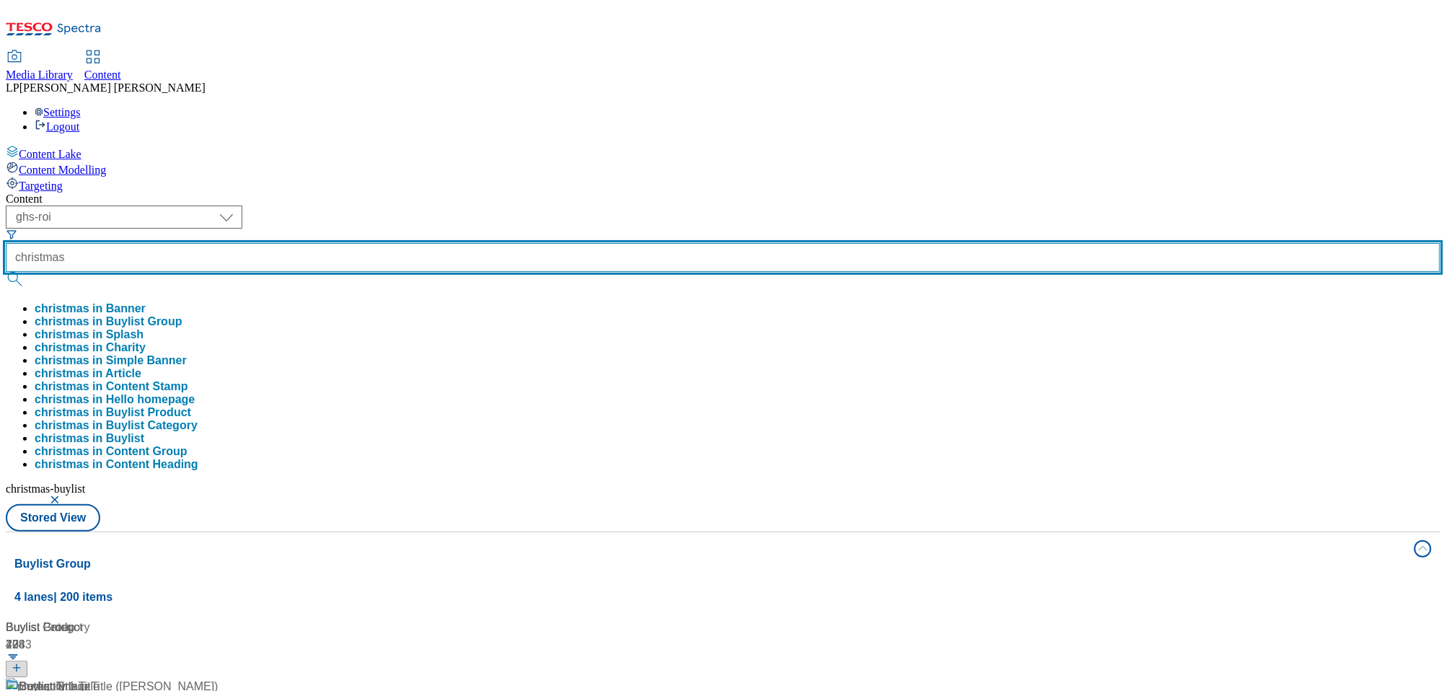
type input "christmas"
click at [6, 272] on button "submit" at bounding box center [16, 279] width 20 height 14
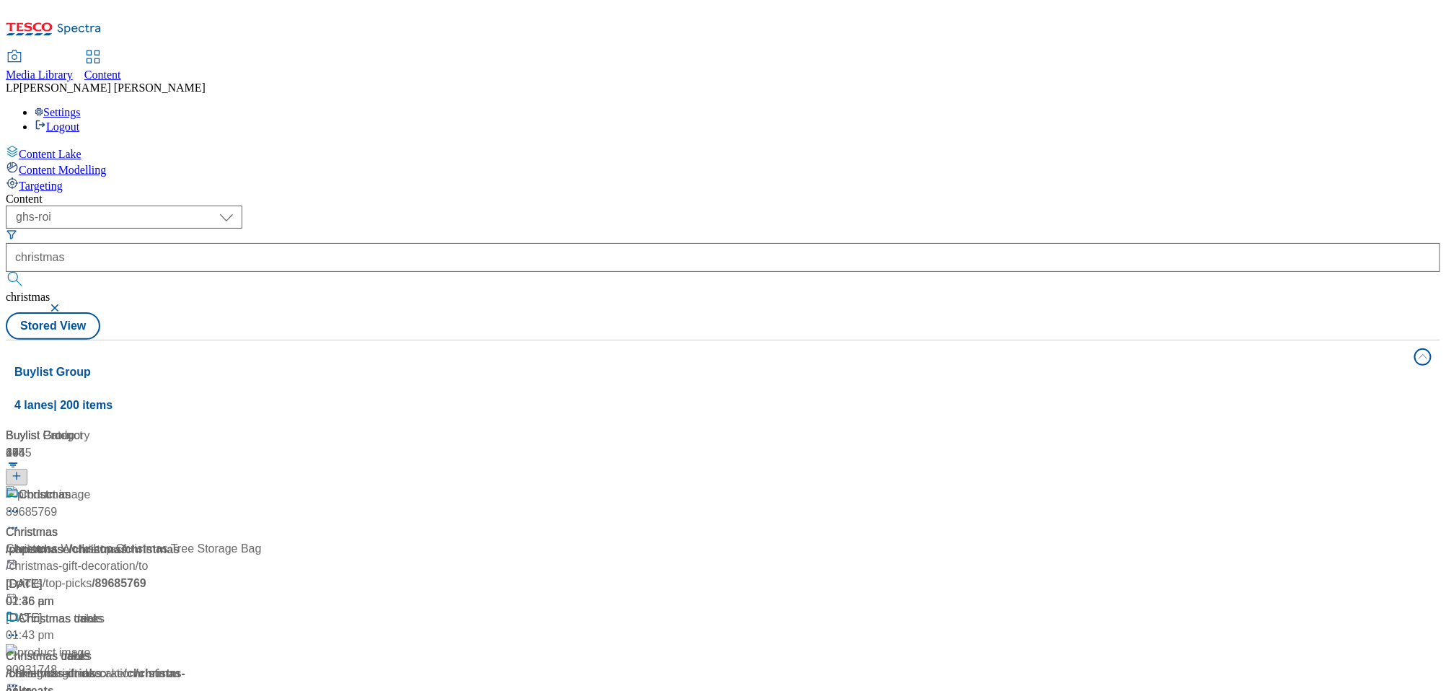
click at [483, 193] on div "Content" at bounding box center [723, 199] width 1435 height 13
click at [186, 541] on div "/ christmas" at bounding box center [96, 549] width 180 height 17
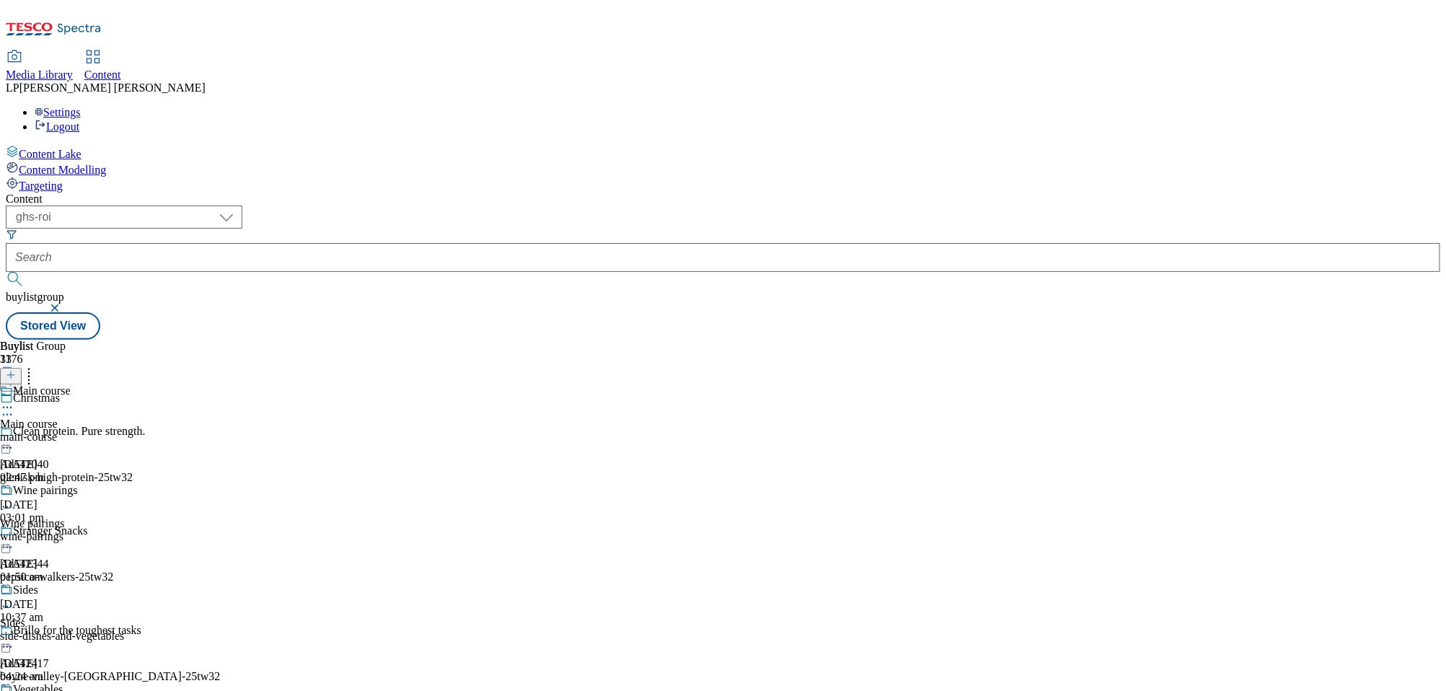
click at [124, 431] on div "main-course" at bounding box center [62, 437] width 124 height 13
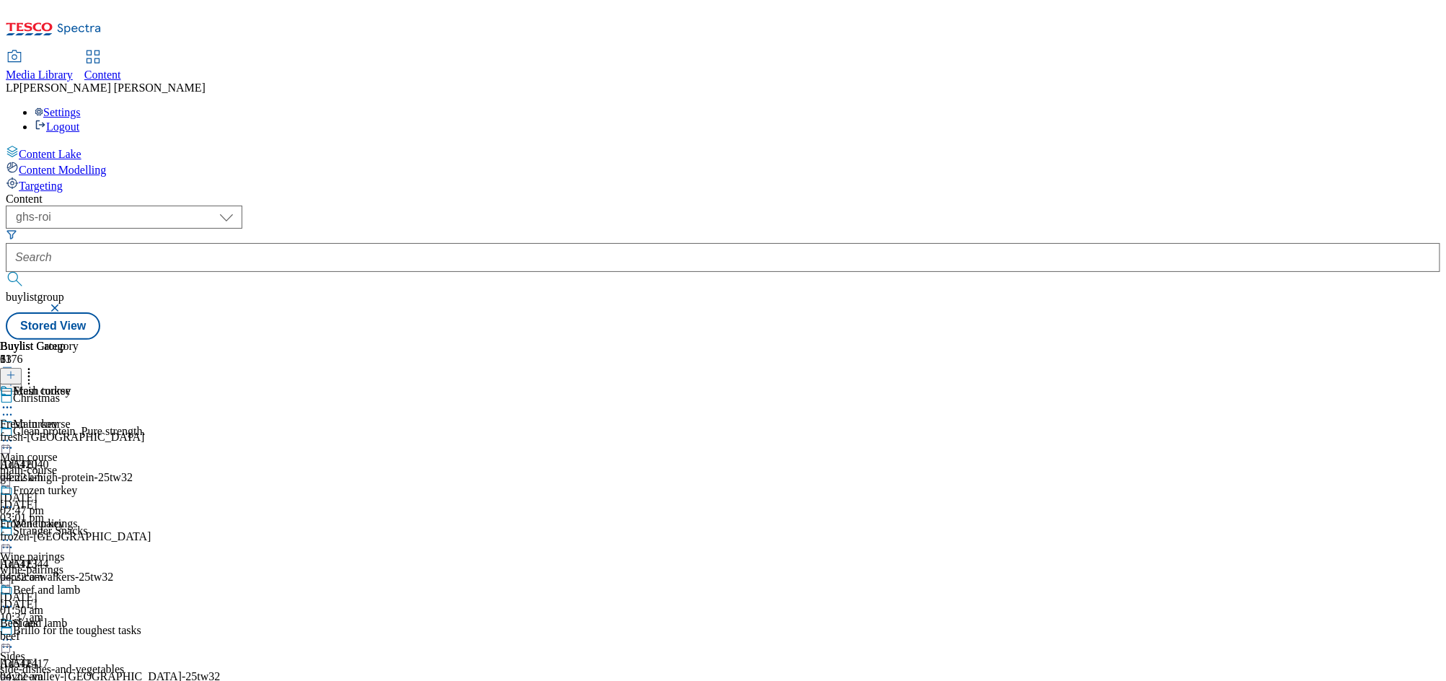
click at [732, 193] on div "Content ( optional ) dotcom-cz dotcom-hu dotcom-sk fnf-uk ghs-roi ghs-uk group-…" at bounding box center [723, 266] width 1435 height 147
click at [552, 193] on div "Content" at bounding box center [723, 199] width 1435 height 13
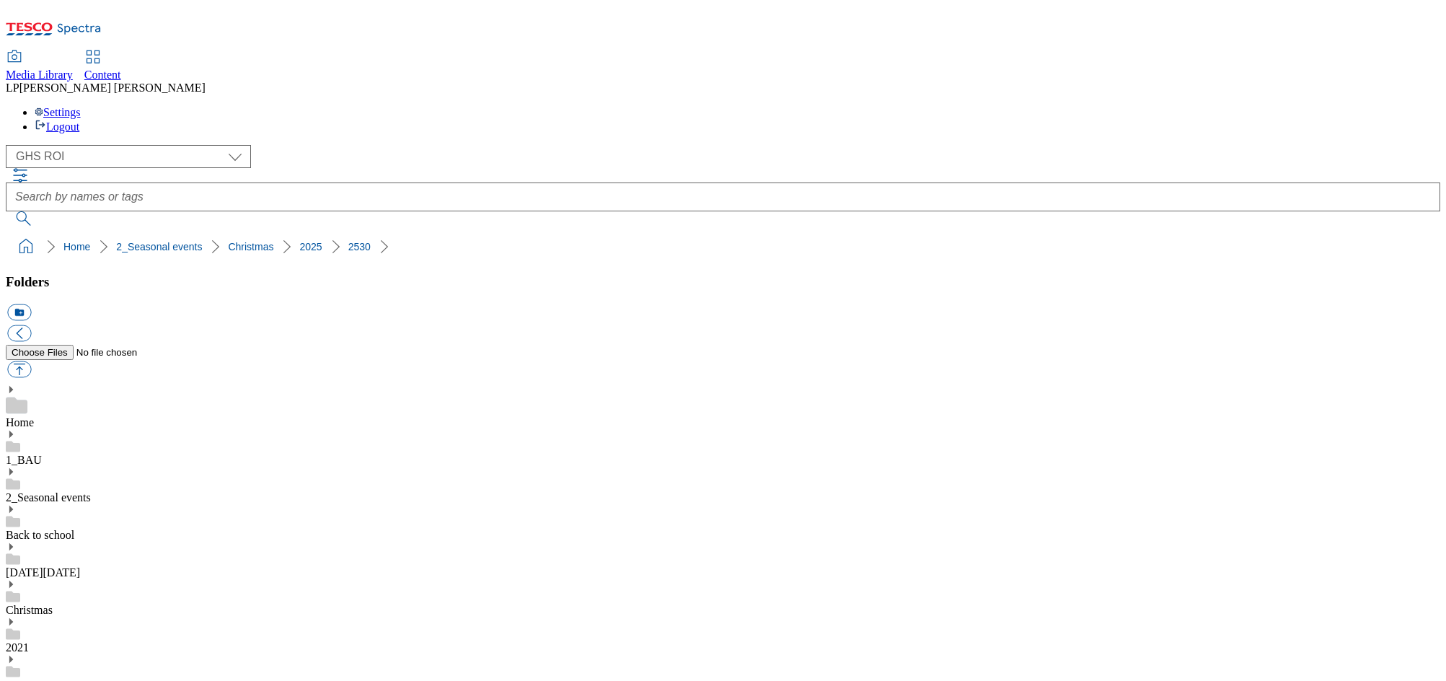
select select "flare-ghs-roi"
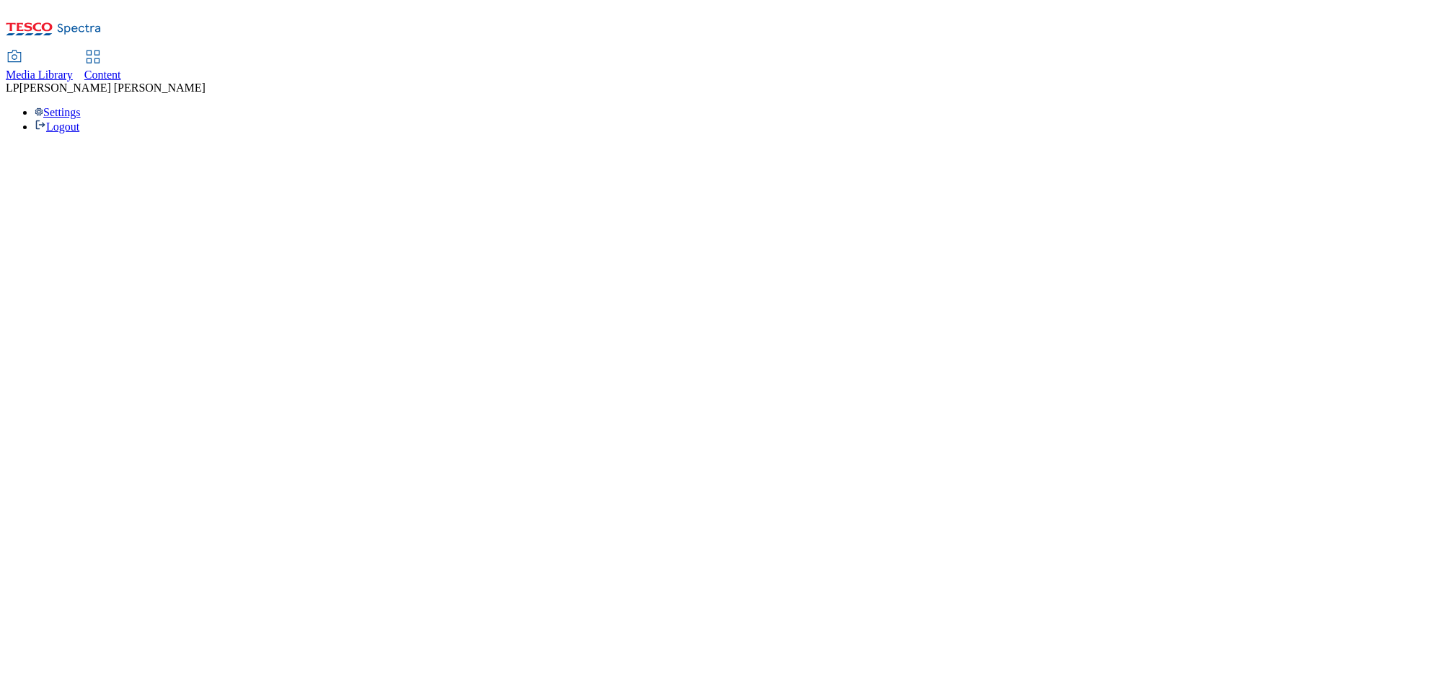
select select "flare-ghs-roi"
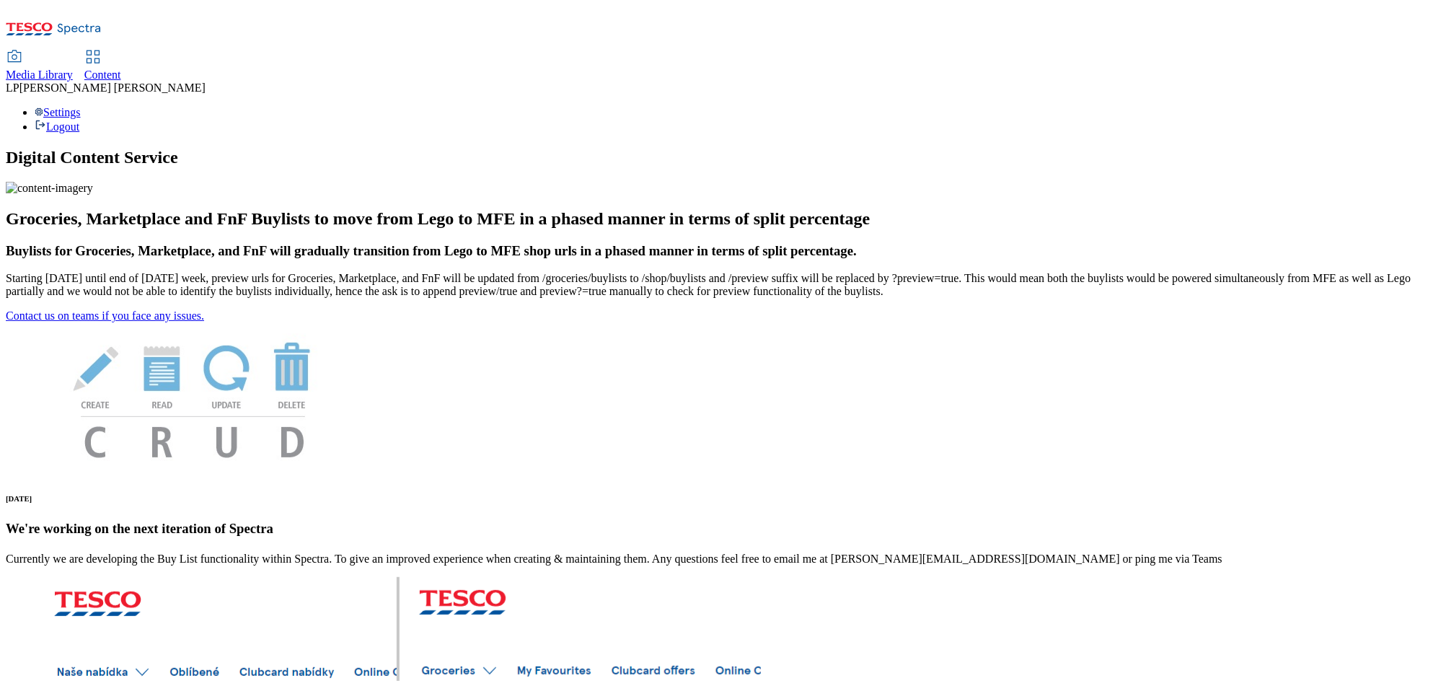
click at [102, 48] on icon at bounding box center [92, 56] width 17 height 17
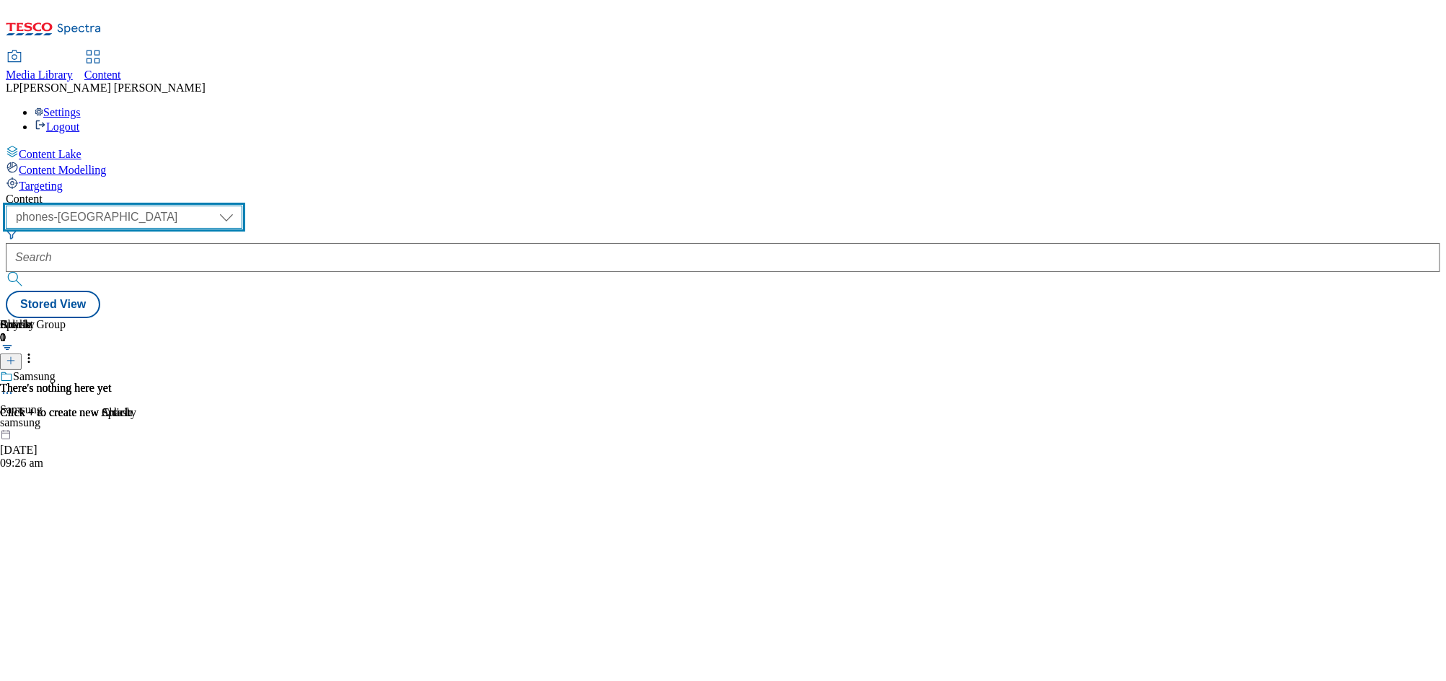
click at [242, 206] on select "dotcom-cz dotcom-hu dotcom-sk fnf-uk ghs-roi ghs-uk group-comms ighs-cz ighs-hu…" at bounding box center [124, 217] width 237 height 23
select select "ghs-roi"
click at [188, 206] on select "dotcom-cz dotcom-hu dotcom-sk fnf-uk ghs-roi ghs-uk group-comms ighs-cz ighs-hu…" at bounding box center [124, 217] width 237 height 23
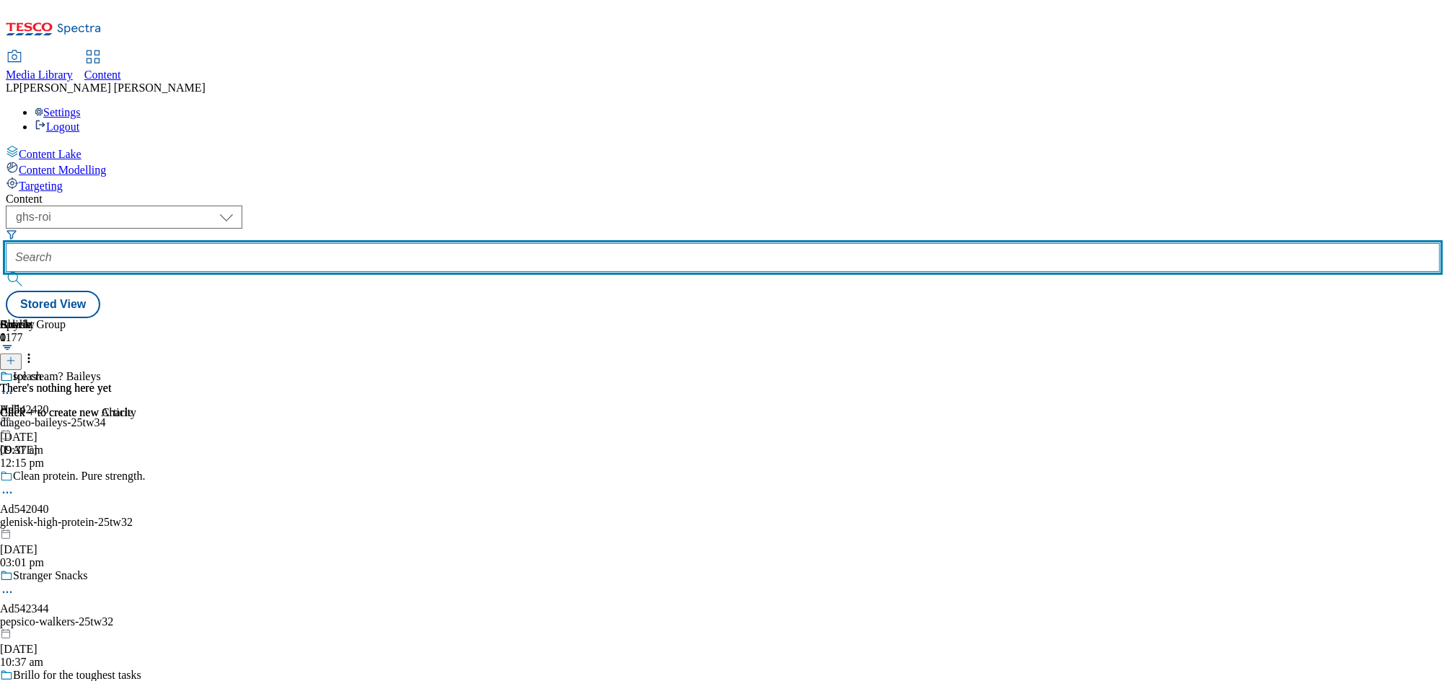
click at [420, 243] on input "text" at bounding box center [723, 257] width 1435 height 29
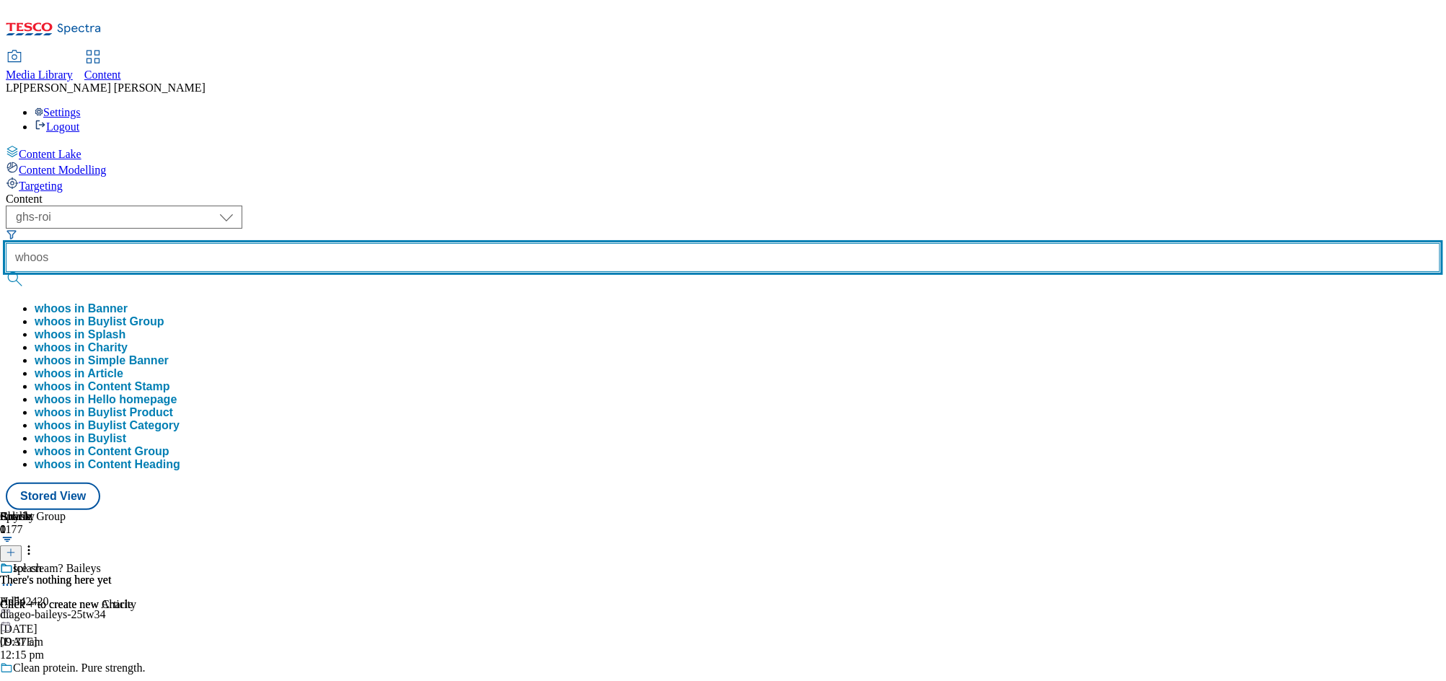
type input "whoos"
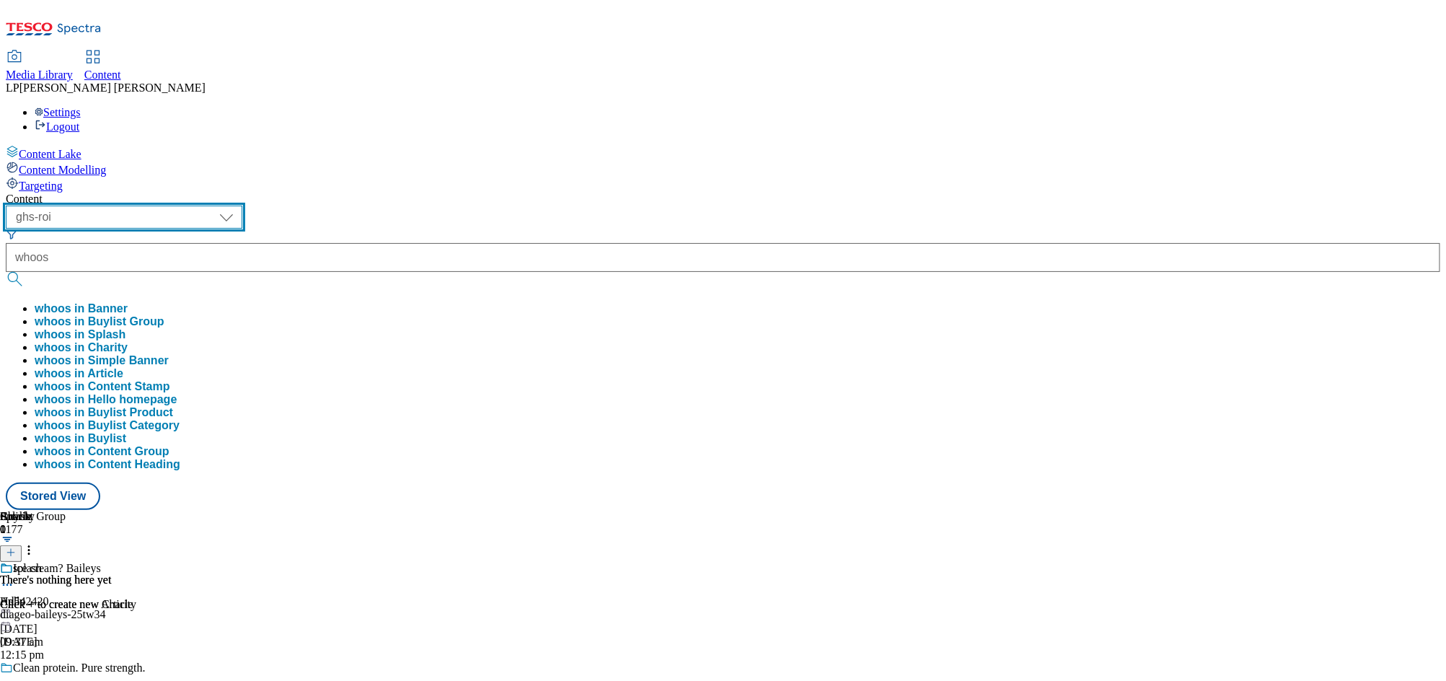
click at [242, 206] on select "dotcom-cz dotcom-hu dotcom-sk fnf-uk ghs-roi ghs-uk group-comms ighs-cz ighs-hu…" at bounding box center [124, 217] width 237 height 23
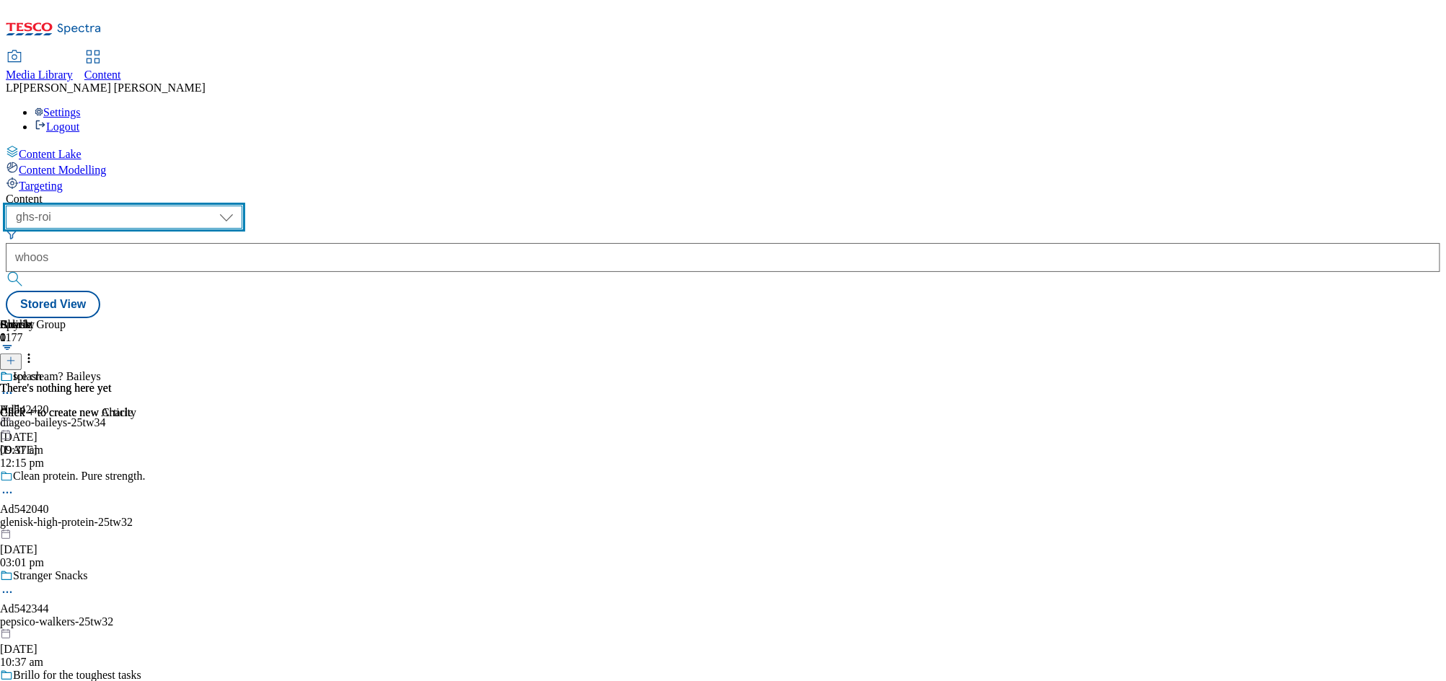
select select "ghs-uk"
click at [188, 206] on select "dotcom-cz dotcom-hu dotcom-sk fnf-uk ghs-roi ghs-uk group-comms ighs-cz ighs-hu…" at bounding box center [124, 217] width 237 height 23
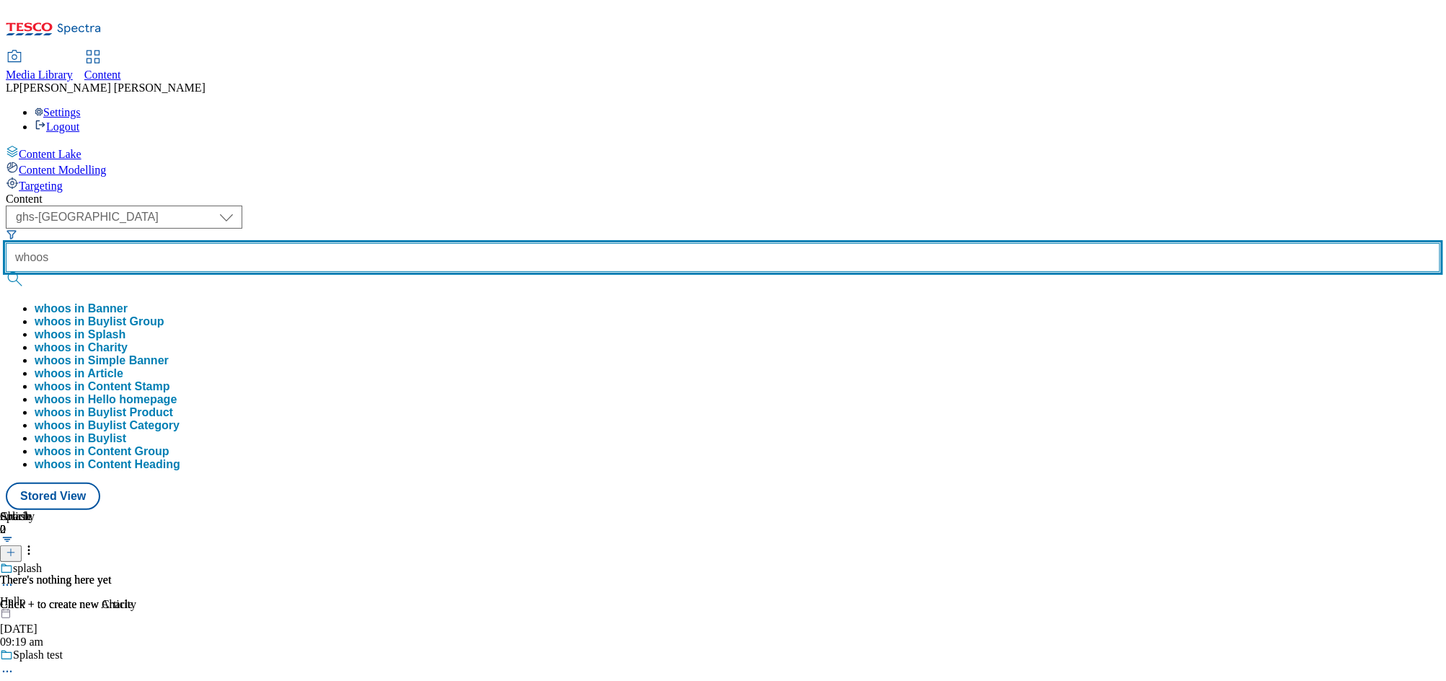
click at [425, 243] on div "whoos whoos in Banner whoos in Buylist Group whoos in Splash whoos in Charity w…" at bounding box center [723, 357] width 1435 height 228
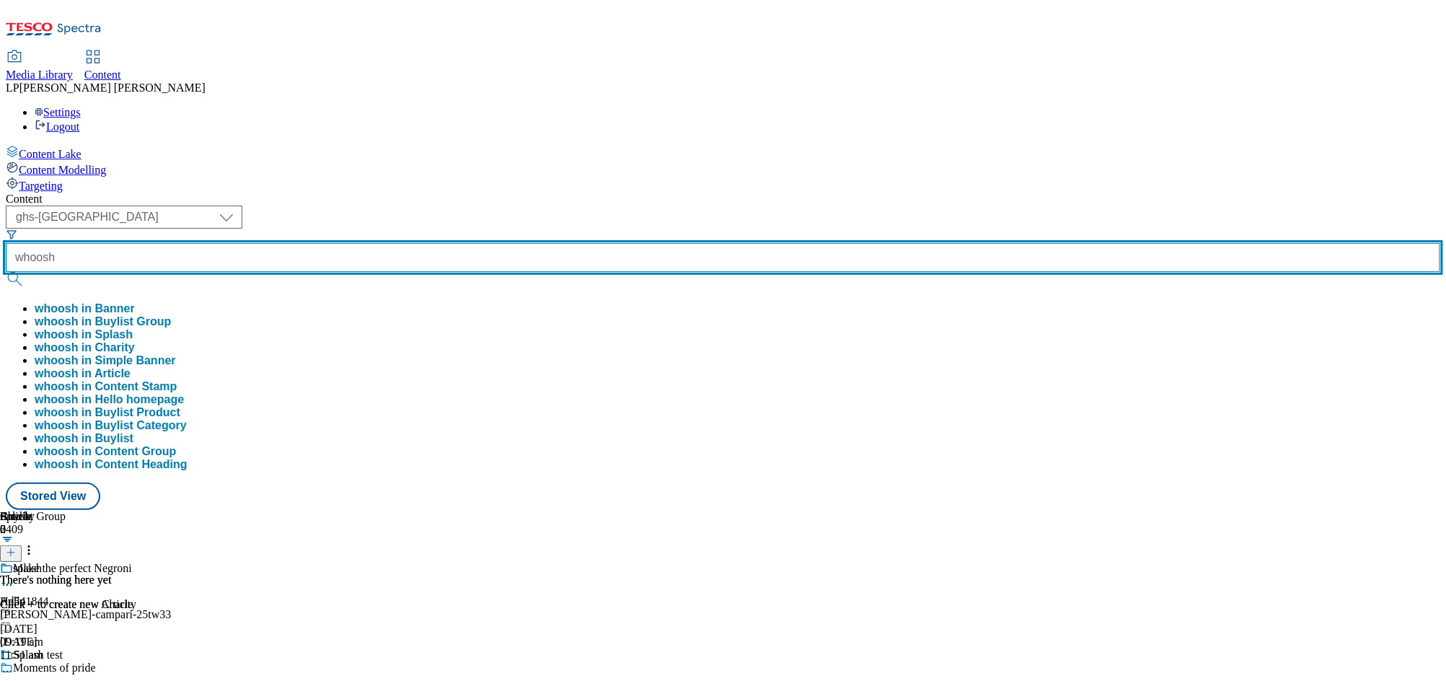
type input "whoosh"
click at [6, 272] on button "submit" at bounding box center [16, 279] width 20 height 14
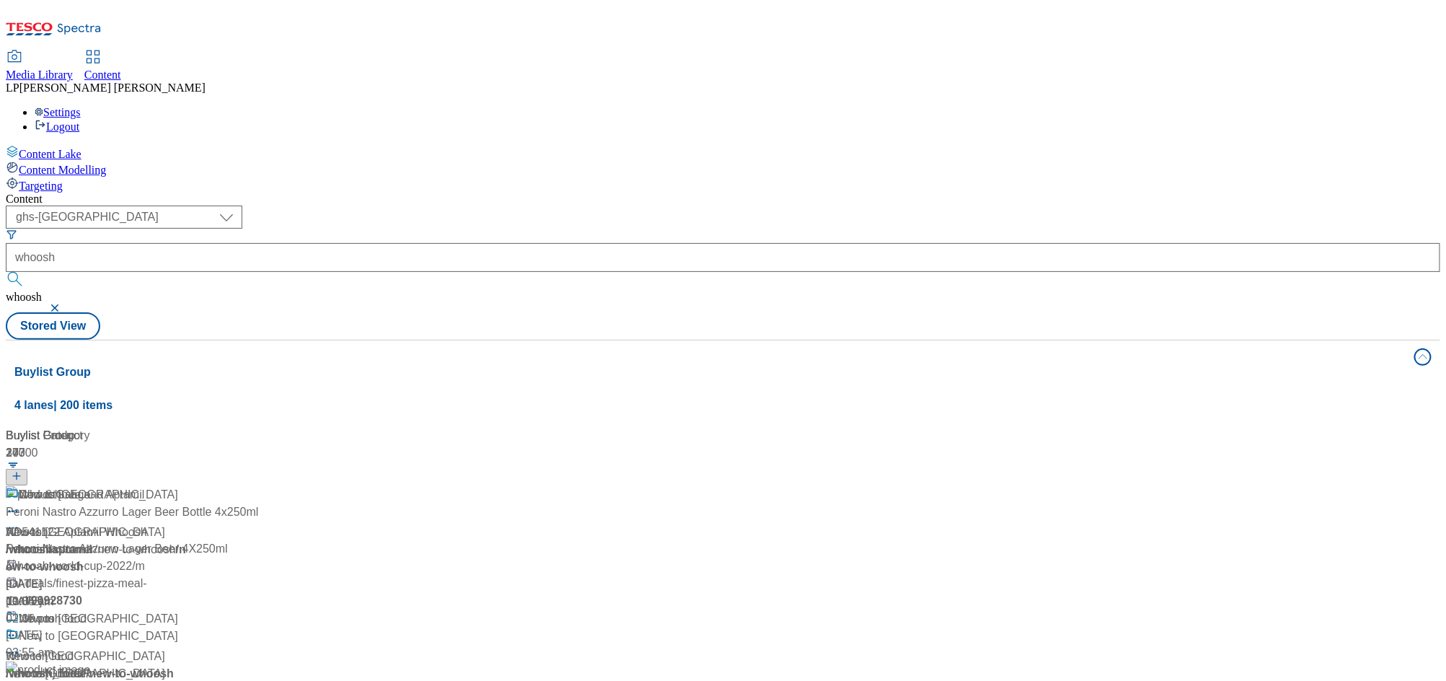
click at [452, 193] on div "Content" at bounding box center [723, 199] width 1435 height 13
click at [186, 486] on div "Whoosh Whoosh / whoosh 15 May 2024 10:55 am" at bounding box center [96, 548] width 180 height 124
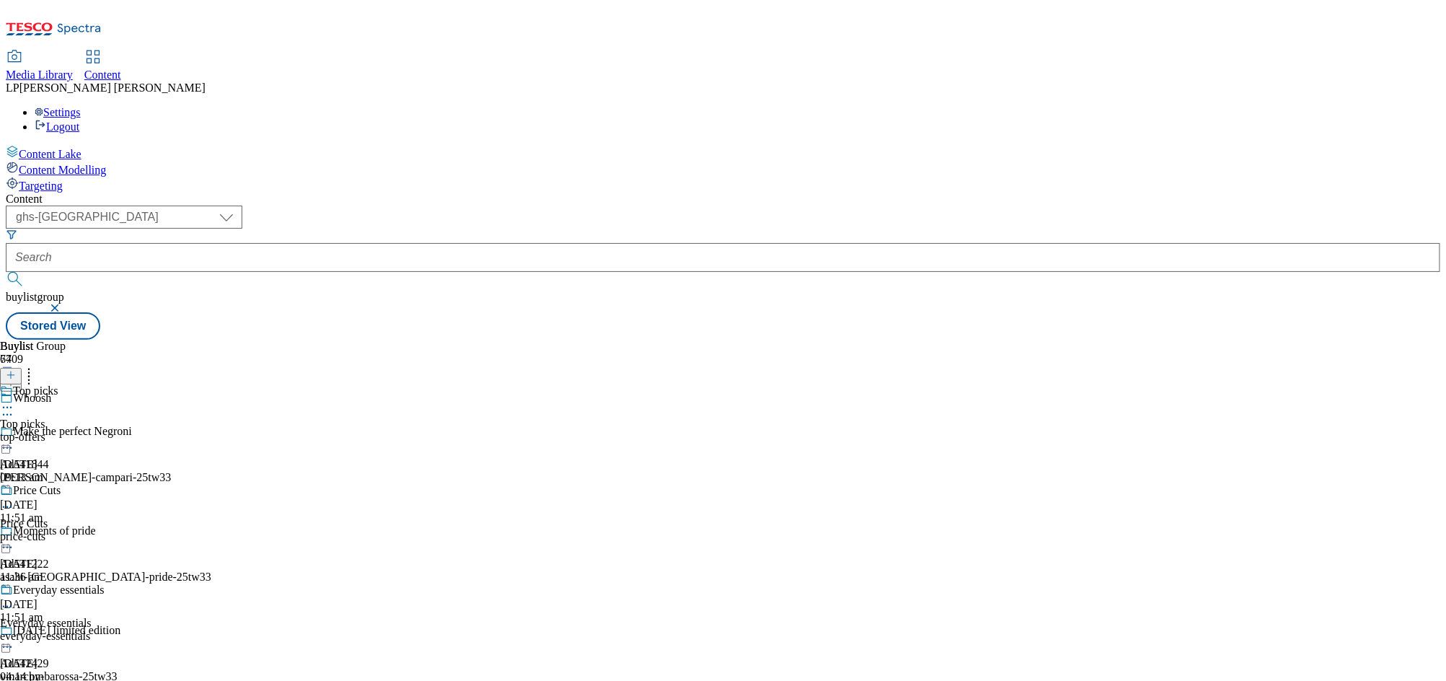
scroll to position [8357, 0]
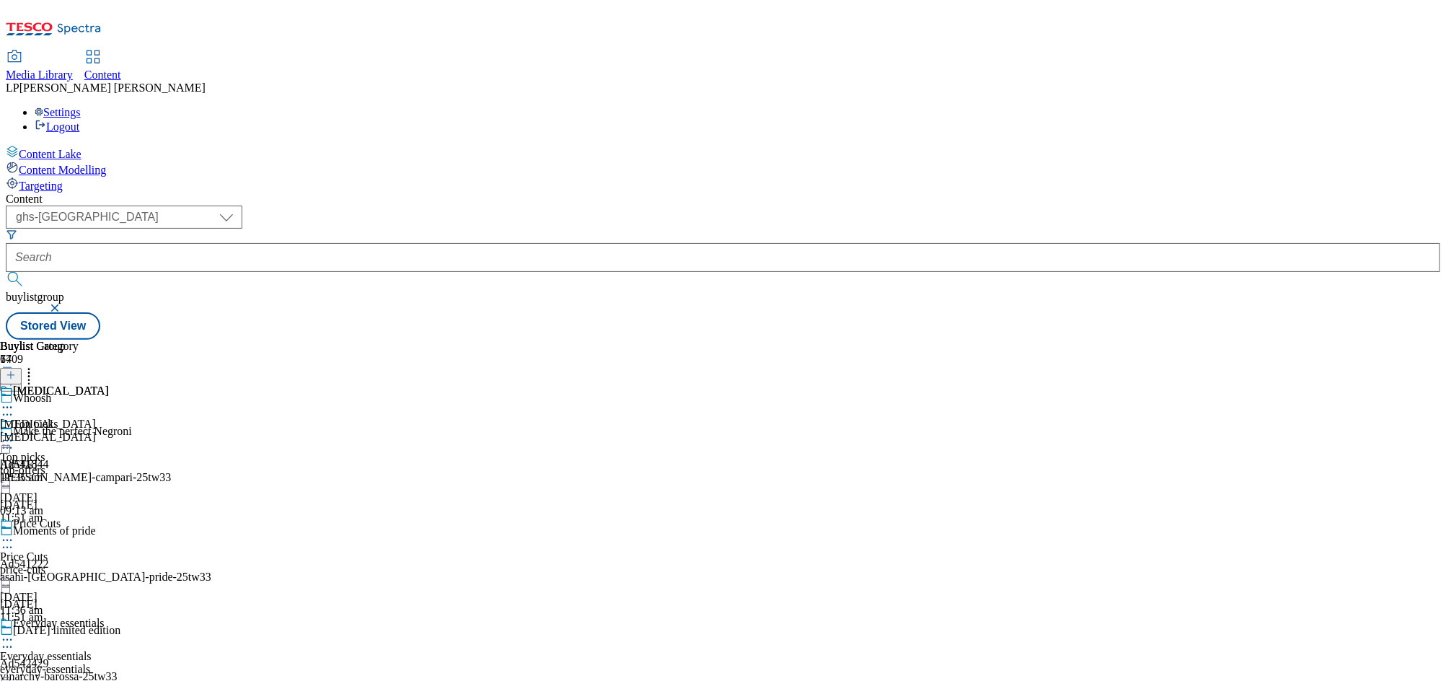
click at [14, 400] on icon at bounding box center [7, 407] width 14 height 14
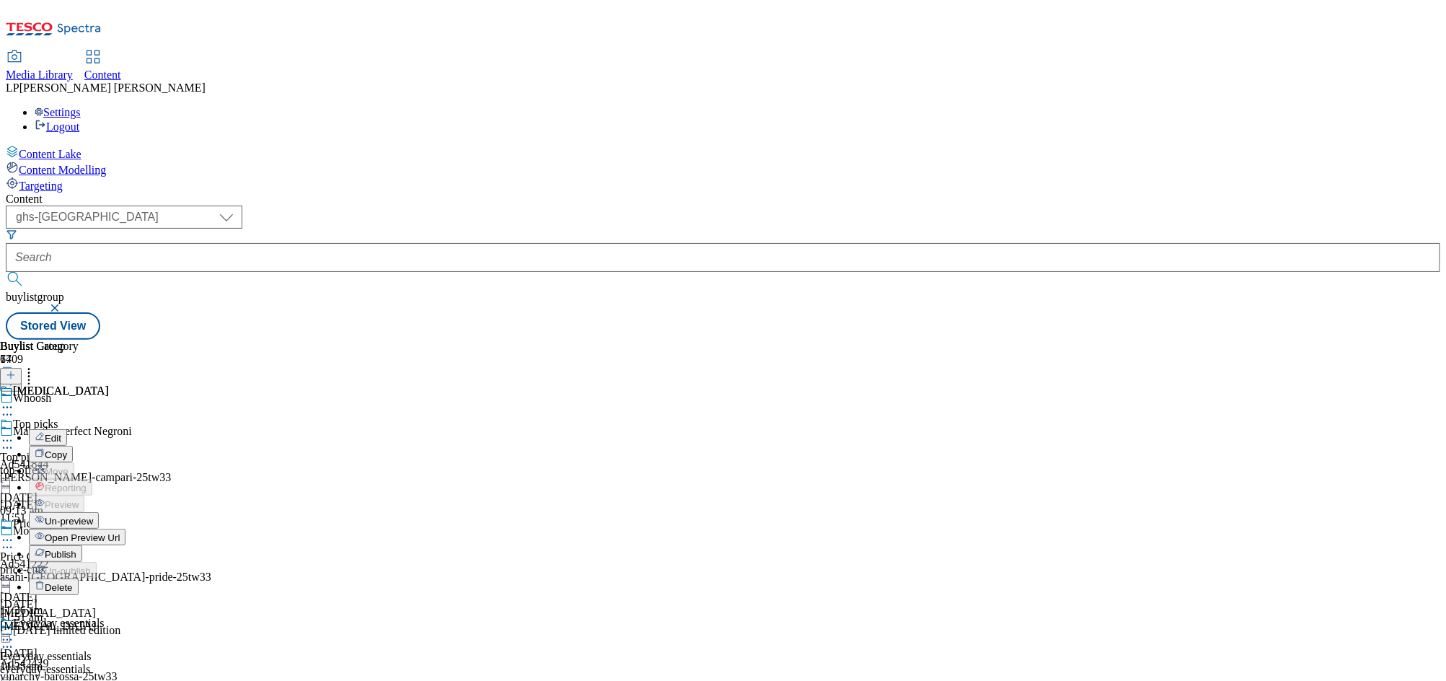
click at [67, 429] on button "Edit" at bounding box center [48, 437] width 38 height 17
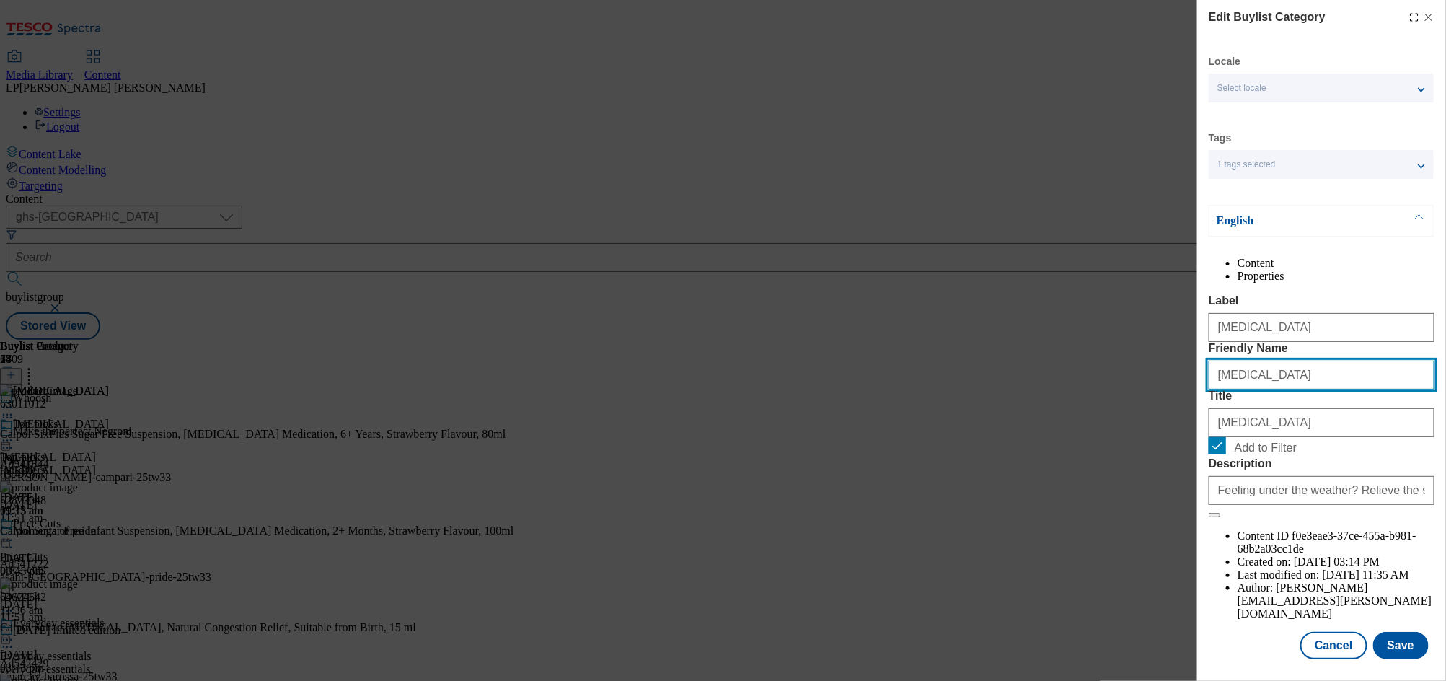
click at [1295, 390] on input "cold-and-flu" at bounding box center [1322, 375] width 226 height 29
drag, startPoint x: 1242, startPoint y: 432, endPoint x: 1360, endPoint y: 434, distance: 118.3
click at [1360, 390] on input "cold-and-flu" at bounding box center [1322, 375] width 226 height 29
type input "cold-flu-and-sore-throat-relief"
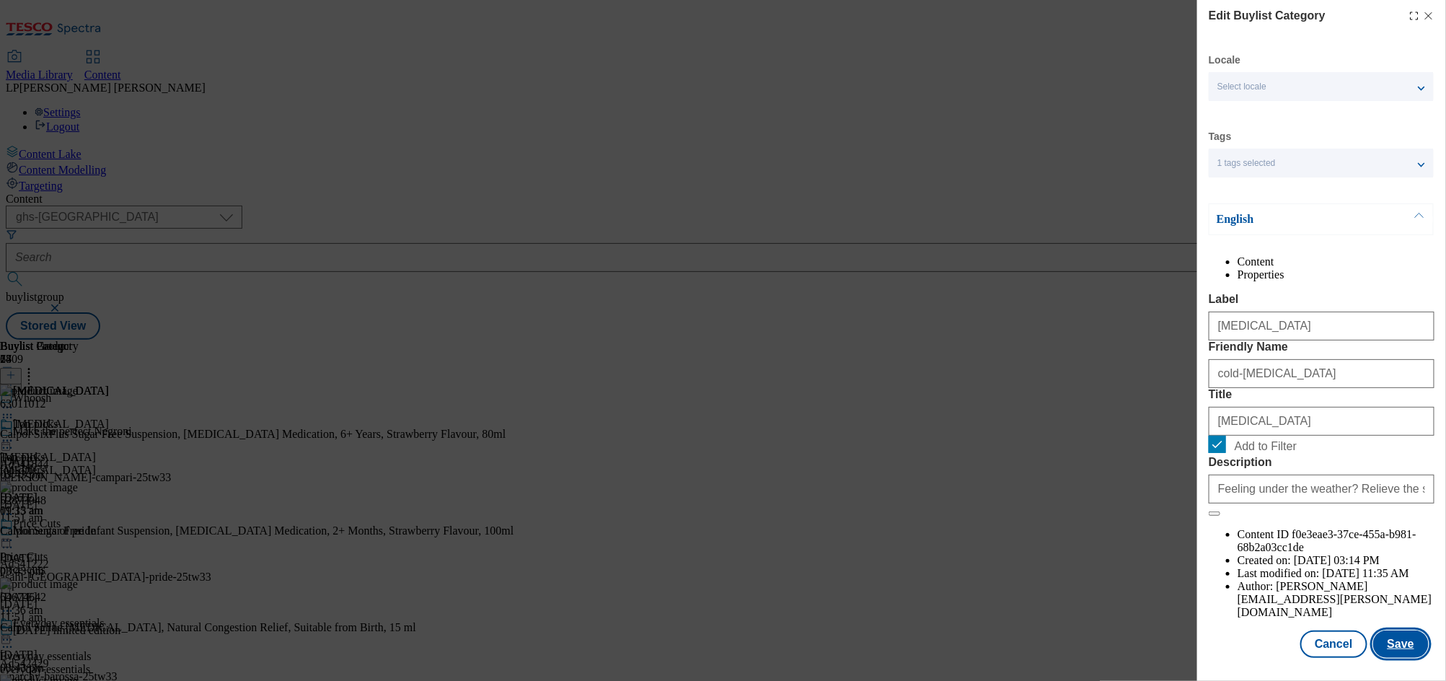
click at [1404, 639] on button "Save" at bounding box center [1401, 643] width 56 height 27
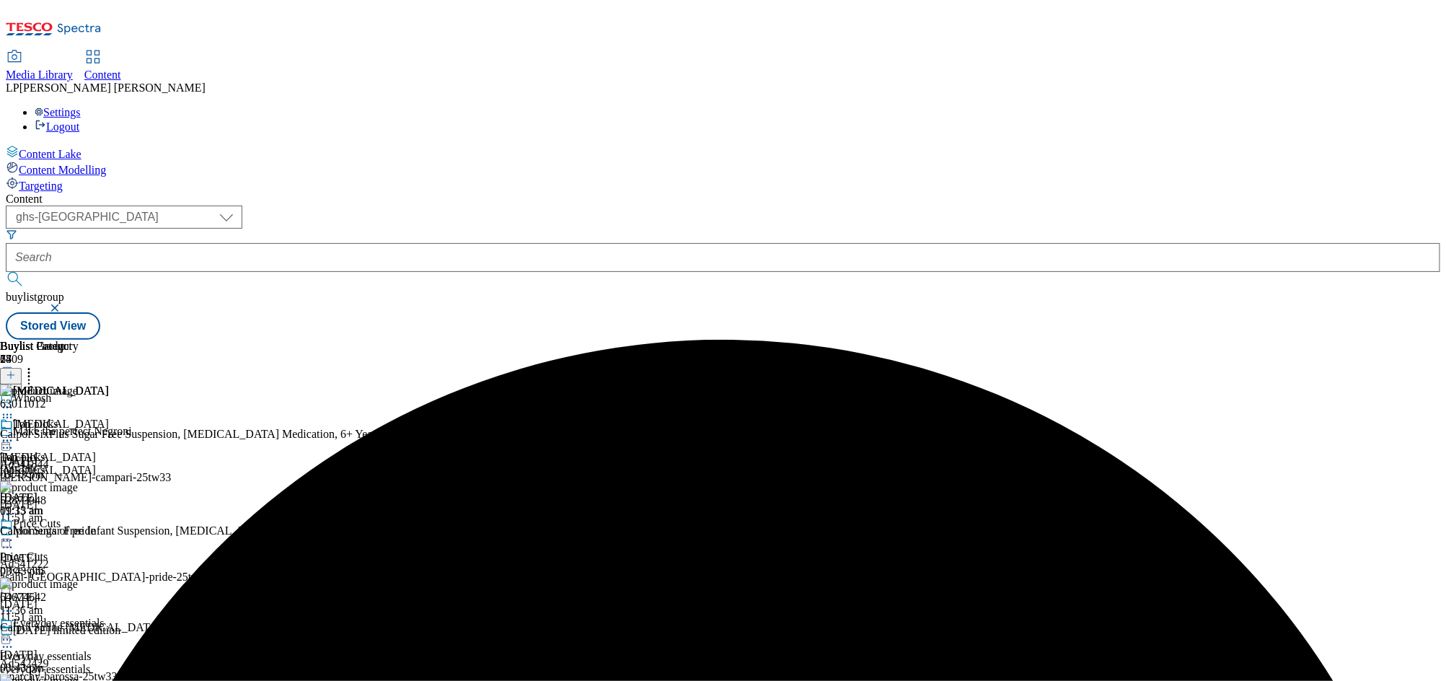
scroll to position [0, 0]
click at [14, 400] on icon at bounding box center [7, 407] width 14 height 14
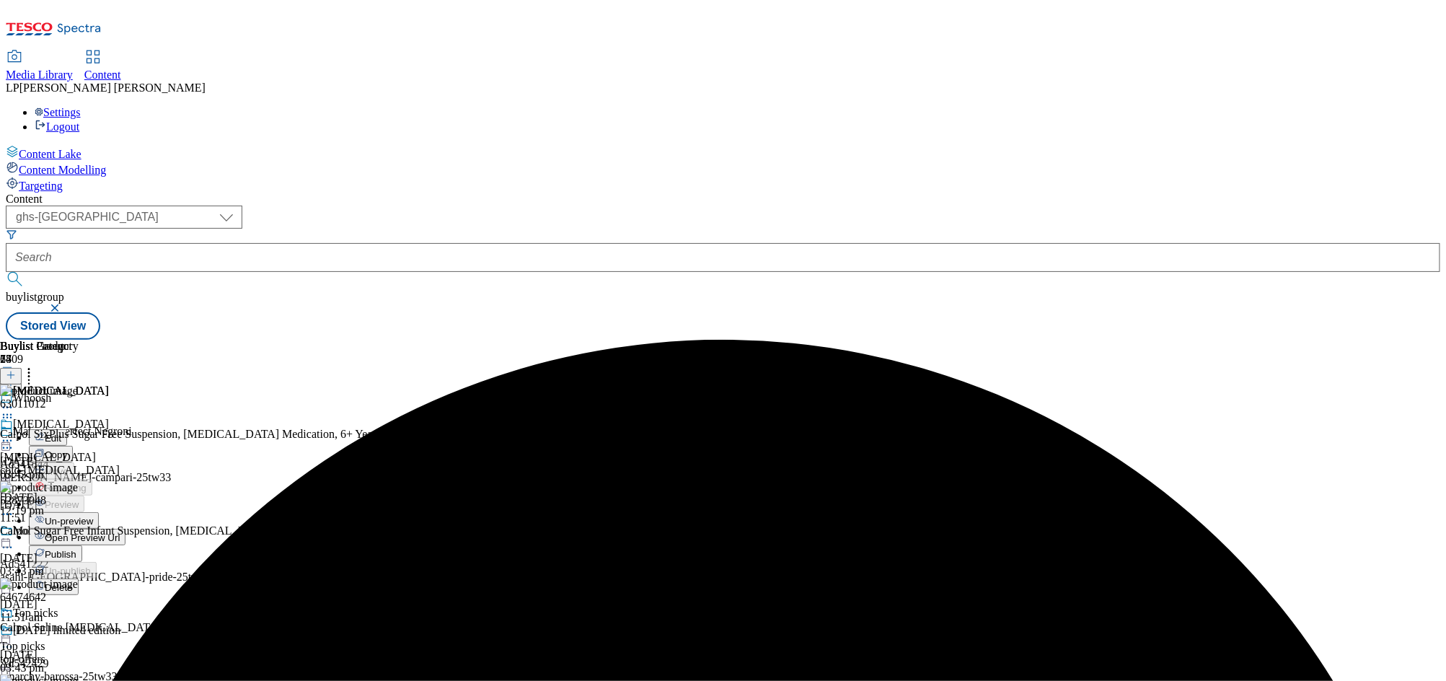
click at [67, 429] on button "Edit" at bounding box center [48, 437] width 38 height 17
select select "evergreen"
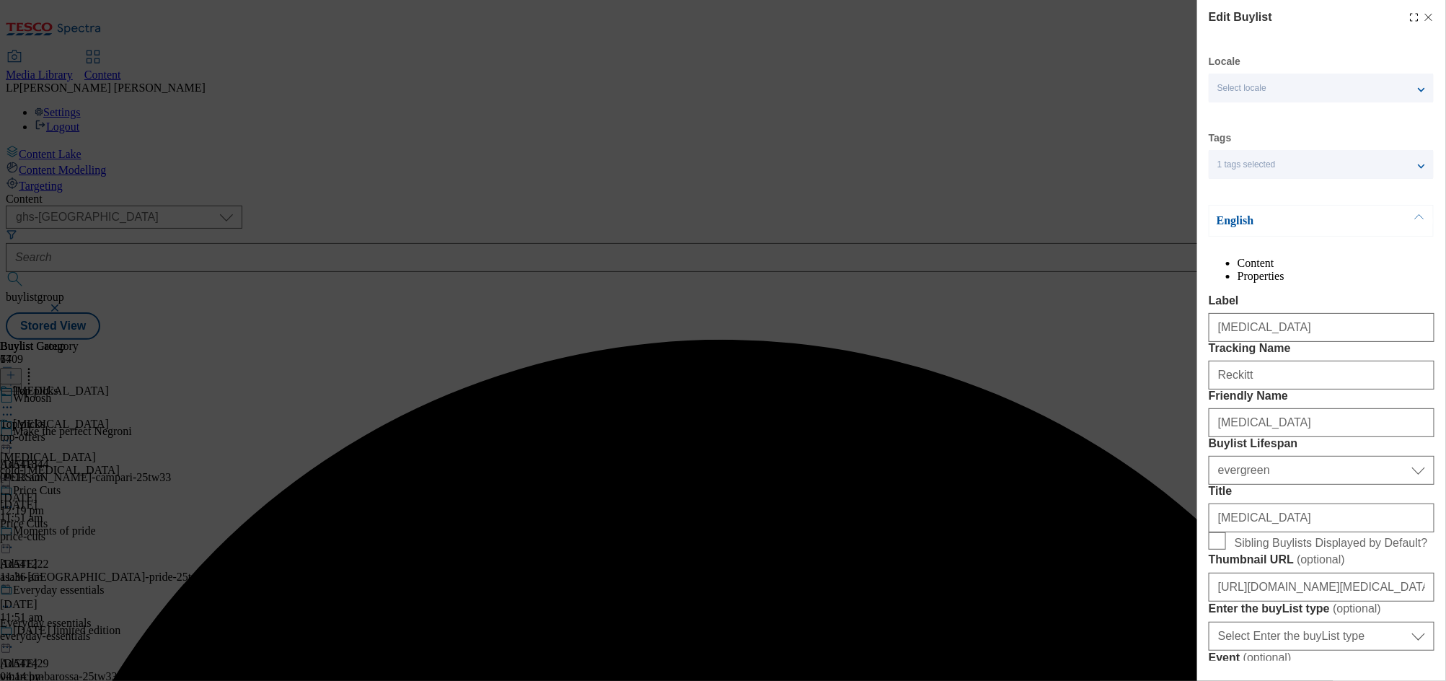
select select "Banner"
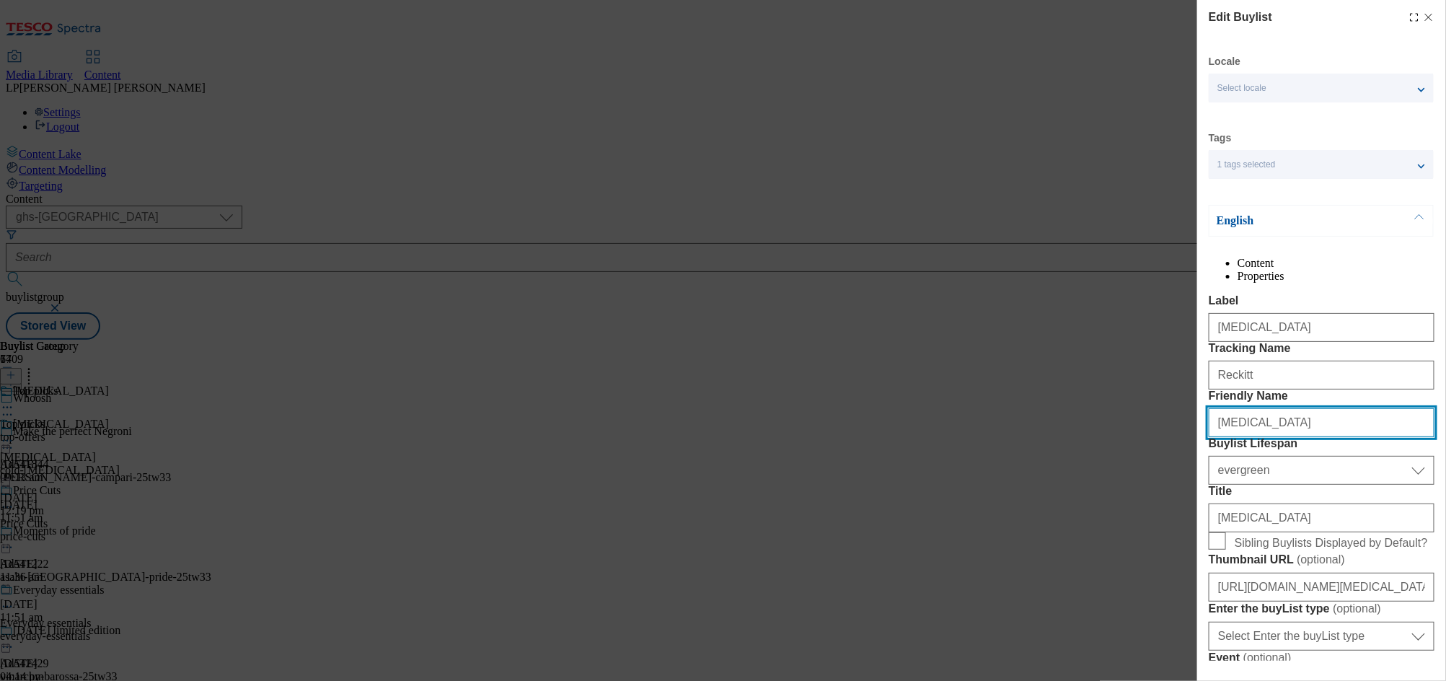
drag, startPoint x: 1310, startPoint y: 506, endPoint x: 1153, endPoint y: 503, distance: 157.3
click at [1153, 503] on div "Edit Buylist Locale Select locale English Welsh Tags 1 tags selected fnf market…" at bounding box center [723, 340] width 1446 height 681
click at [1288, 437] on input "cold-flu-and-sort-throat-relief" at bounding box center [1322, 422] width 226 height 29
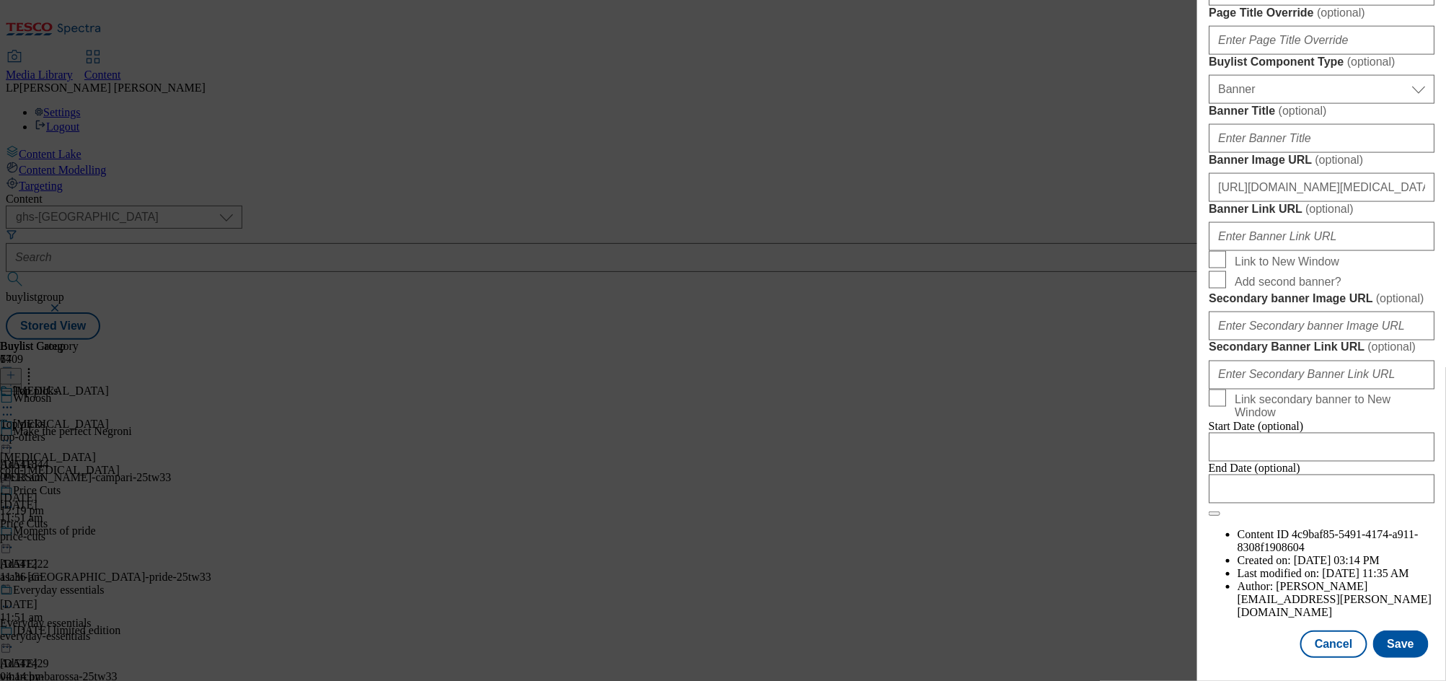
scroll to position [1503, 0]
type input "cold-flu-and-sore-throat-relief"
click at [1388, 634] on button "Save" at bounding box center [1401, 643] width 56 height 27
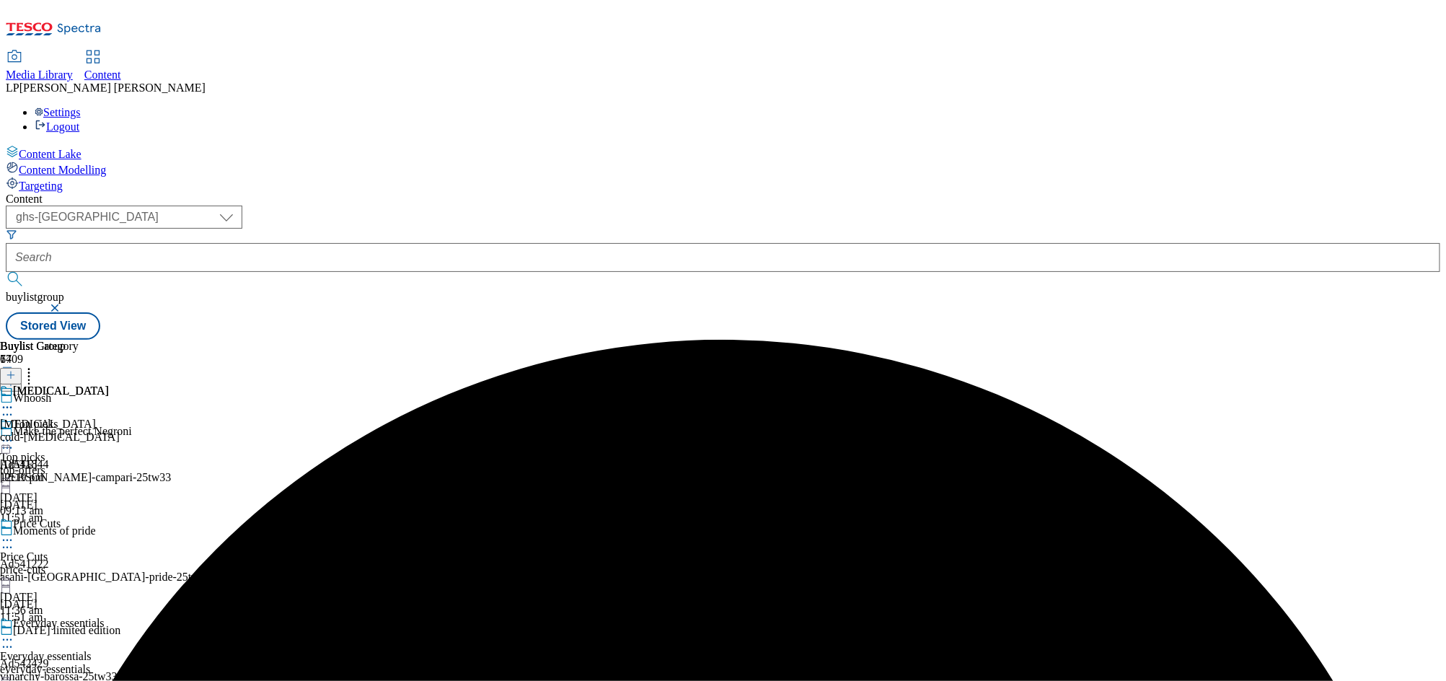
click at [9, 407] on circle at bounding box center [7, 408] width 2 height 2
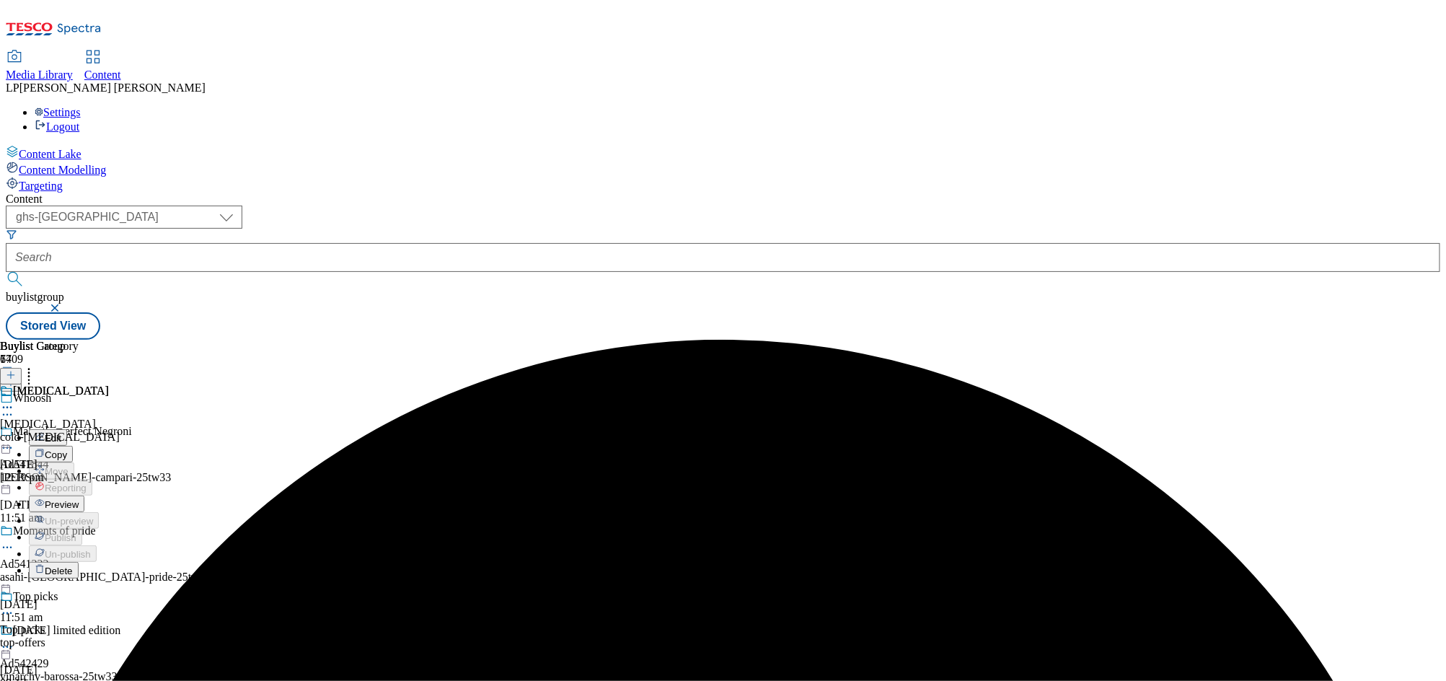
click at [67, 429] on button "Edit" at bounding box center [48, 437] width 38 height 17
select select "evergreen"
select select "Banner"
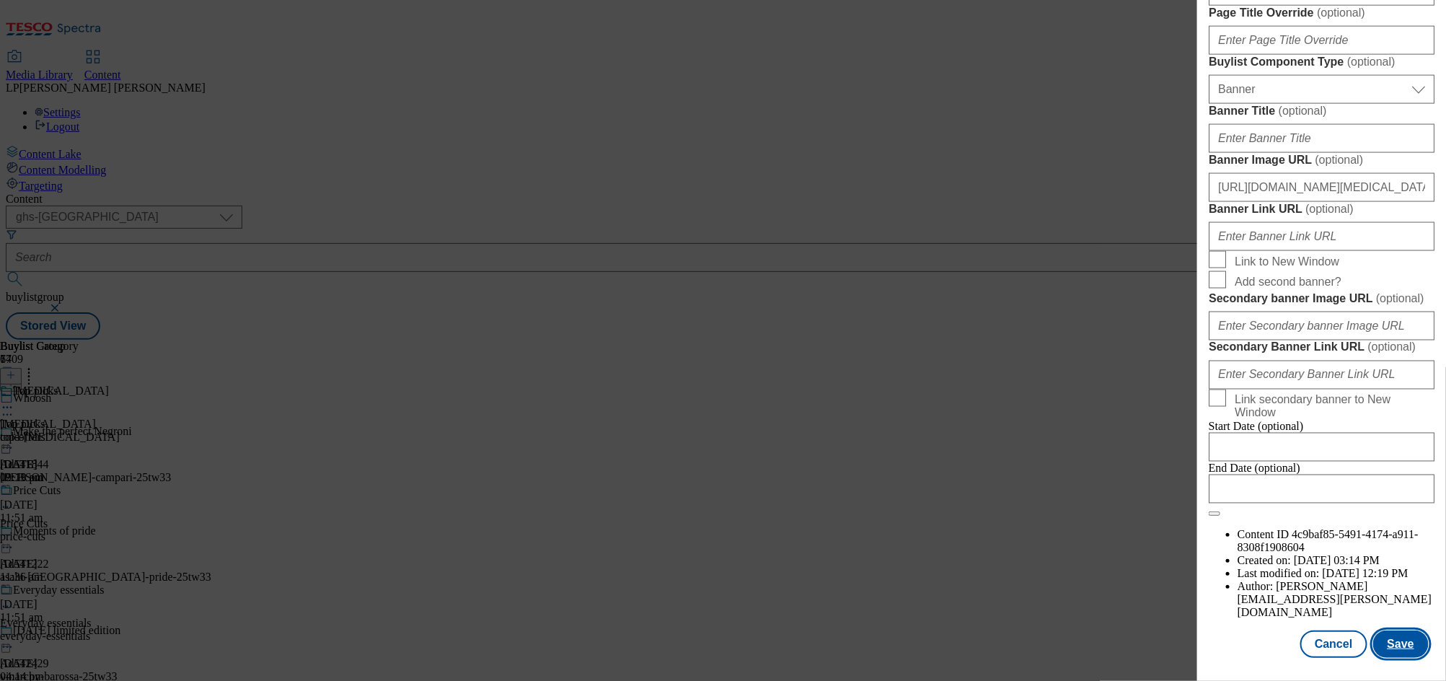
click at [1393, 630] on button "Save" at bounding box center [1401, 643] width 56 height 27
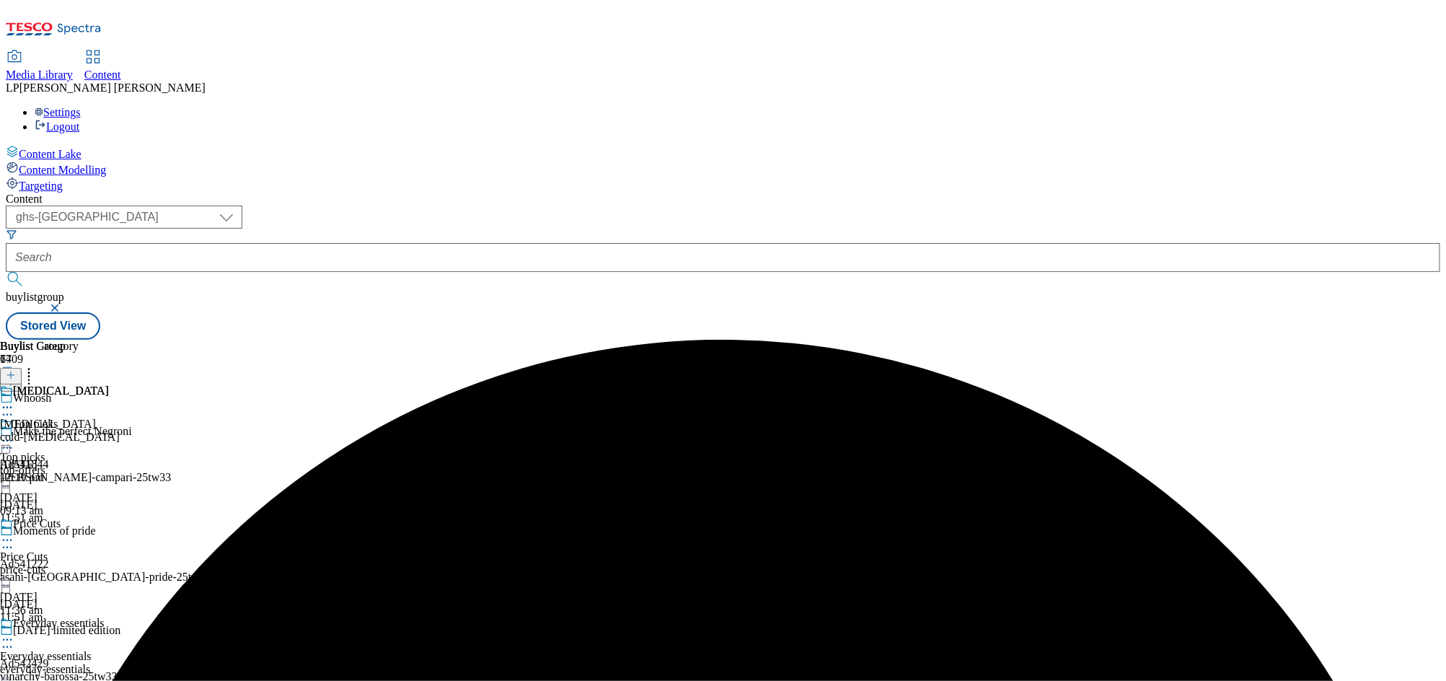
click at [14, 400] on icon at bounding box center [7, 407] width 14 height 14
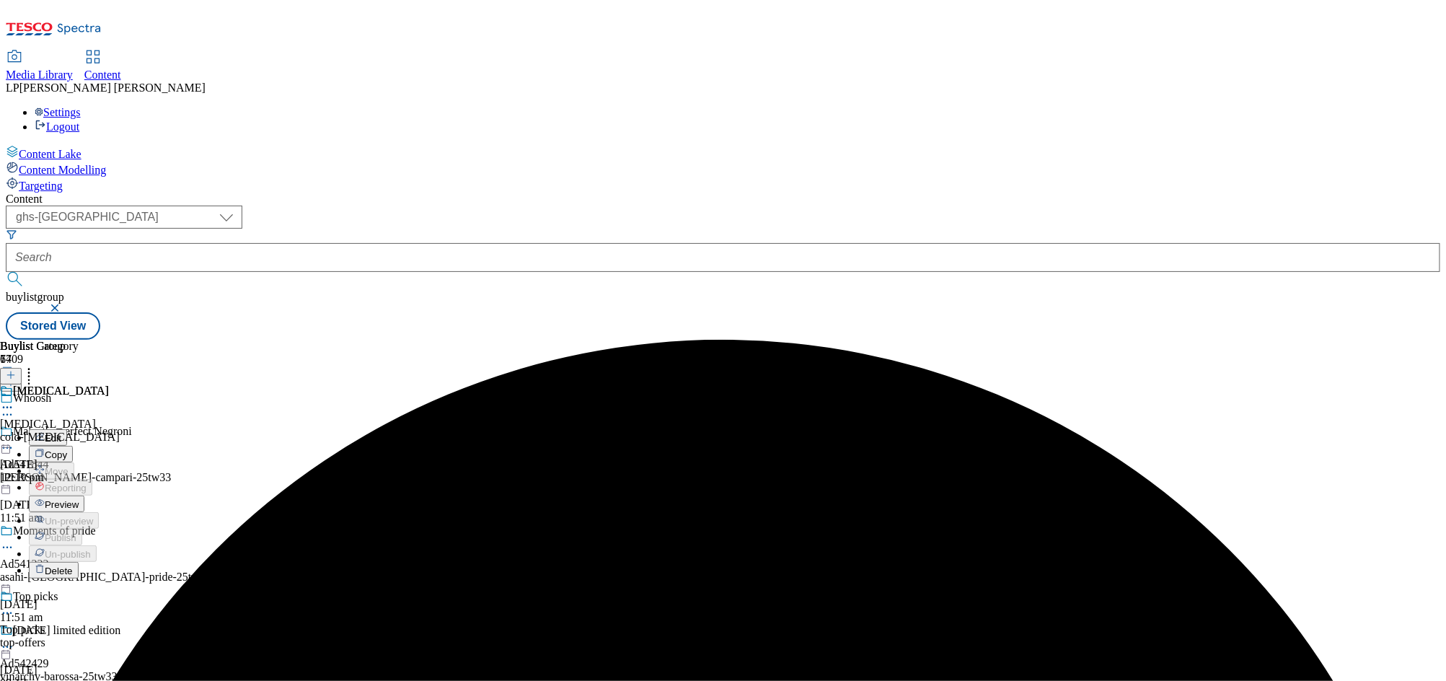
click at [84, 496] on button "Preview" at bounding box center [57, 504] width 56 height 17
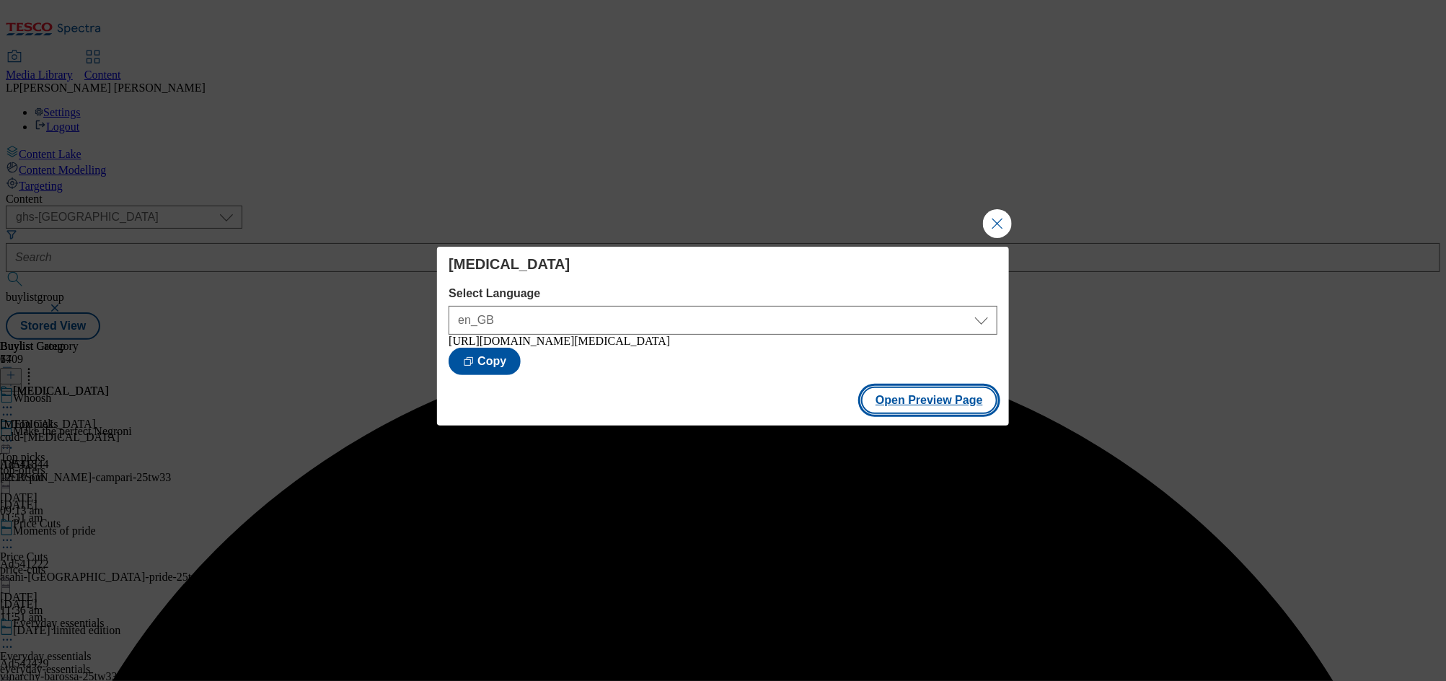
click at [942, 406] on button "Open Preview Page" at bounding box center [929, 400] width 136 height 27
click at [1003, 226] on button "Close Modal" at bounding box center [997, 223] width 29 height 29
